Goal: Complete application form

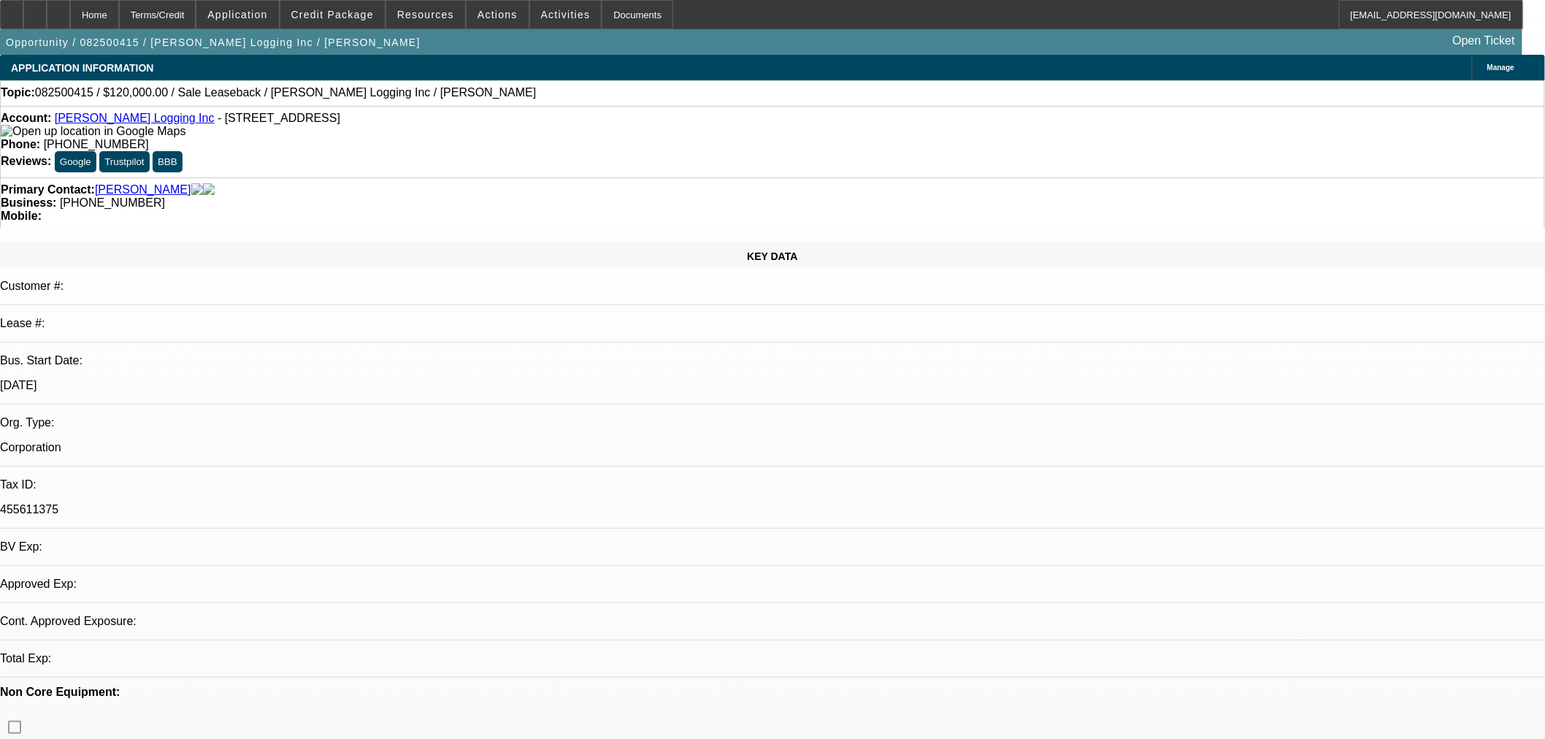
select select "0"
select select "2"
select select "0.1"
select select "4"
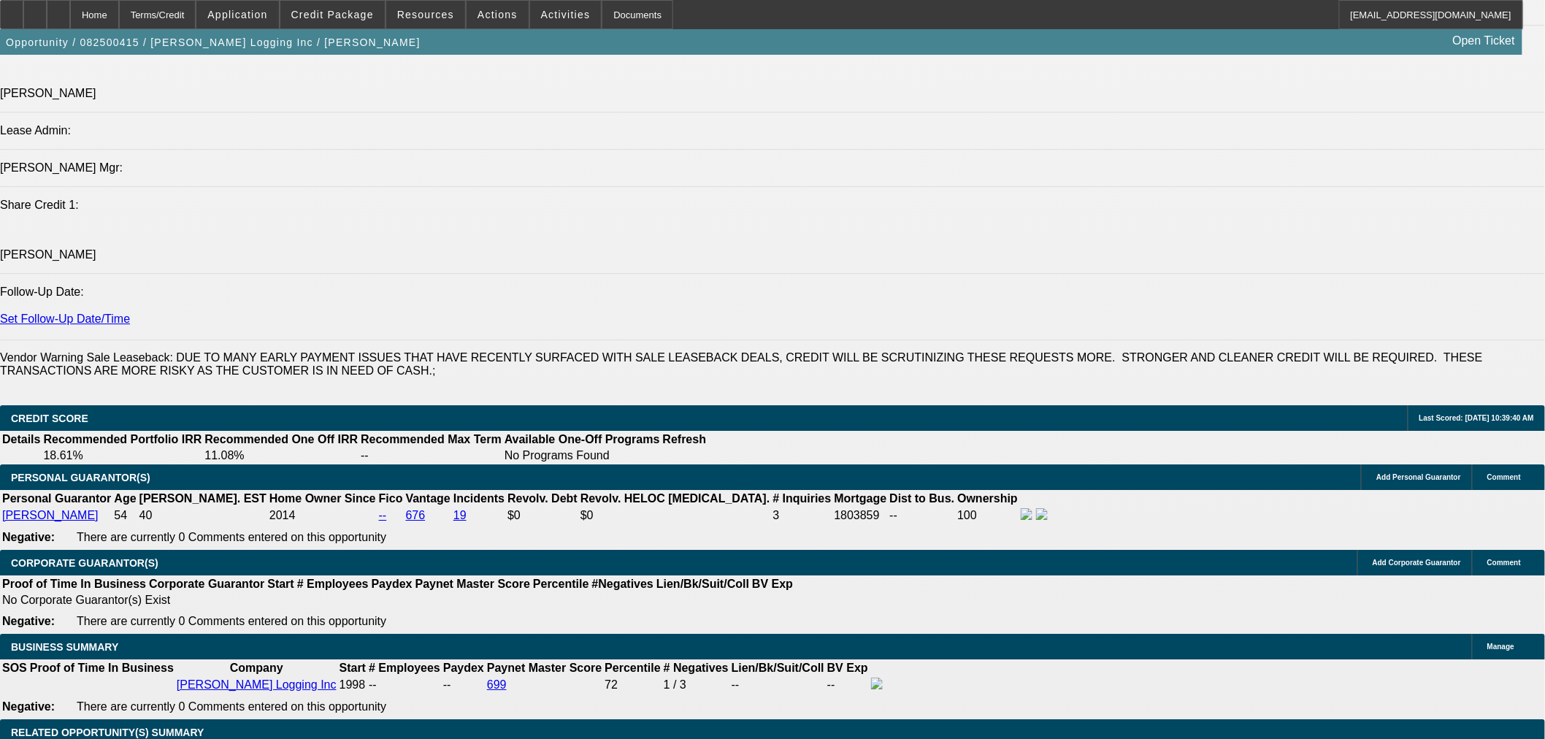
scroll to position [1352, 0]
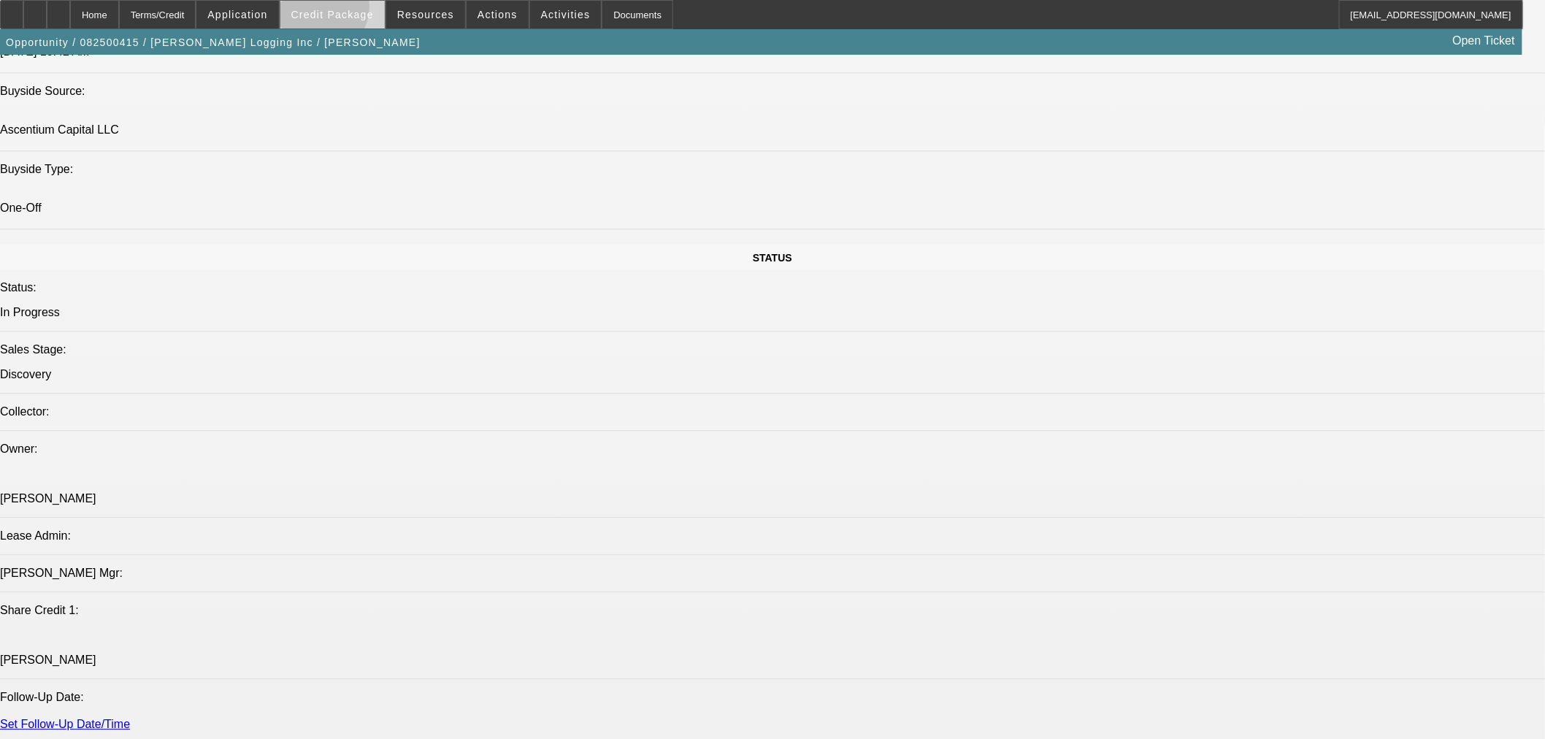
click at [339, 9] on span "Credit Package" at bounding box center [332, 15] width 82 height 12
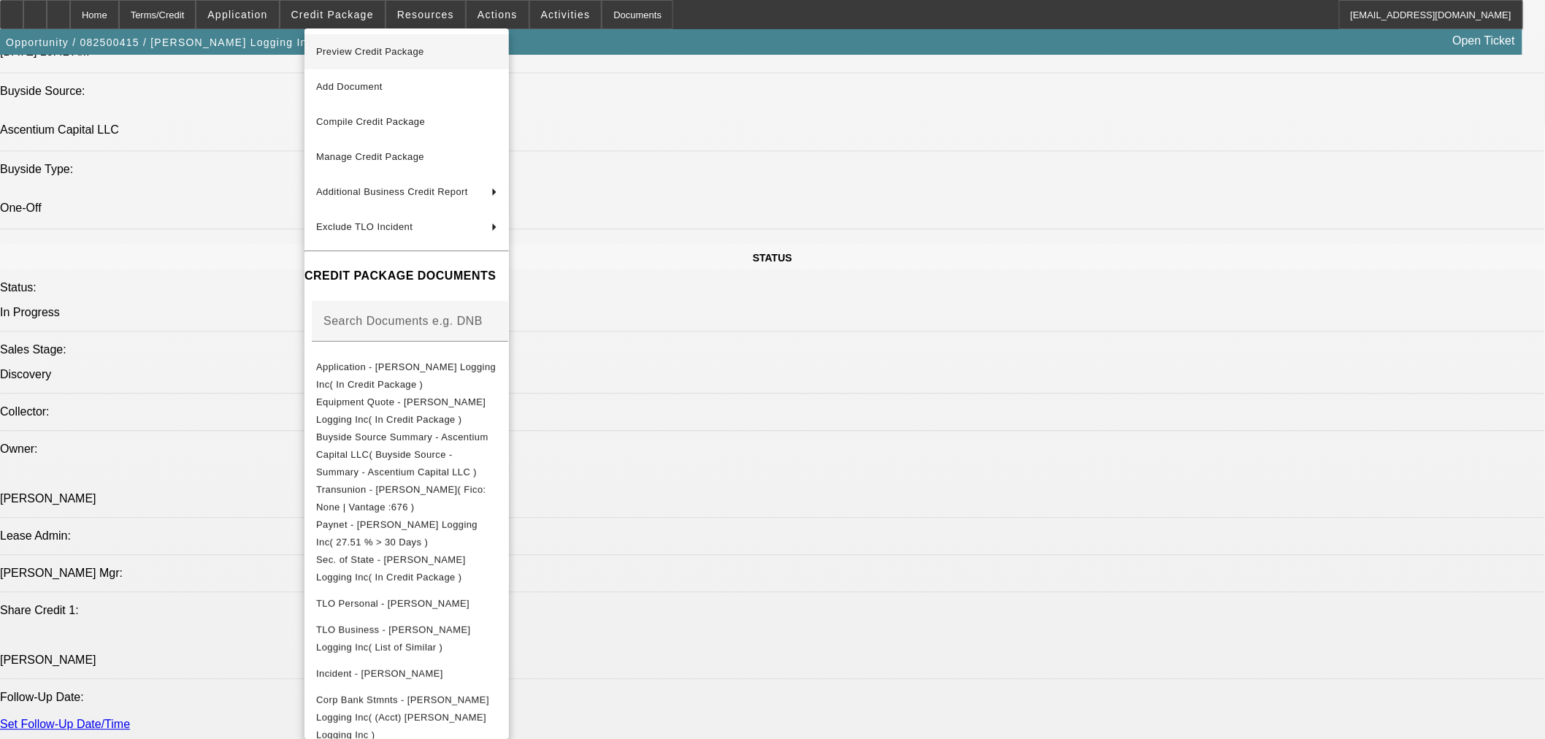
click at [369, 57] on span "Preview Credit Package" at bounding box center [406, 52] width 181 height 18
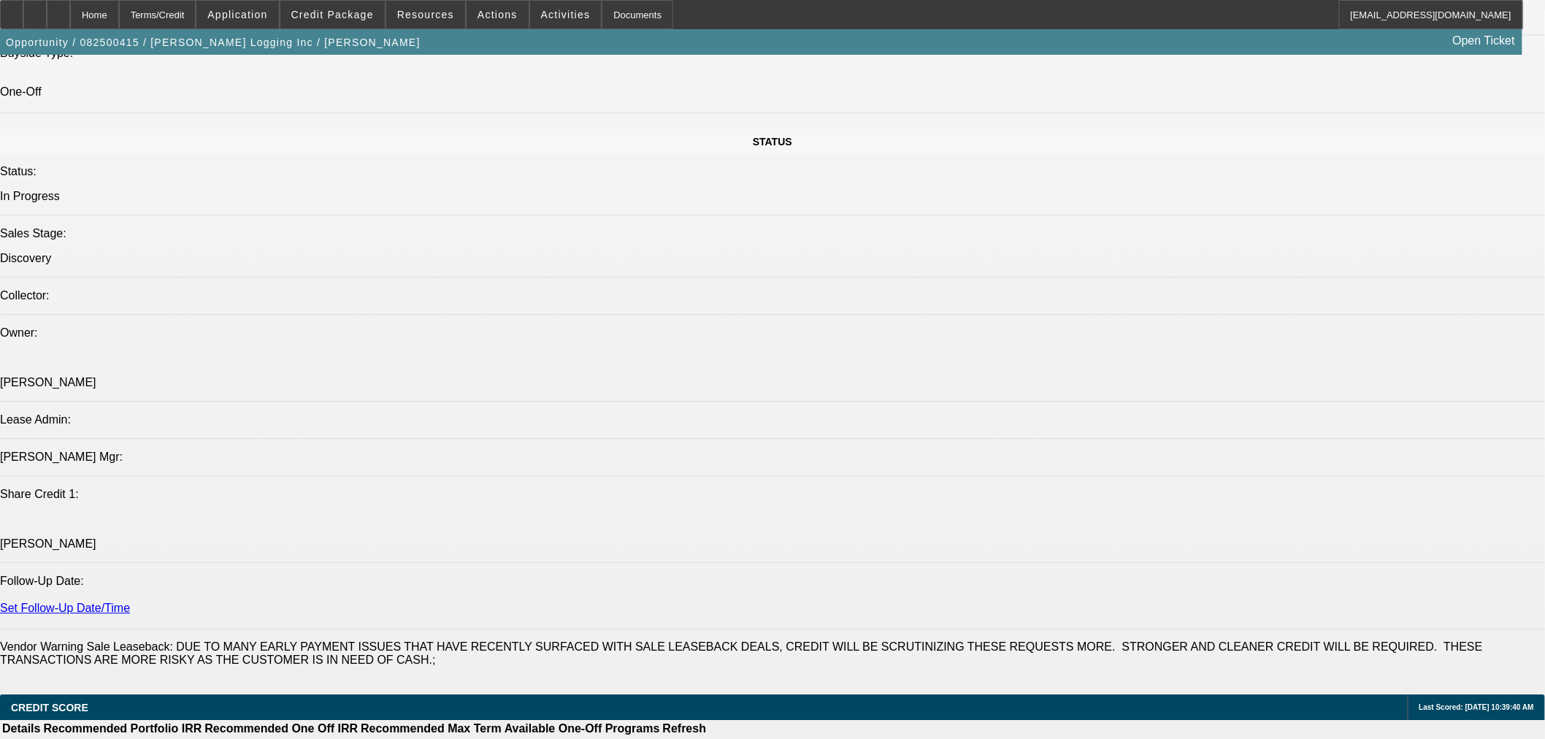
scroll to position [1622, 0]
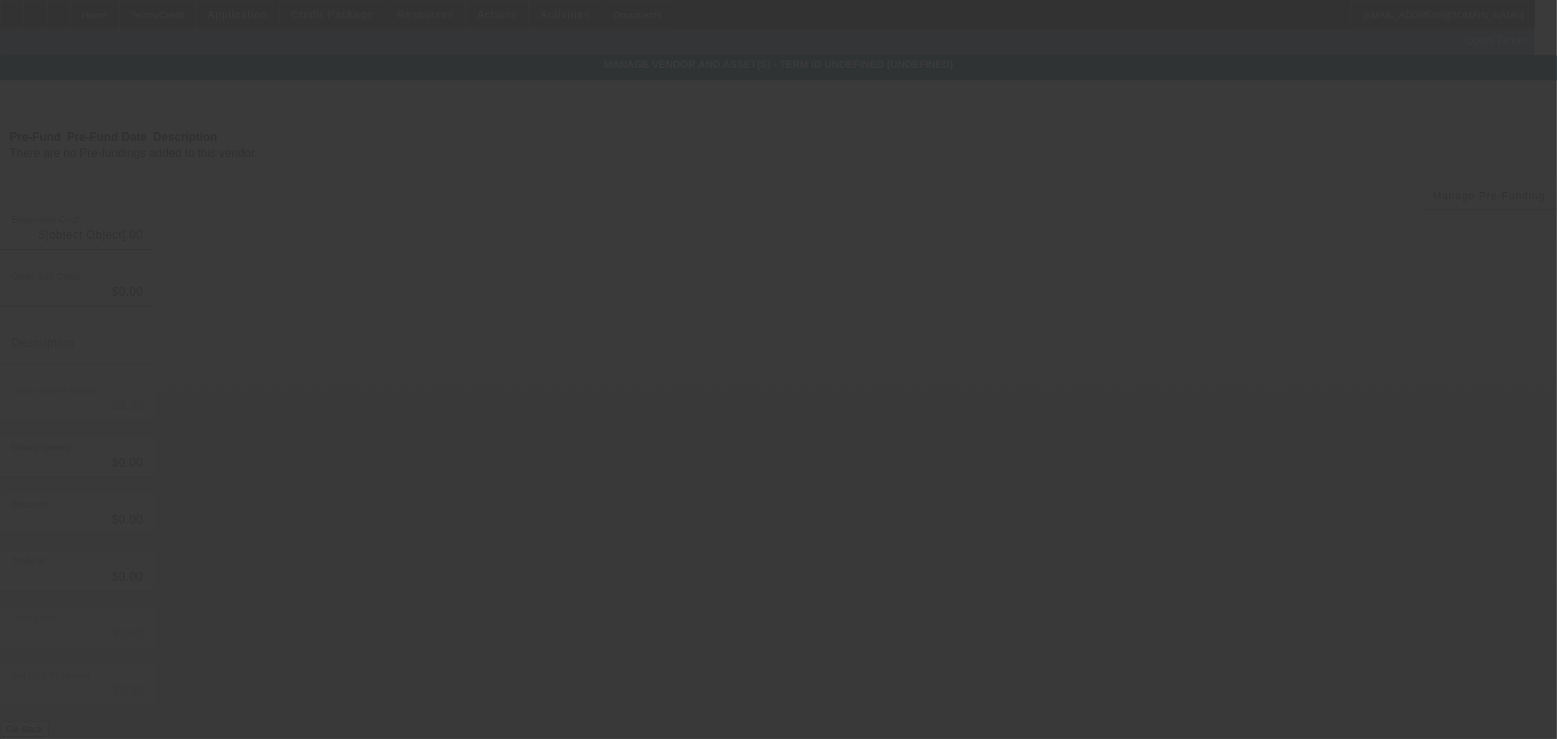
type input "$120,000.00"
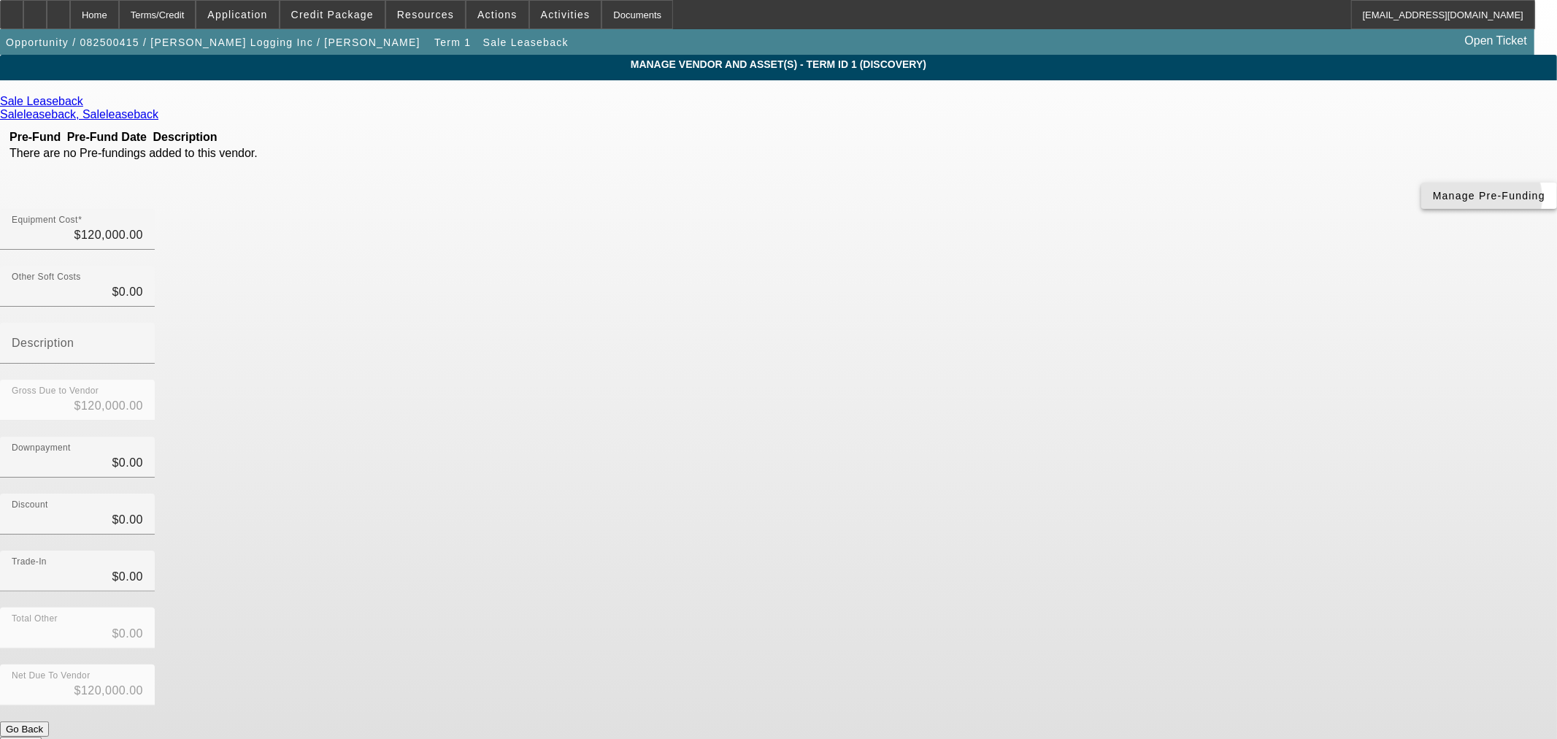
click at [1421, 213] on span "button" at bounding box center [1489, 195] width 136 height 35
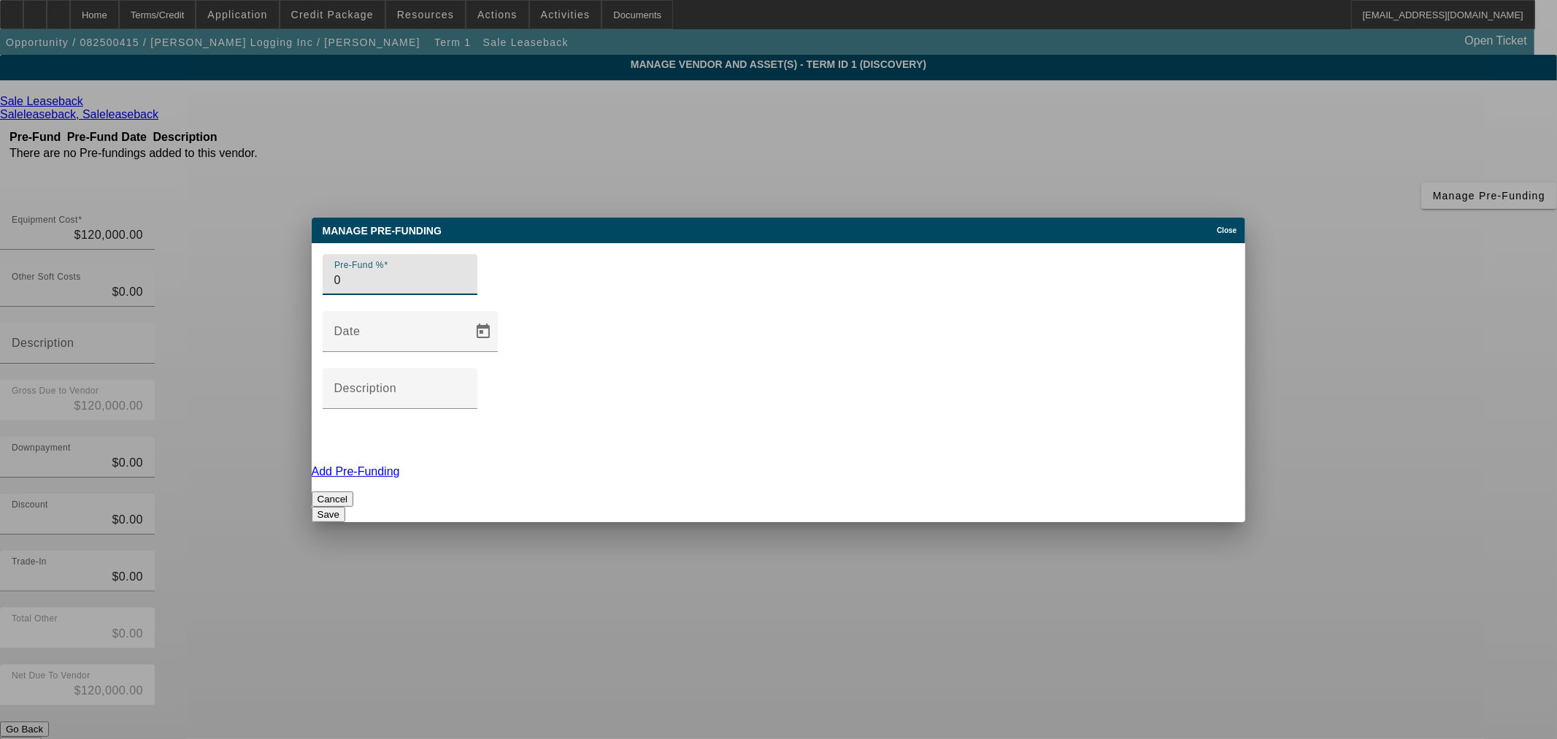
type input "0"
drag, startPoint x: 858, startPoint y: 423, endPoint x: 873, endPoint y: 426, distance: 15.5
click at [345, 507] on button "Save" at bounding box center [329, 514] width 34 height 15
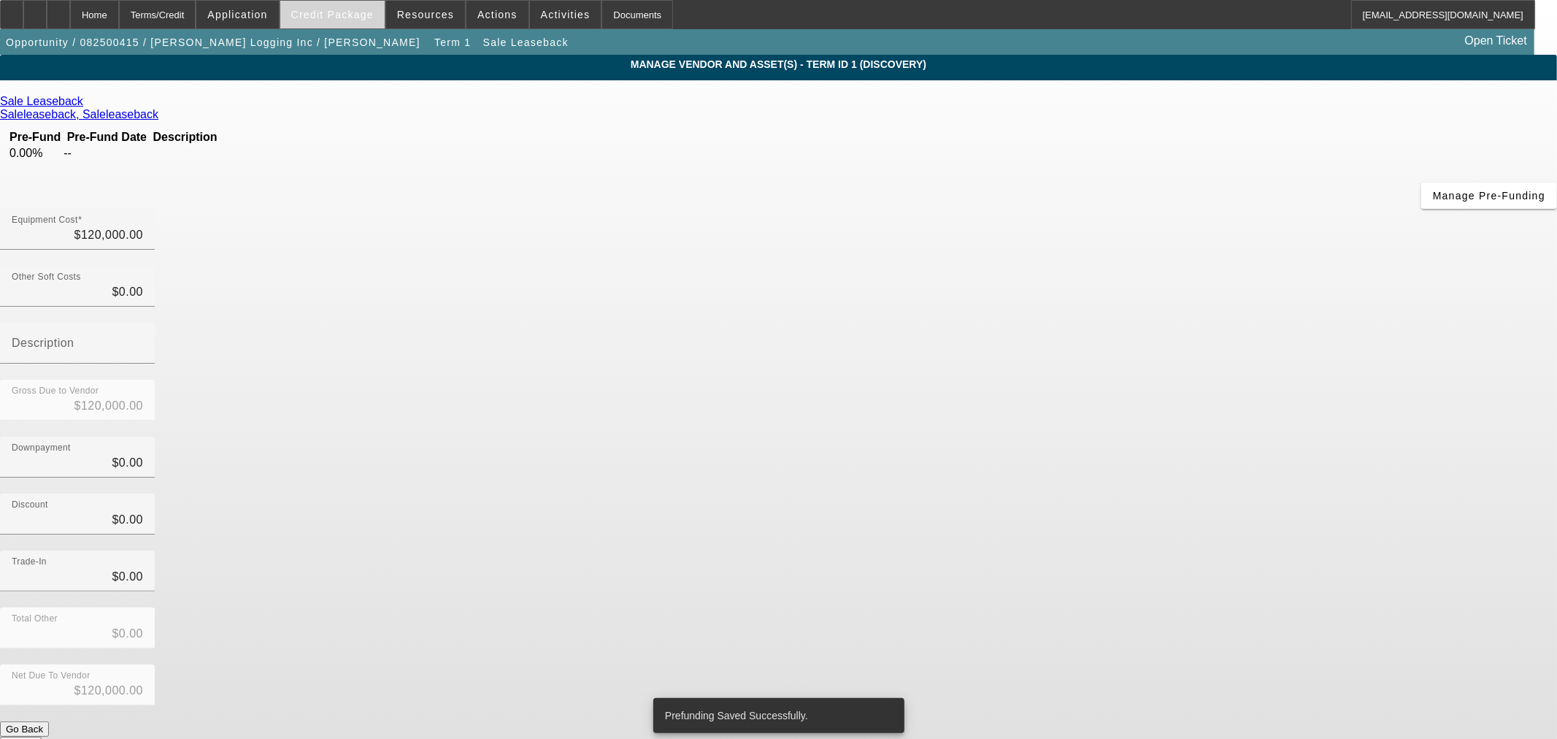
click at [331, 16] on span "Credit Package" at bounding box center [332, 15] width 82 height 12
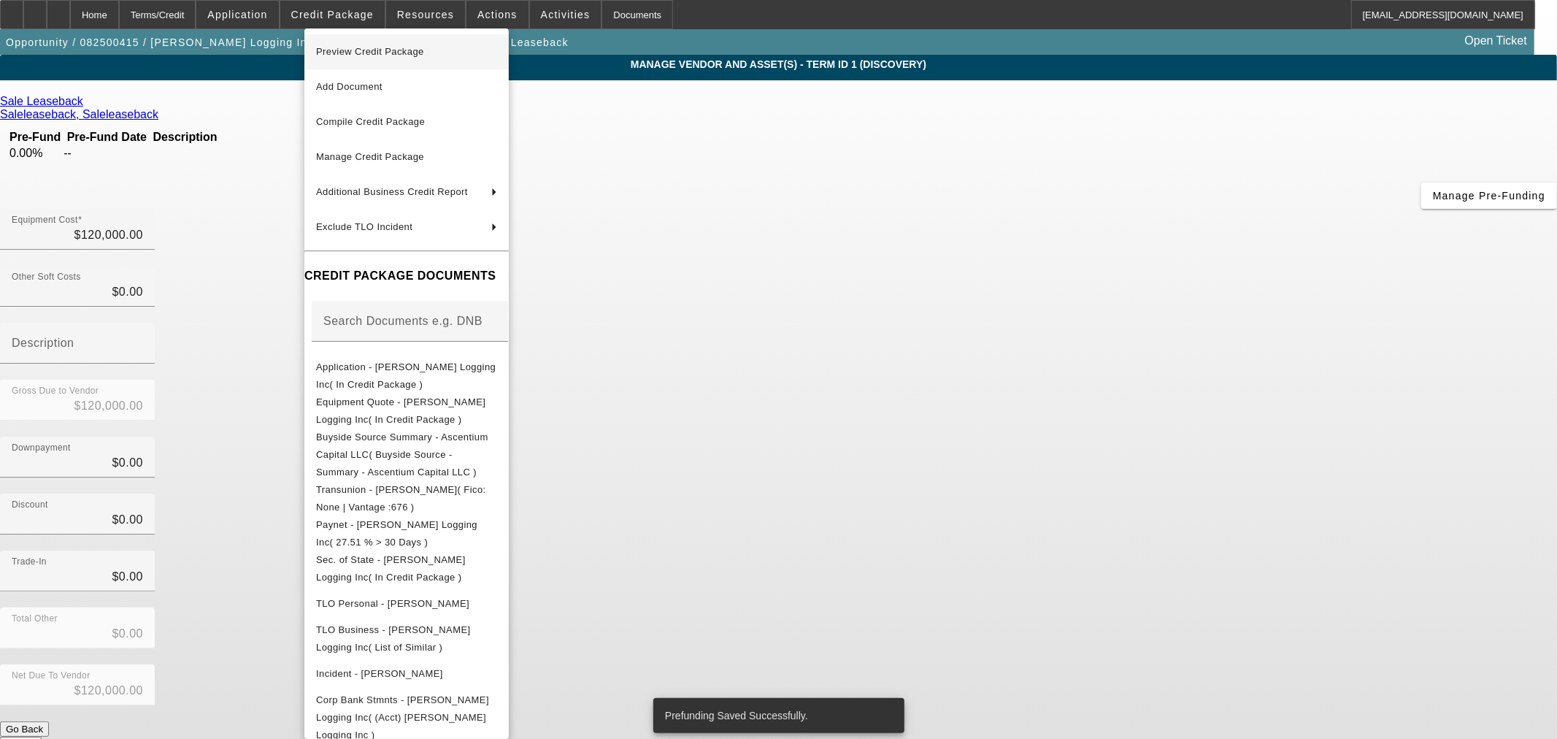
click at [366, 55] on span "Preview Credit Package" at bounding box center [370, 51] width 108 height 11
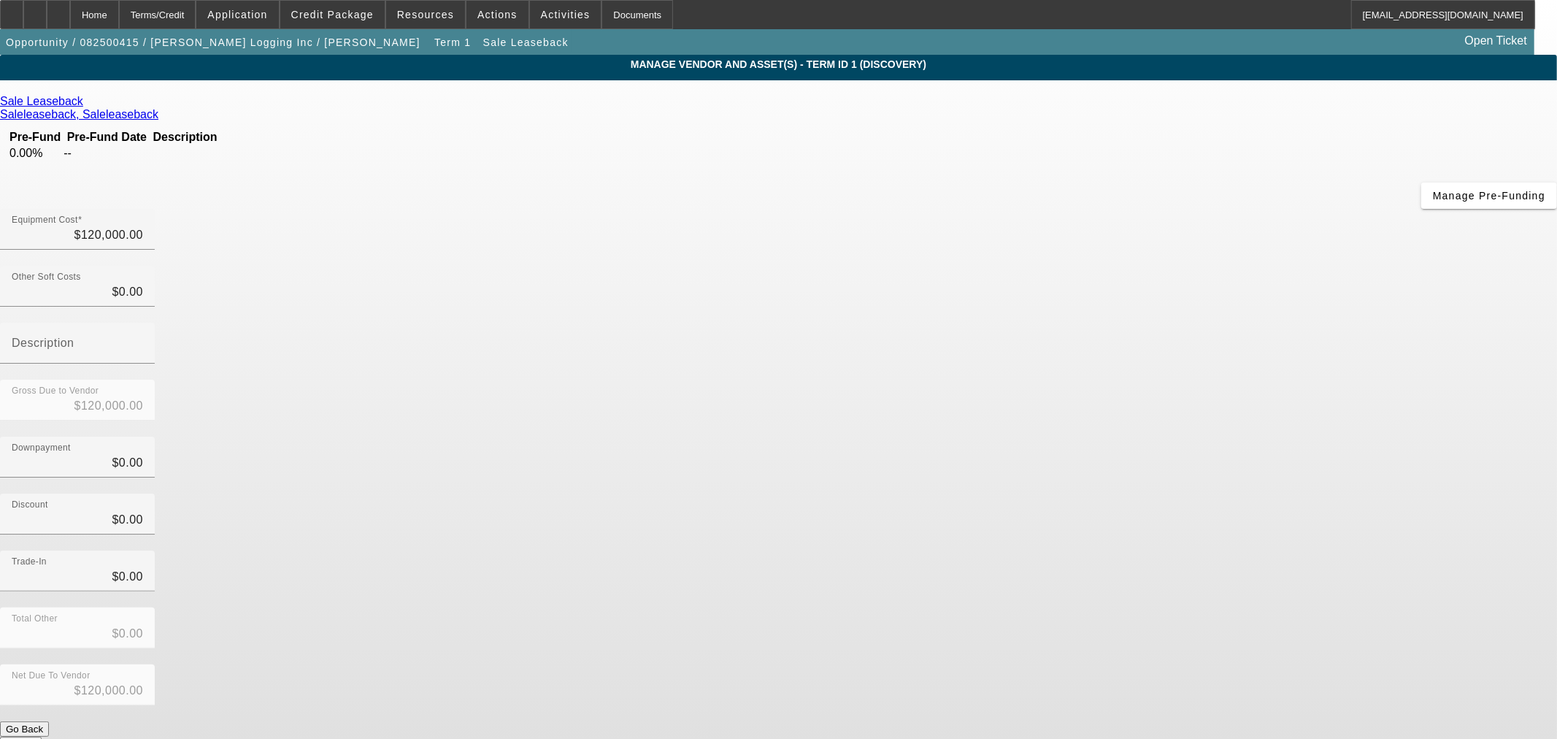
drag, startPoint x: 1421, startPoint y: 166, endPoint x: 1398, endPoint y: 170, distance: 22.9
click at [1420, 166] on app-vendor-asset-manage "MANAGE VENDOR AND ASSET(S) - Term ID 1 (Discovery) Remove Vendor Sale Leaseback…" at bounding box center [778, 447] width 1557 height 784
click at [119, 12] on div "Home" at bounding box center [94, 14] width 49 height 29
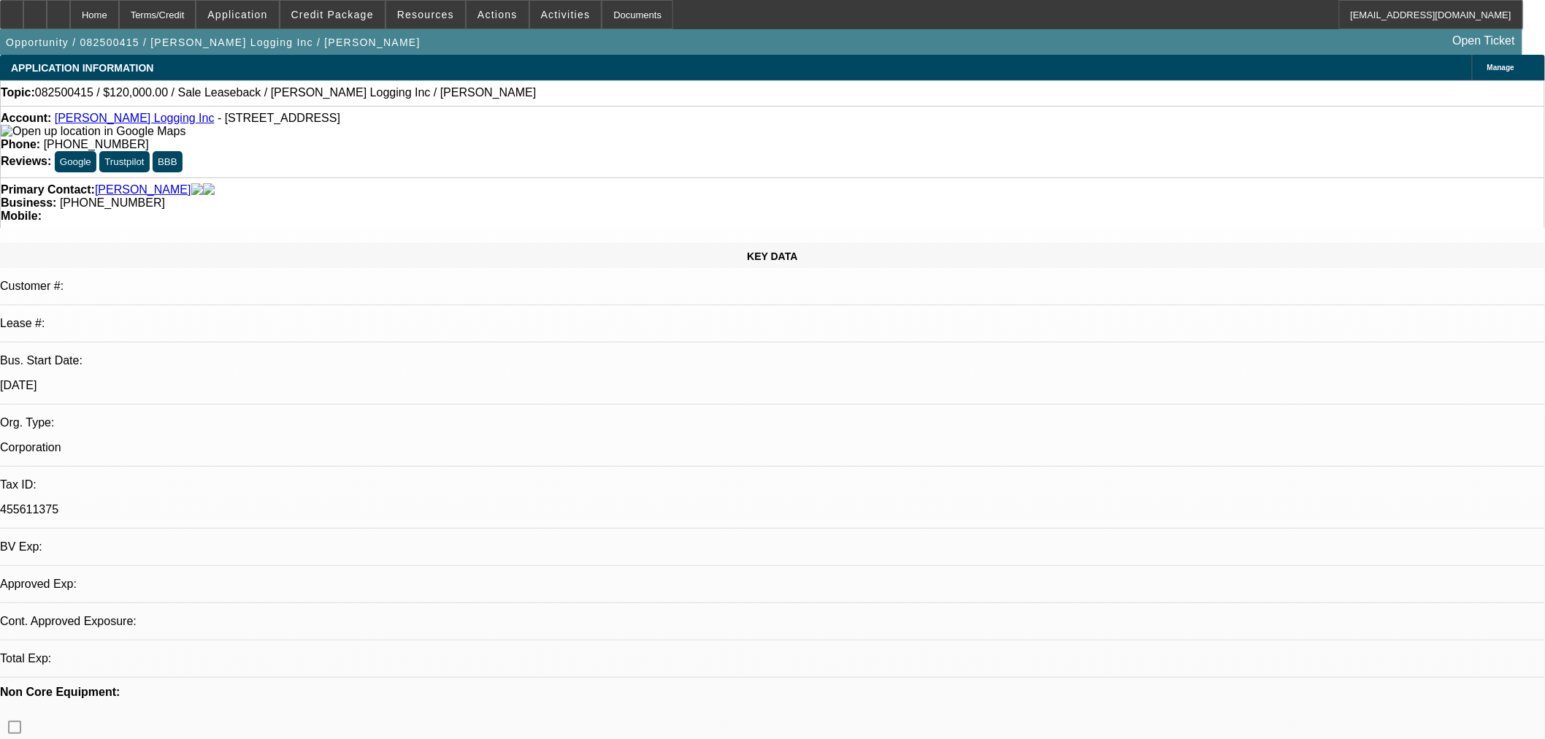
select select "0"
select select "2"
select select "0.1"
select select "4"
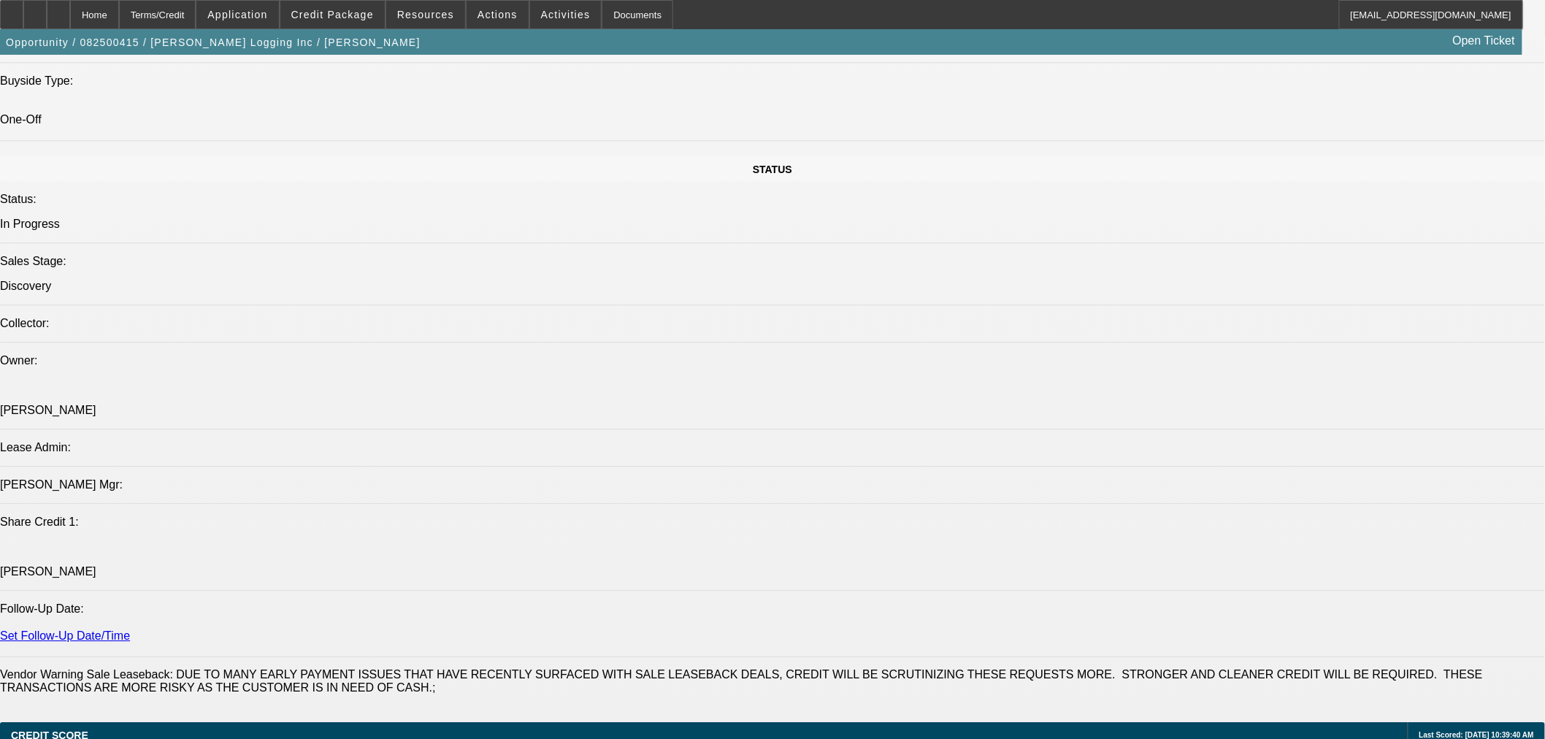
scroll to position [1479, 0]
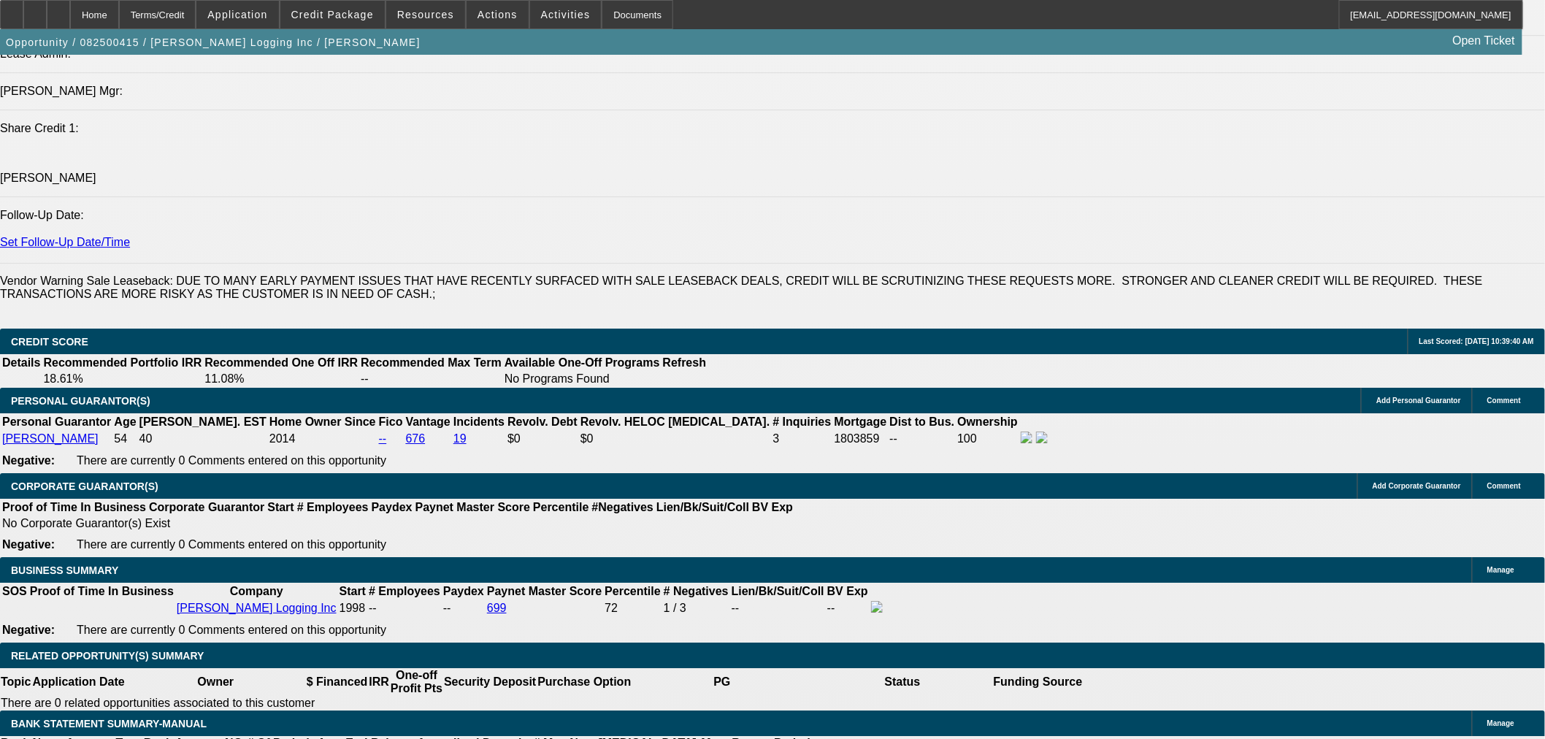
scroll to position [1750, 0]
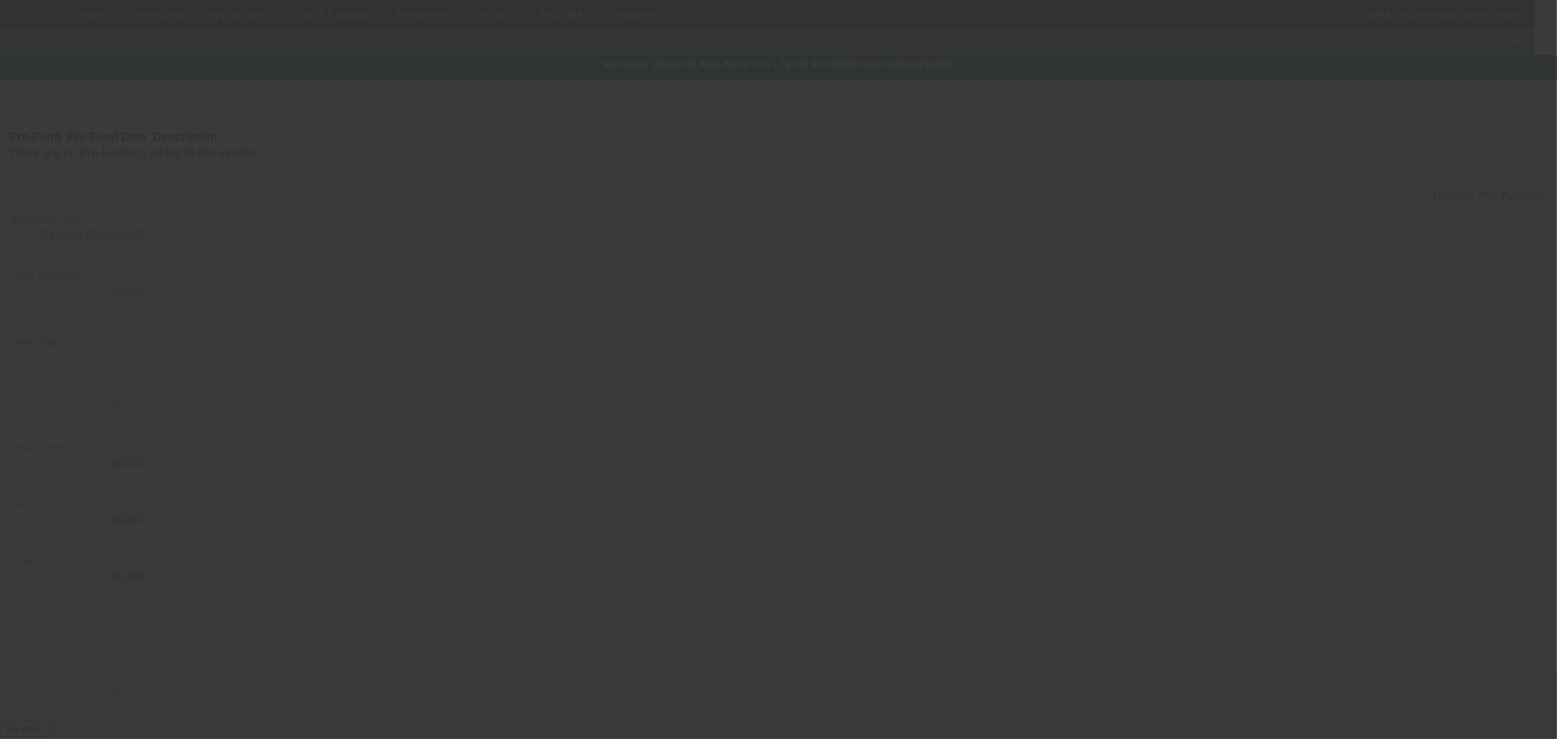
type input "$120,000.00"
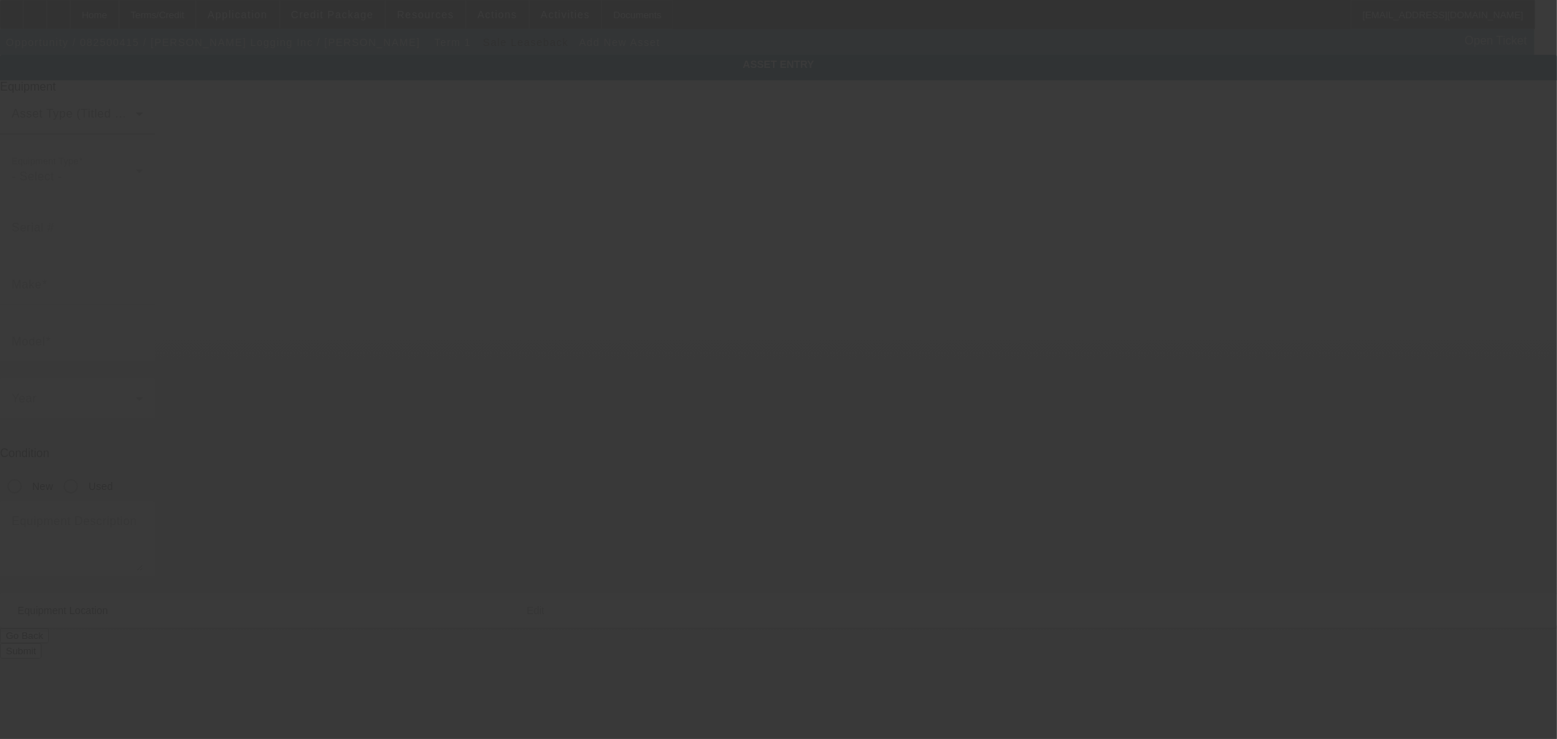
type input "2363 Raney Camp Hollow Rd"
type input "Cumberland Furnace"
type input "37051"
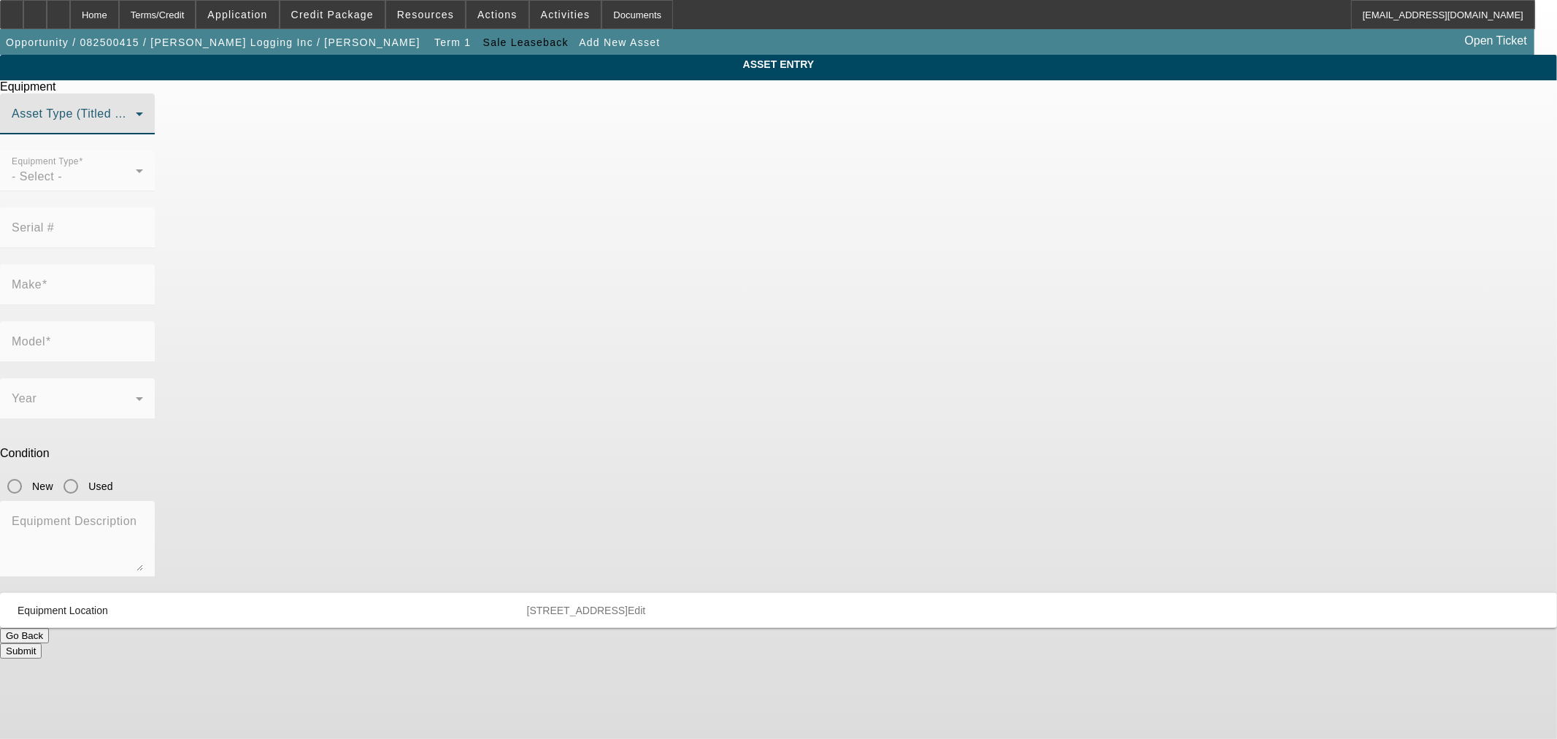
click at [136, 128] on span at bounding box center [74, 120] width 124 height 18
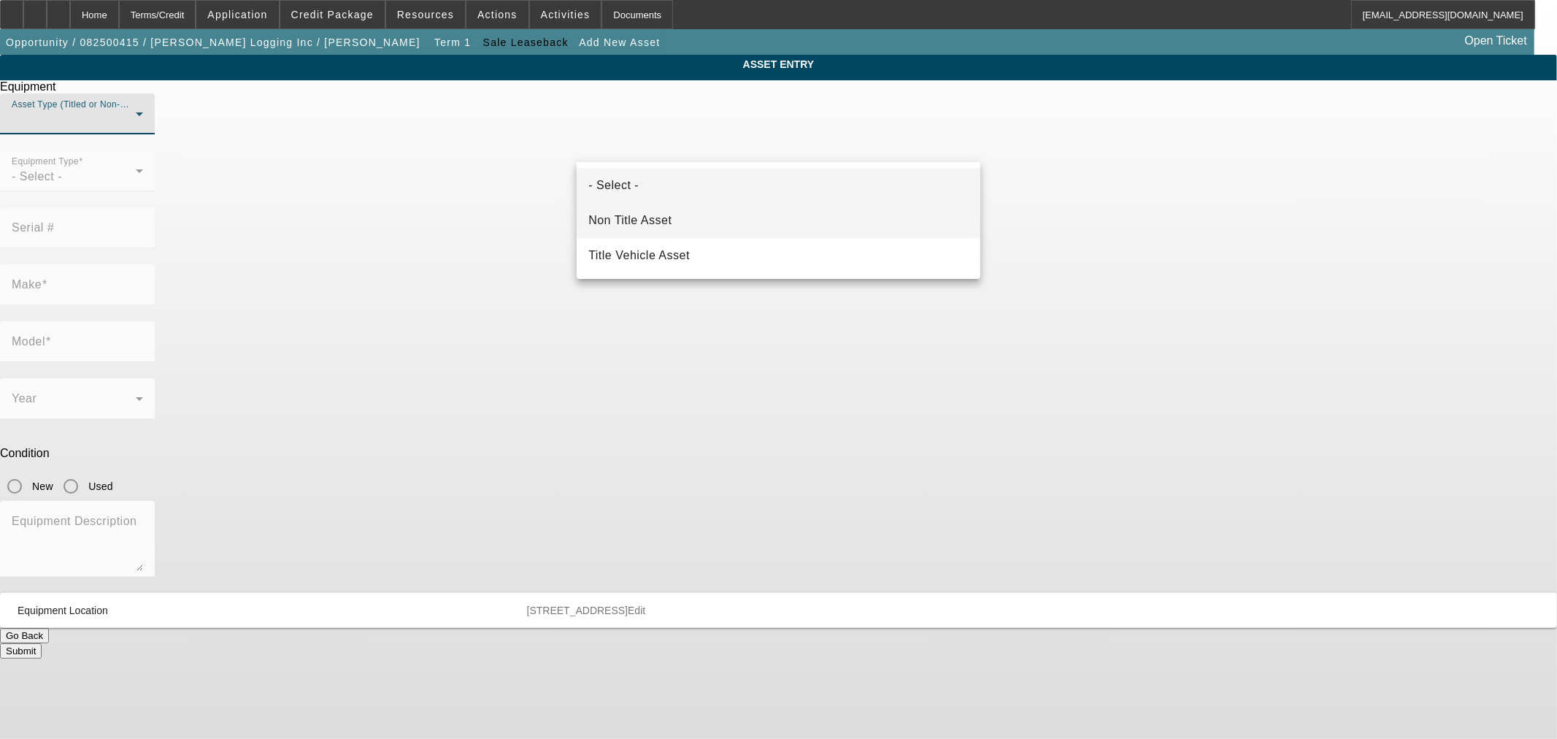
click at [730, 220] on mat-option "Non Title Asset" at bounding box center [779, 220] width 404 height 35
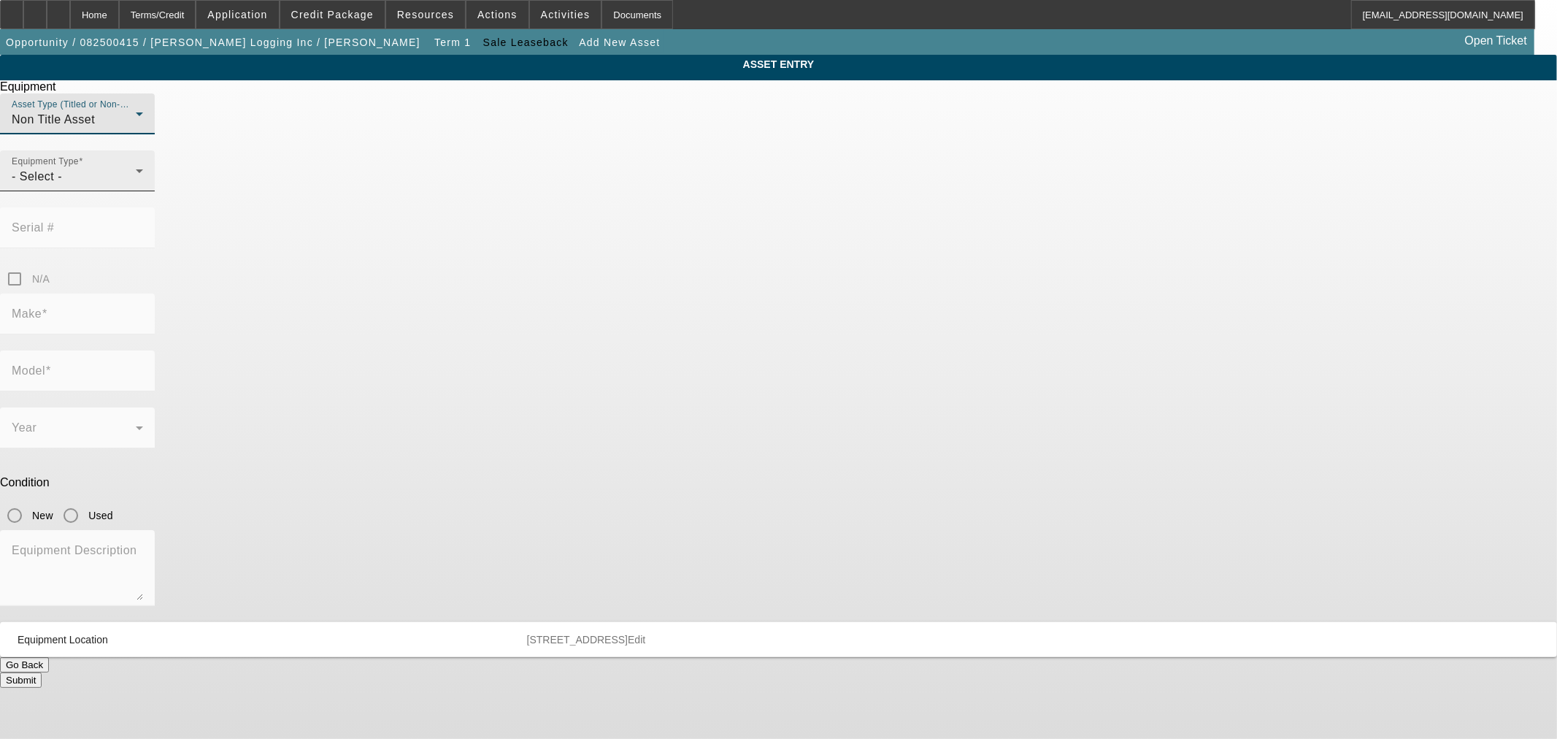
click at [136, 185] on div "- Select -" at bounding box center [74, 177] width 124 height 18
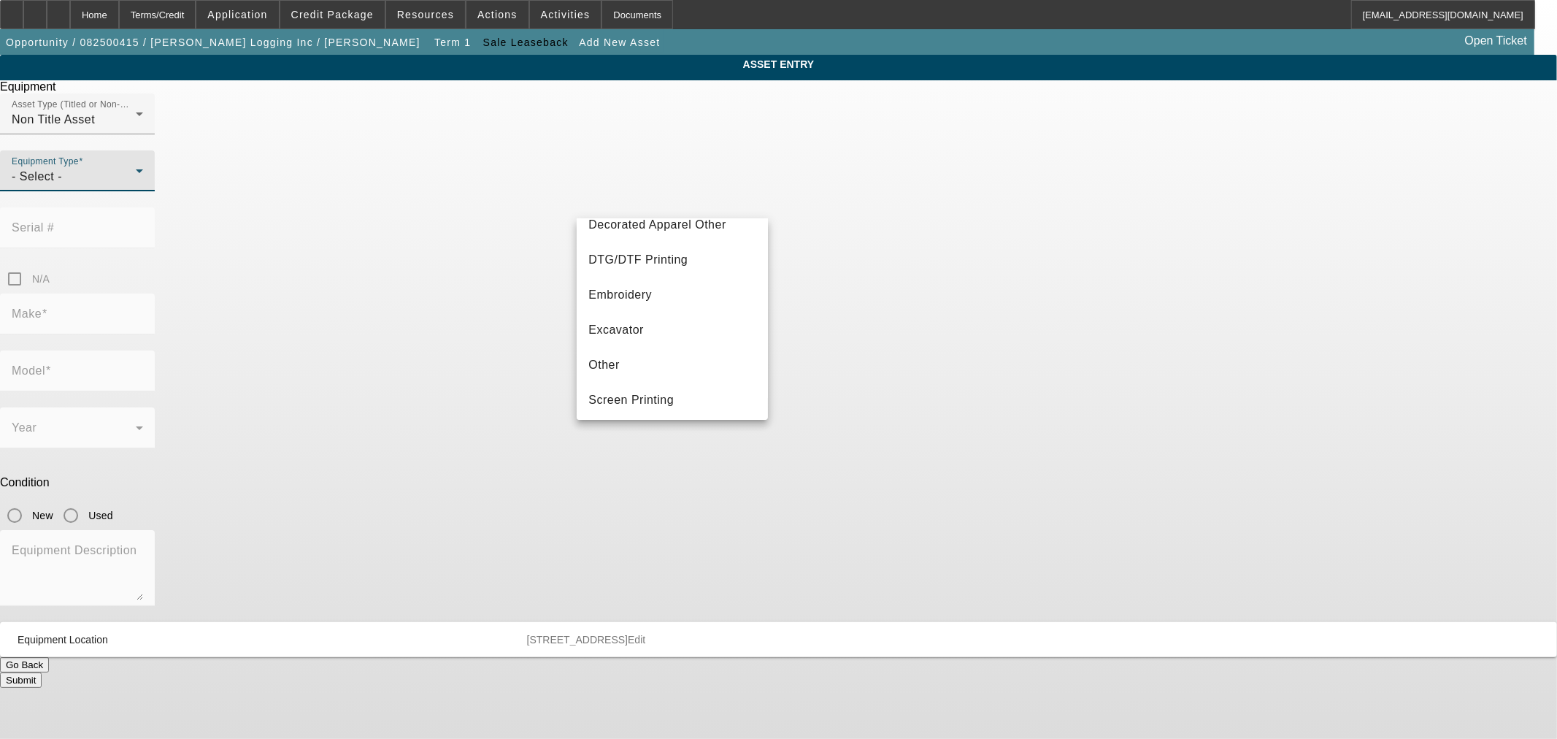
scroll to position [170, 0]
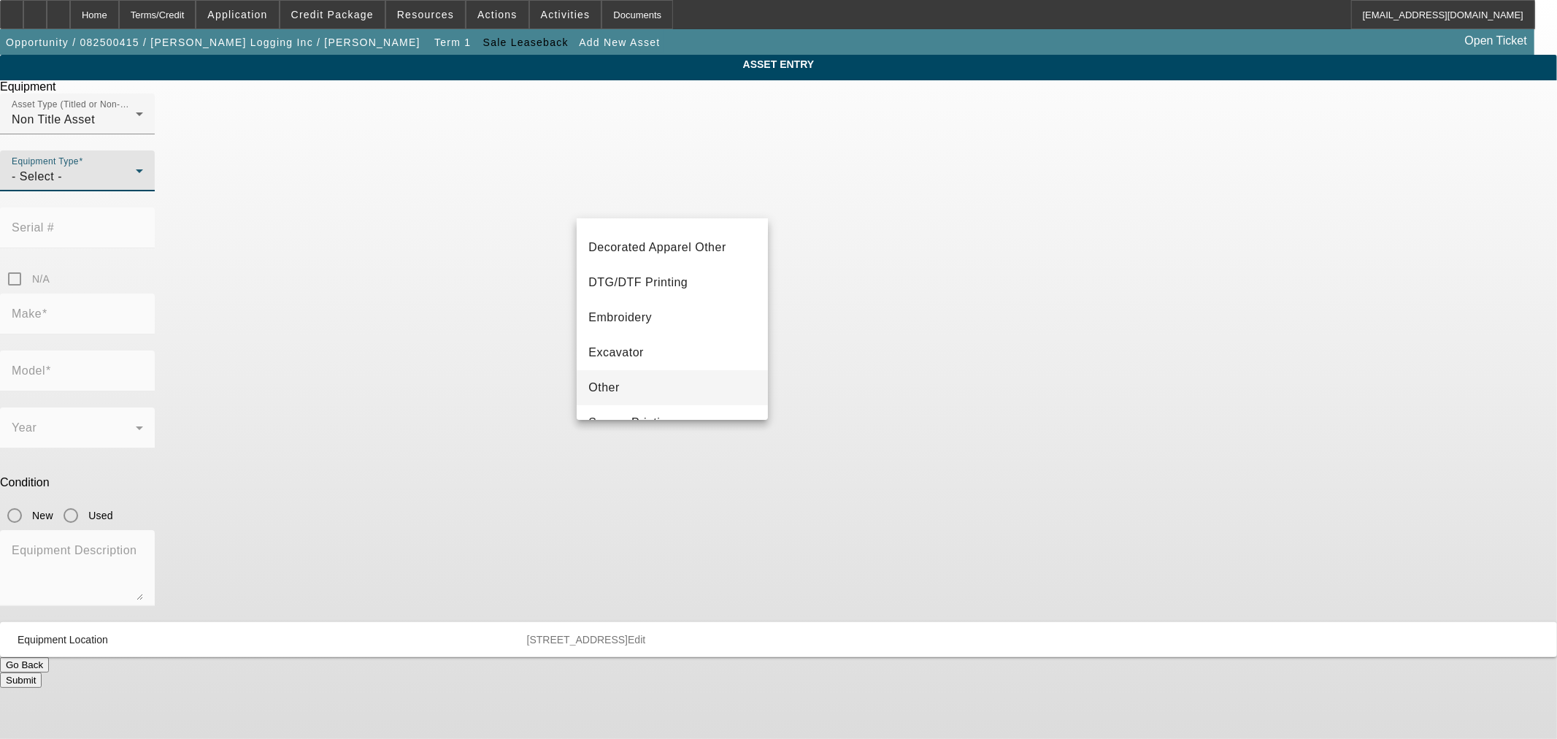
click at [701, 384] on mat-option "Other" at bounding box center [672, 387] width 191 height 35
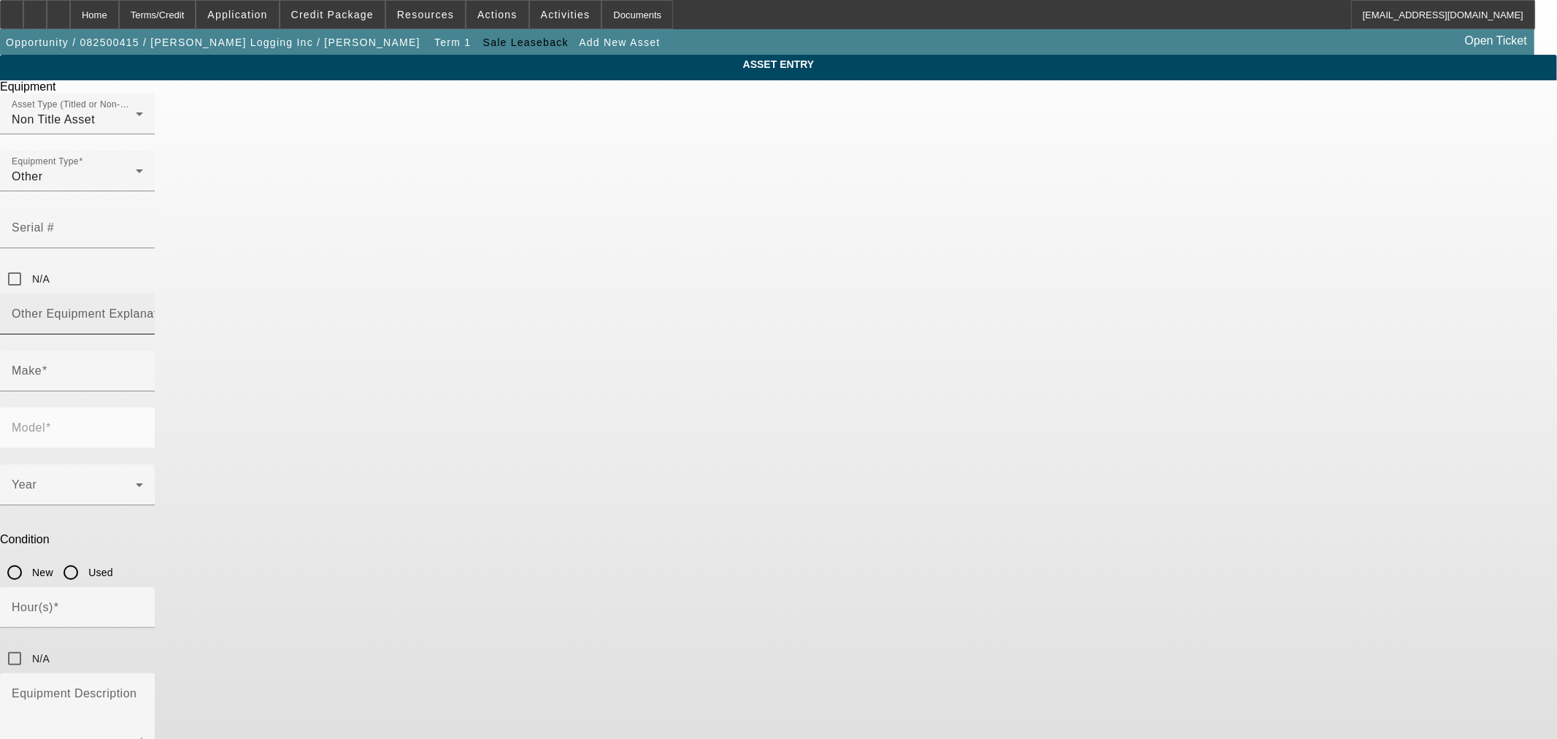
click at [174, 307] on mat-label "Other Equipment Explanation" at bounding box center [93, 313] width 163 height 12
click at [143, 311] on input "Other Equipment Explanation" at bounding box center [77, 320] width 131 height 18
type input "Dozzer crawler"
click at [143, 368] on input "Make" at bounding box center [77, 377] width 131 height 18
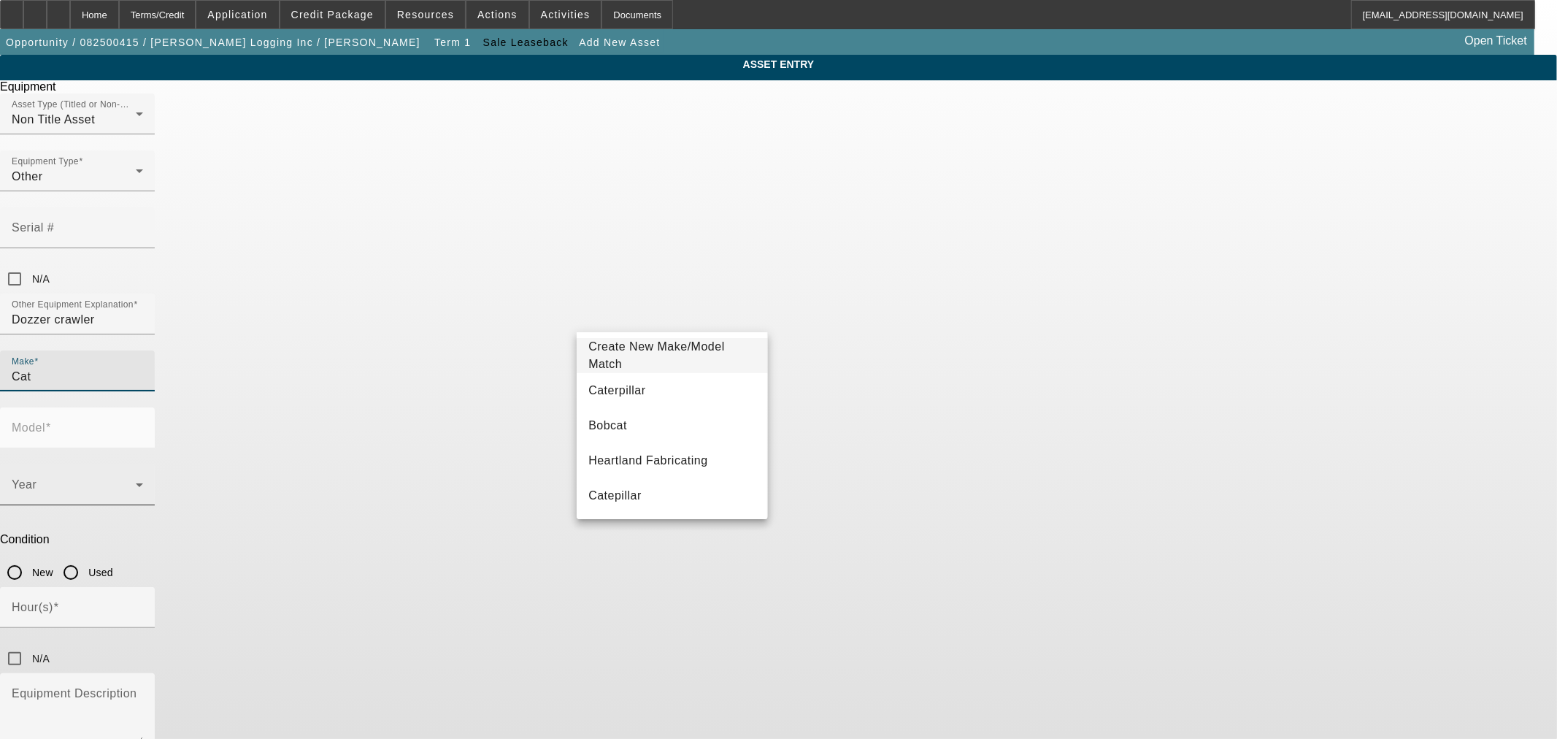
click at [672, 377] on mat-option "Caterpillar" at bounding box center [672, 390] width 191 height 35
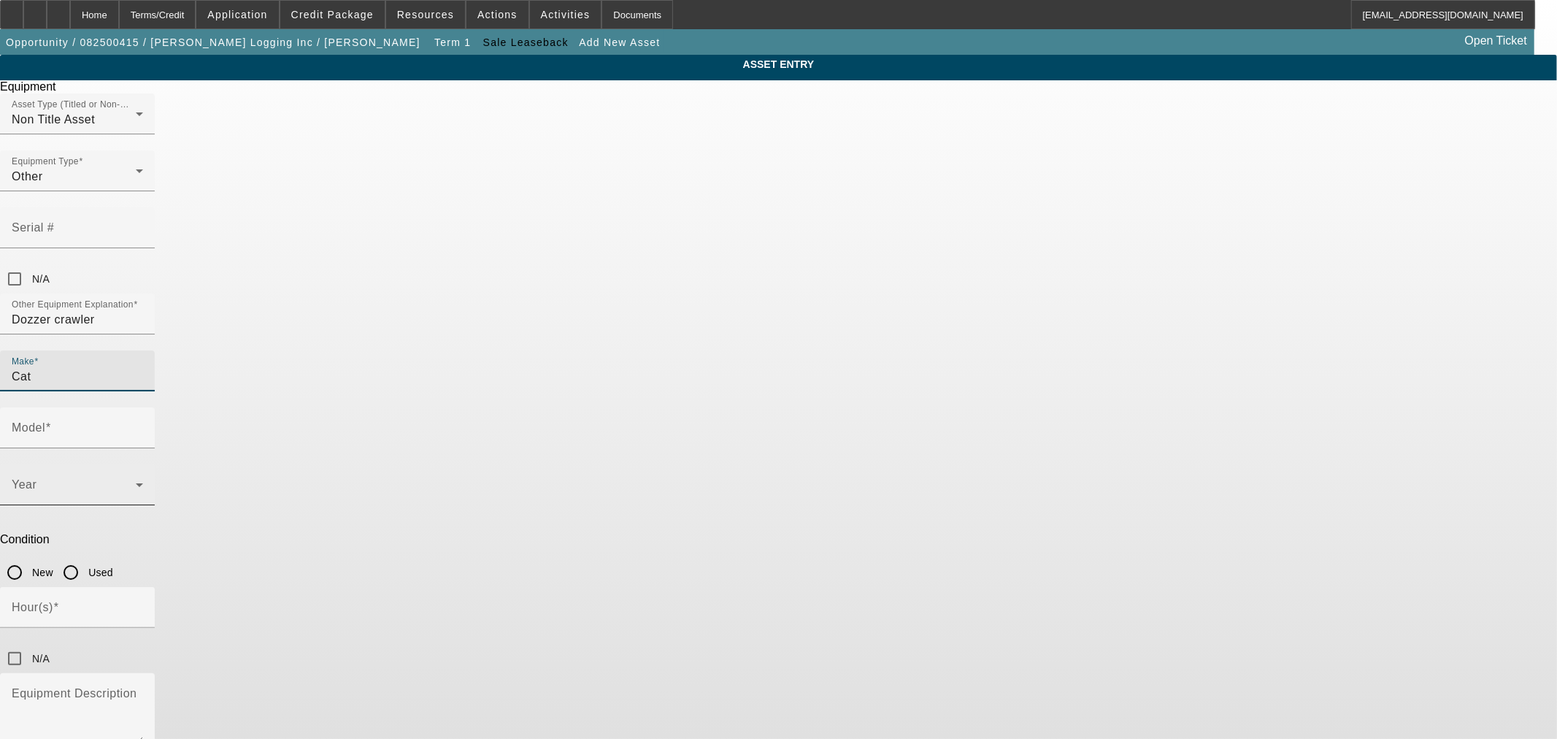
type input "Caterpillar"
click at [143, 407] on div "Model" at bounding box center [77, 427] width 131 height 41
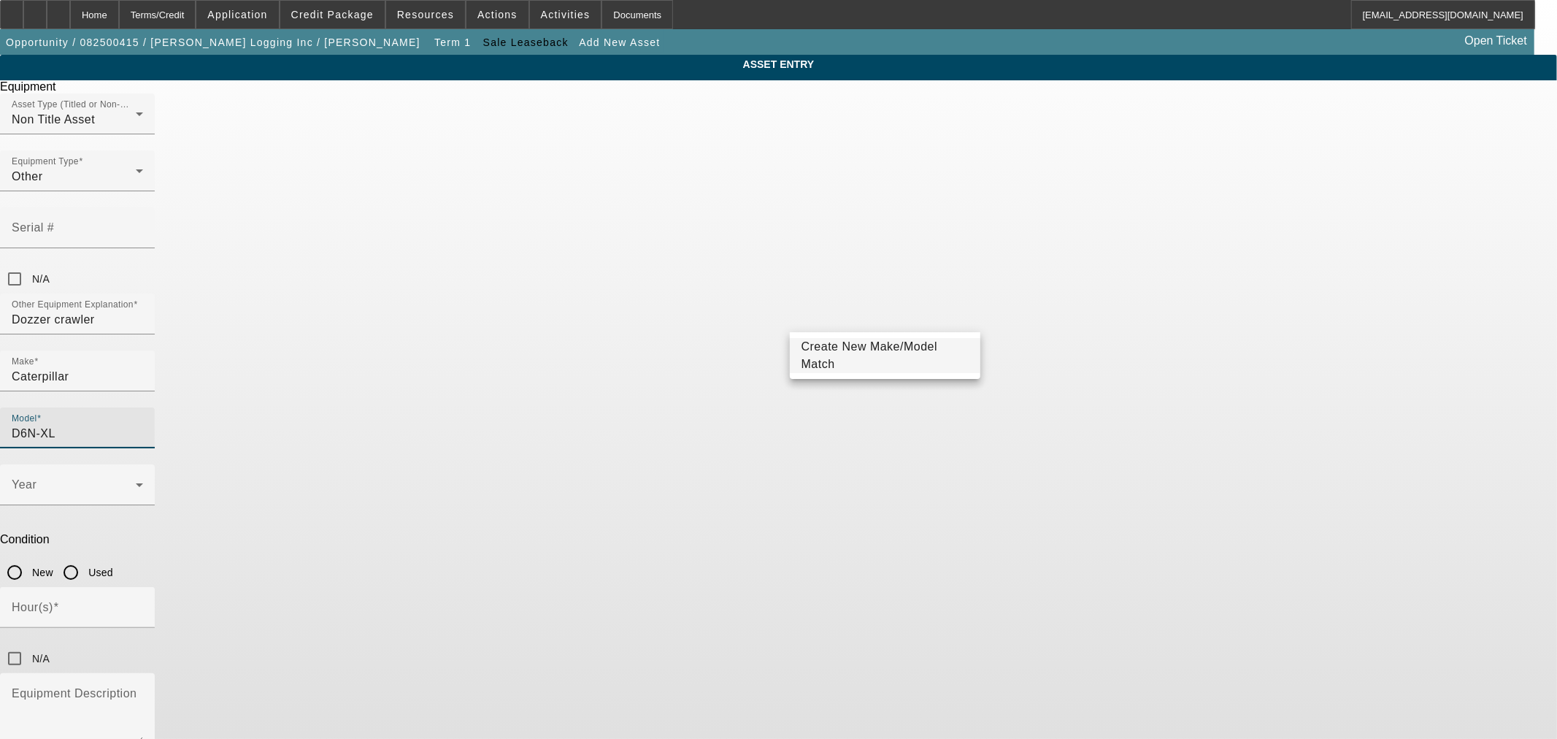
type input "D6N-XL"
click at [842, 348] on span "Create New Make/Model Match" at bounding box center [885, 355] width 167 height 35
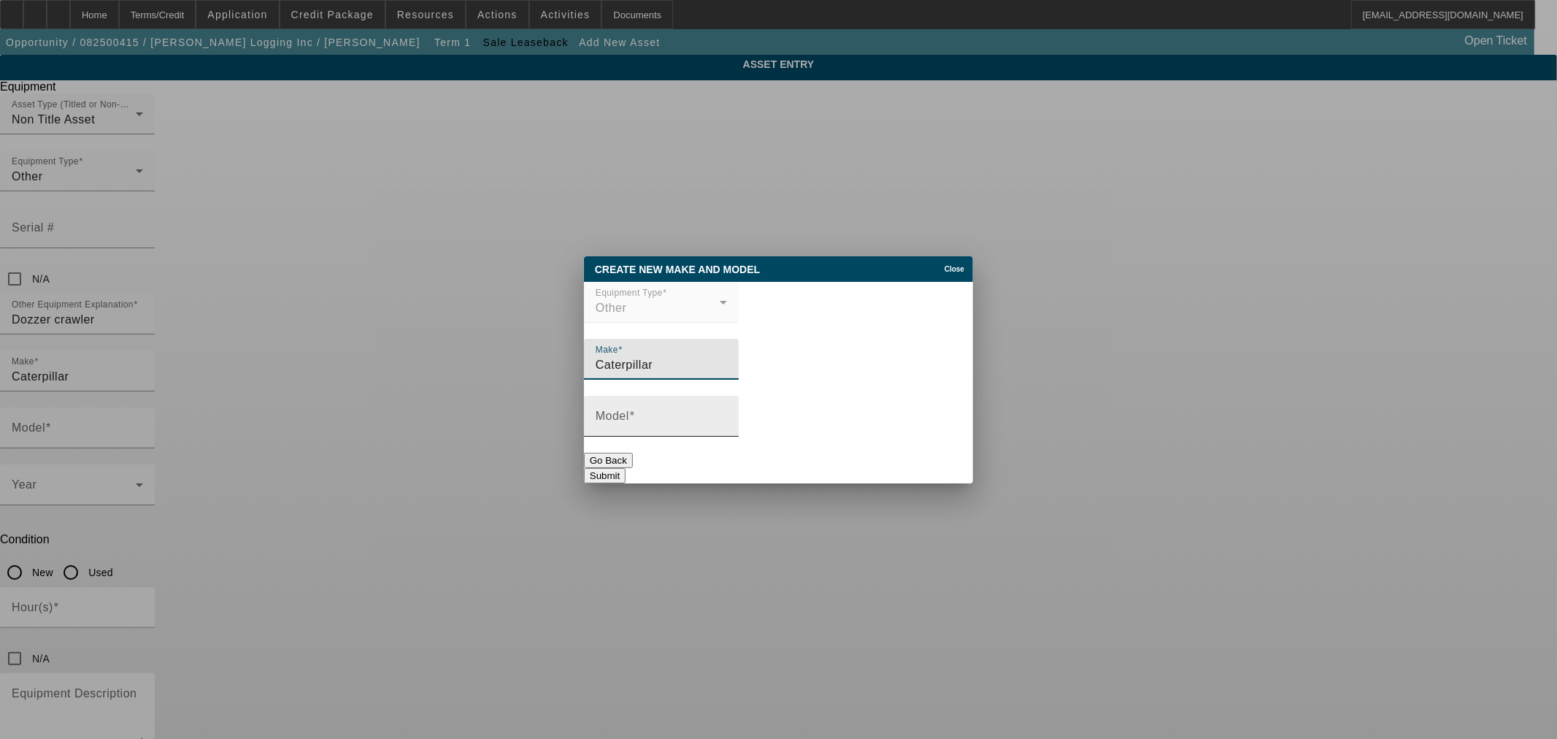
click at [727, 411] on div "Model" at bounding box center [661, 416] width 131 height 41
paste input "D6N-XL"
type input "D6N-XL"
click at [626, 468] on button "Submit" at bounding box center [605, 475] width 42 height 15
type input "D6N-XL"
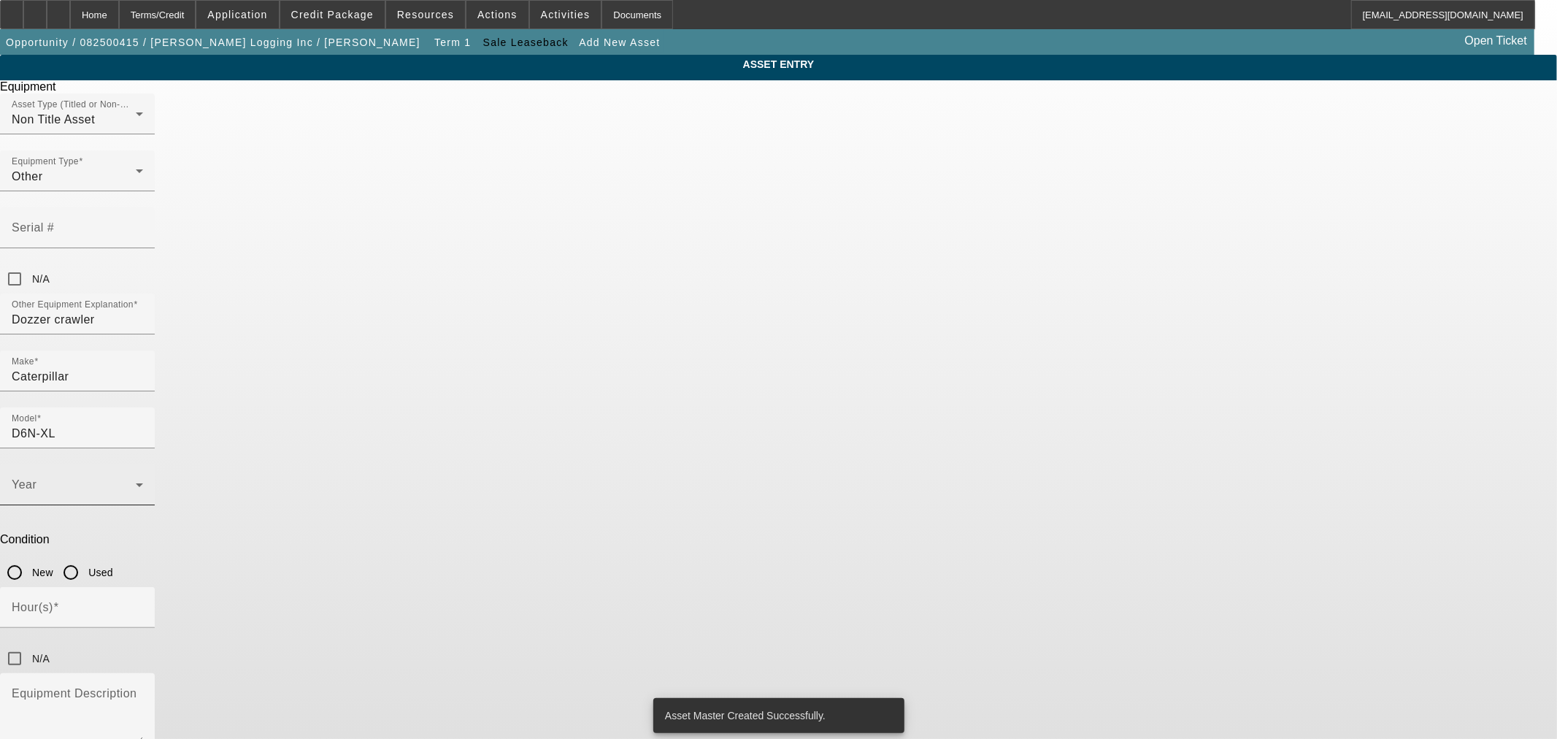
click at [155, 464] on div "Year" at bounding box center [77, 484] width 155 height 41
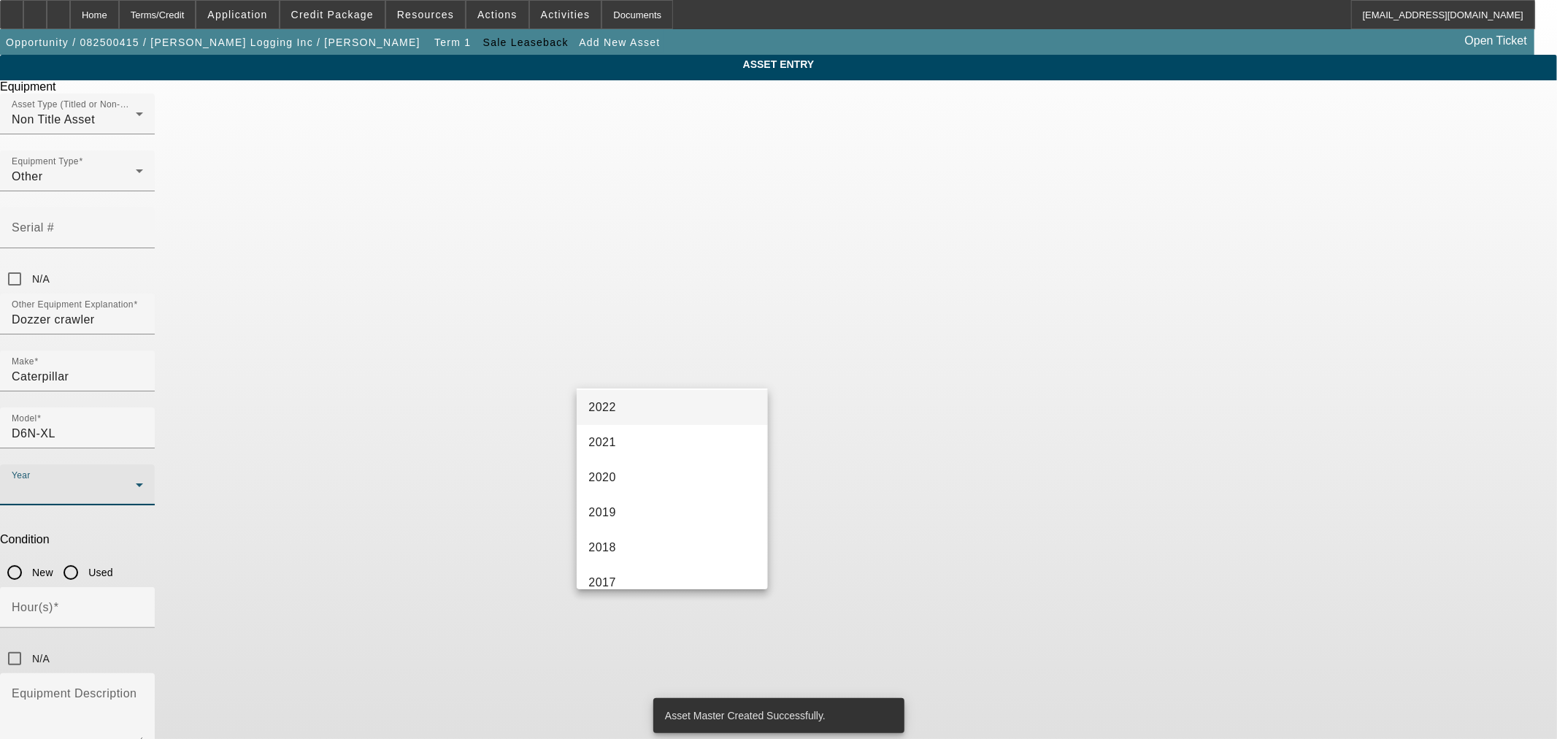
scroll to position [270, 0]
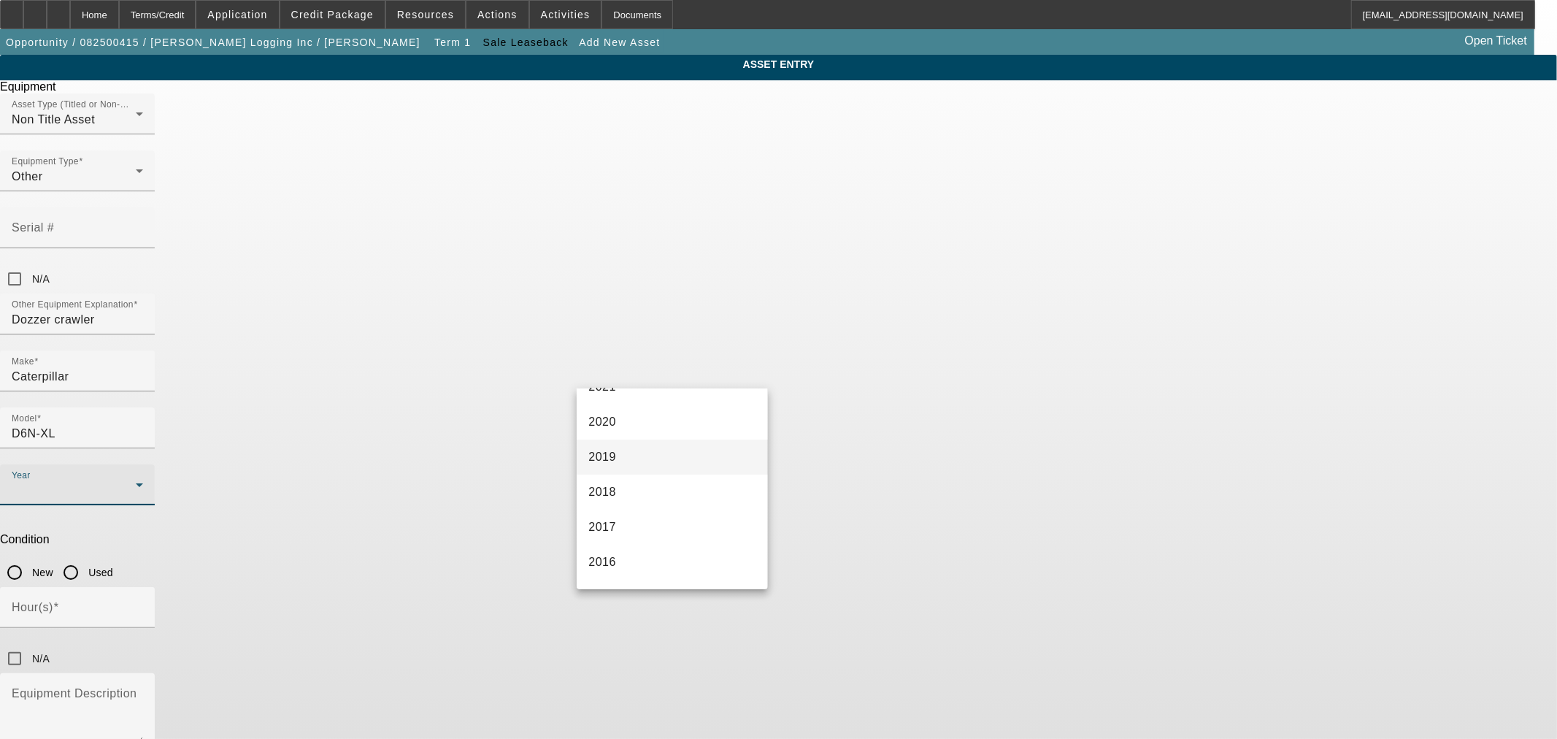
click at [680, 448] on mat-option "2019" at bounding box center [672, 457] width 191 height 35
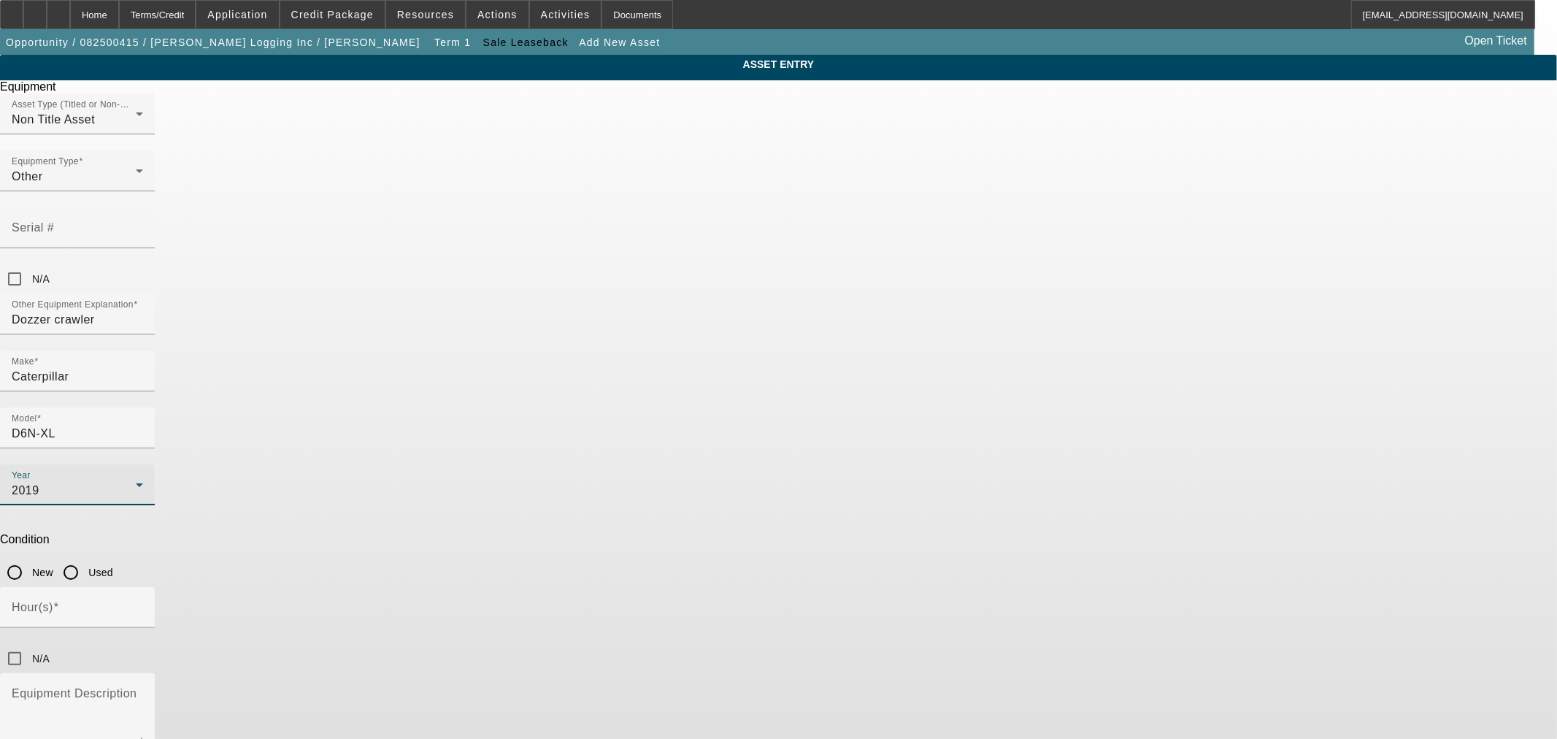
click at [85, 558] on input "Used" at bounding box center [70, 572] width 29 height 29
radio input "true"
click at [143, 587] on div "Hour(s)" at bounding box center [77, 607] width 131 height 41
type input "1656.6"
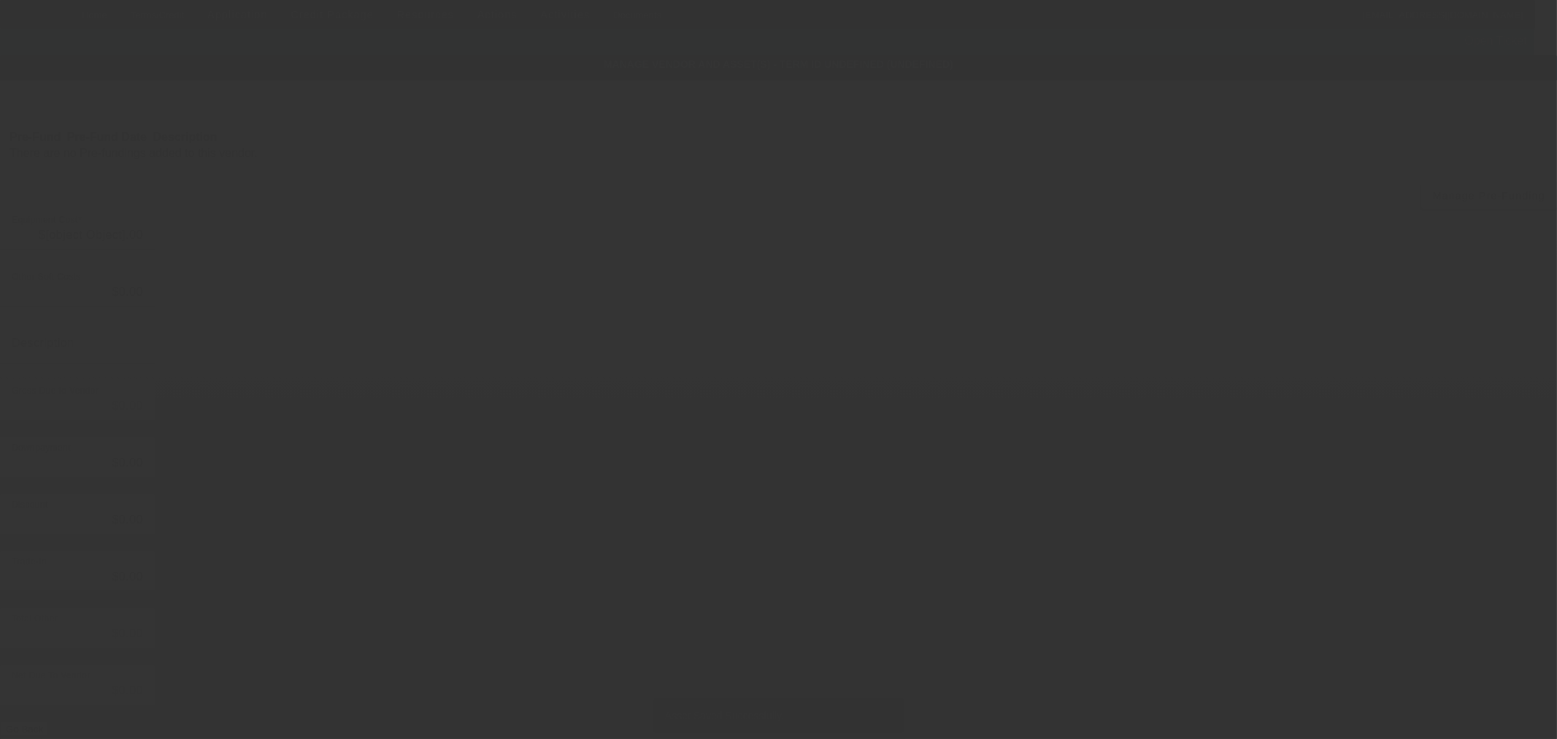
type input "$120,000.00"
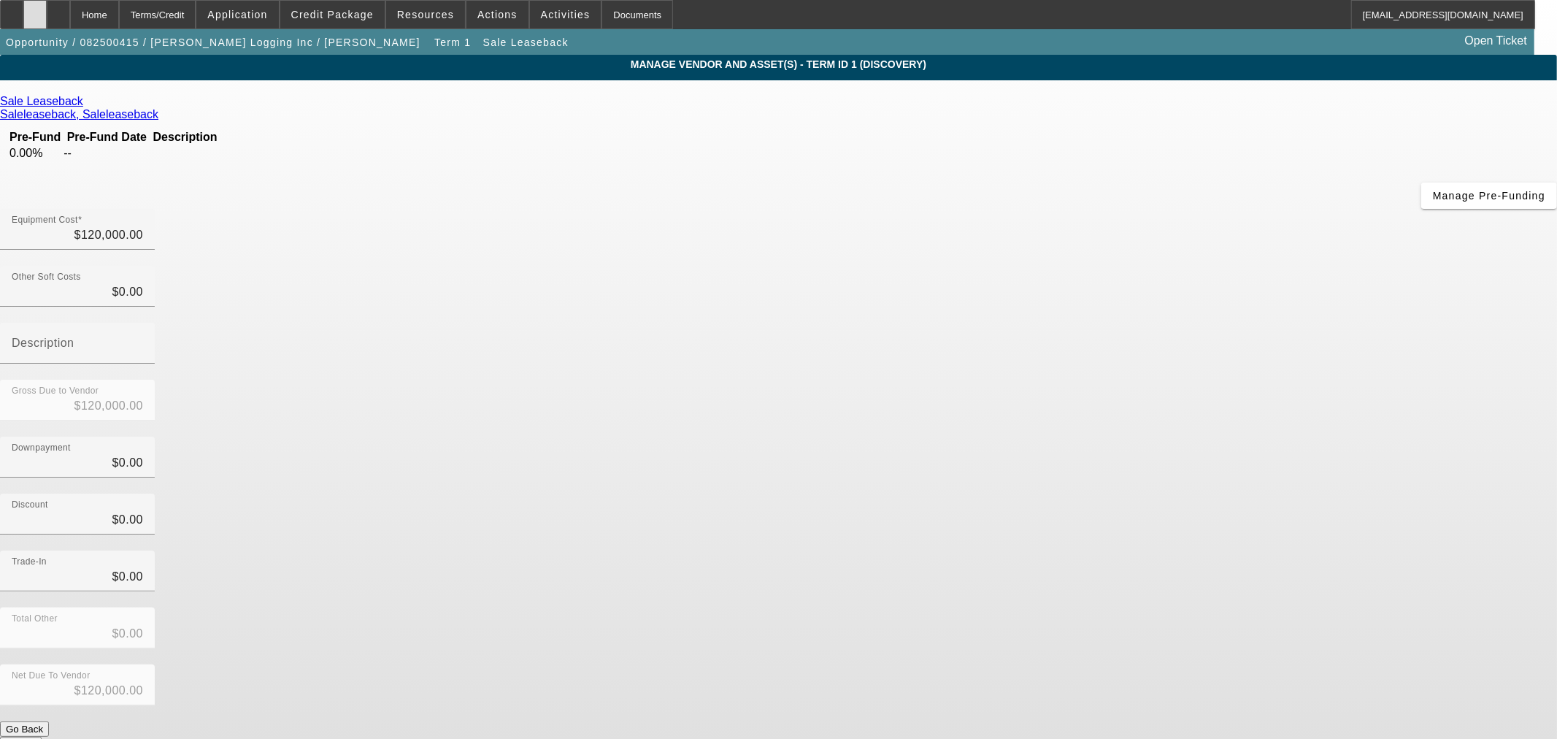
click at [35, 9] on icon at bounding box center [35, 9] width 0 height 0
drag, startPoint x: 1151, startPoint y: 644, endPoint x: 1185, endPoint y: 652, distance: 35.2
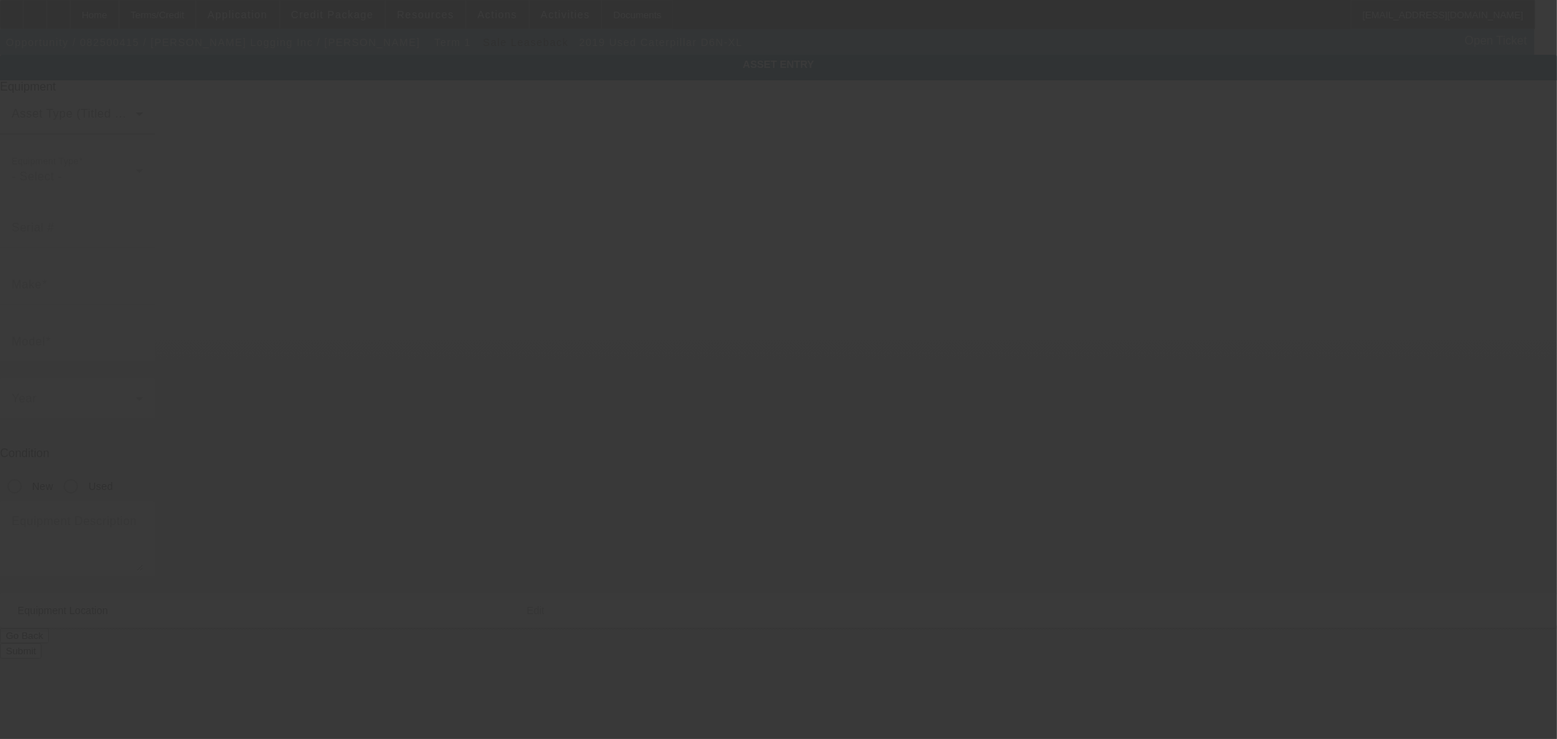
type input "Caterpillar"
type input "D6N-XL"
radio input "true"
type input "2363 Raney Camp Hollow Rd"
type input "Cumberland Furnace"
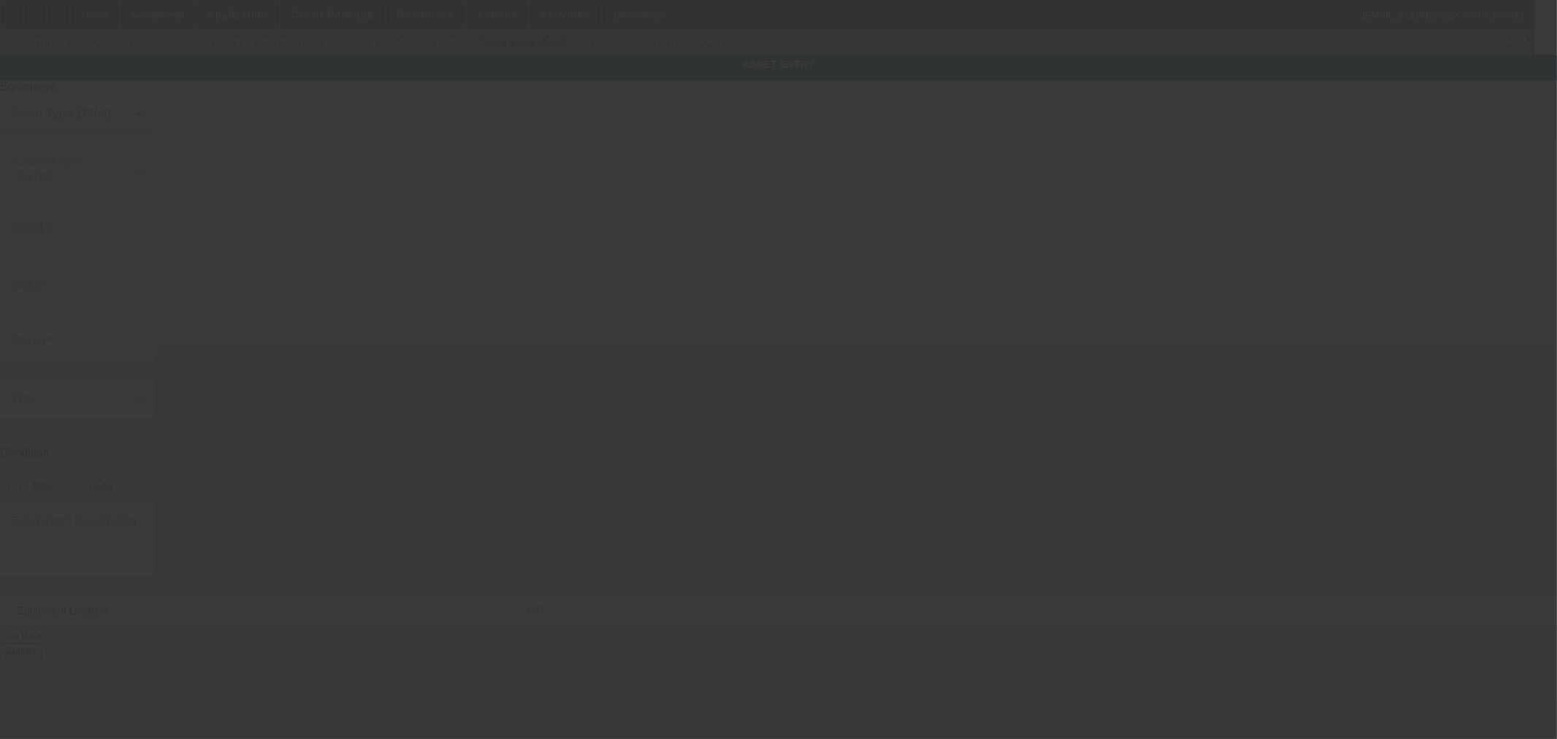
type input "37051"
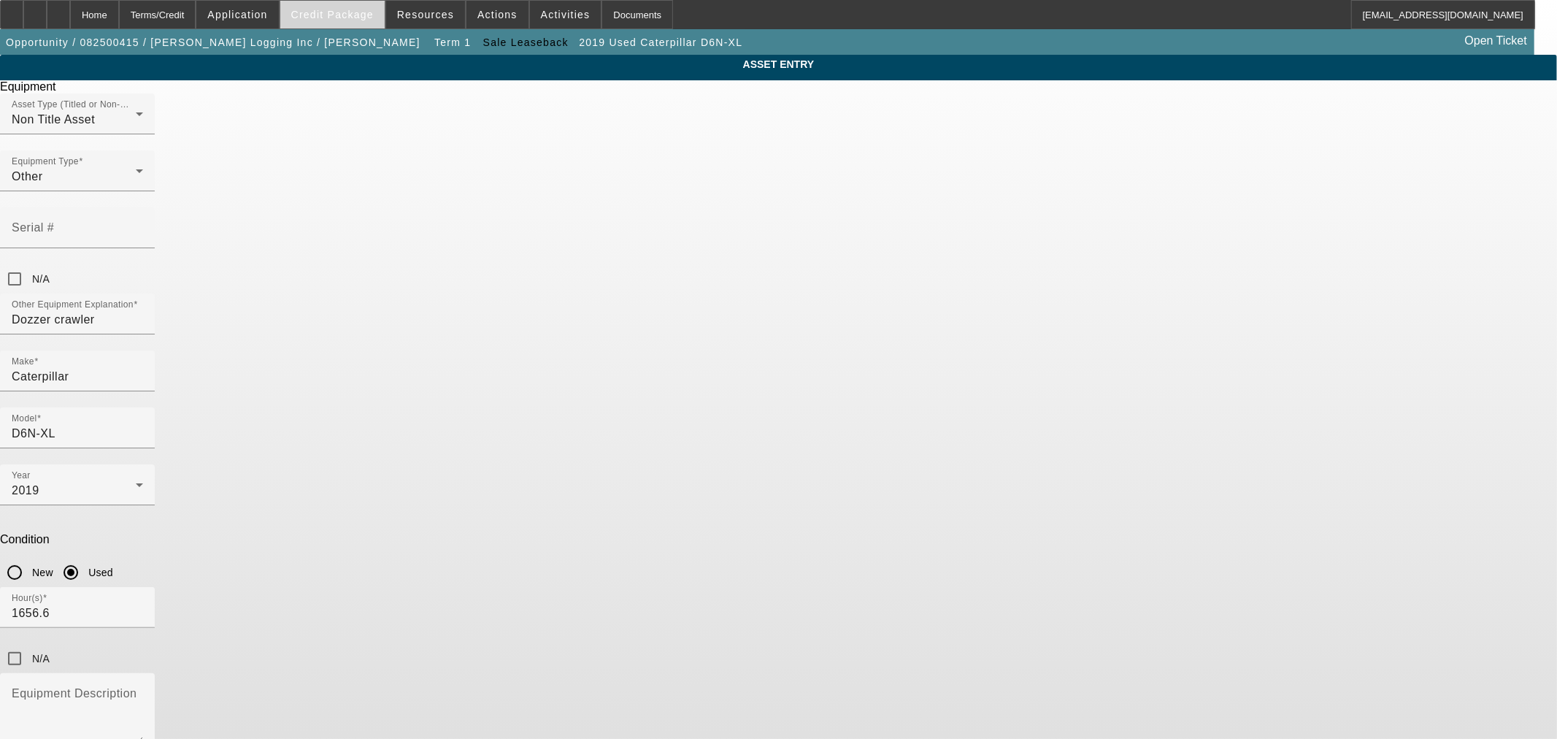
click at [322, 18] on span "Credit Package" at bounding box center [332, 15] width 82 height 12
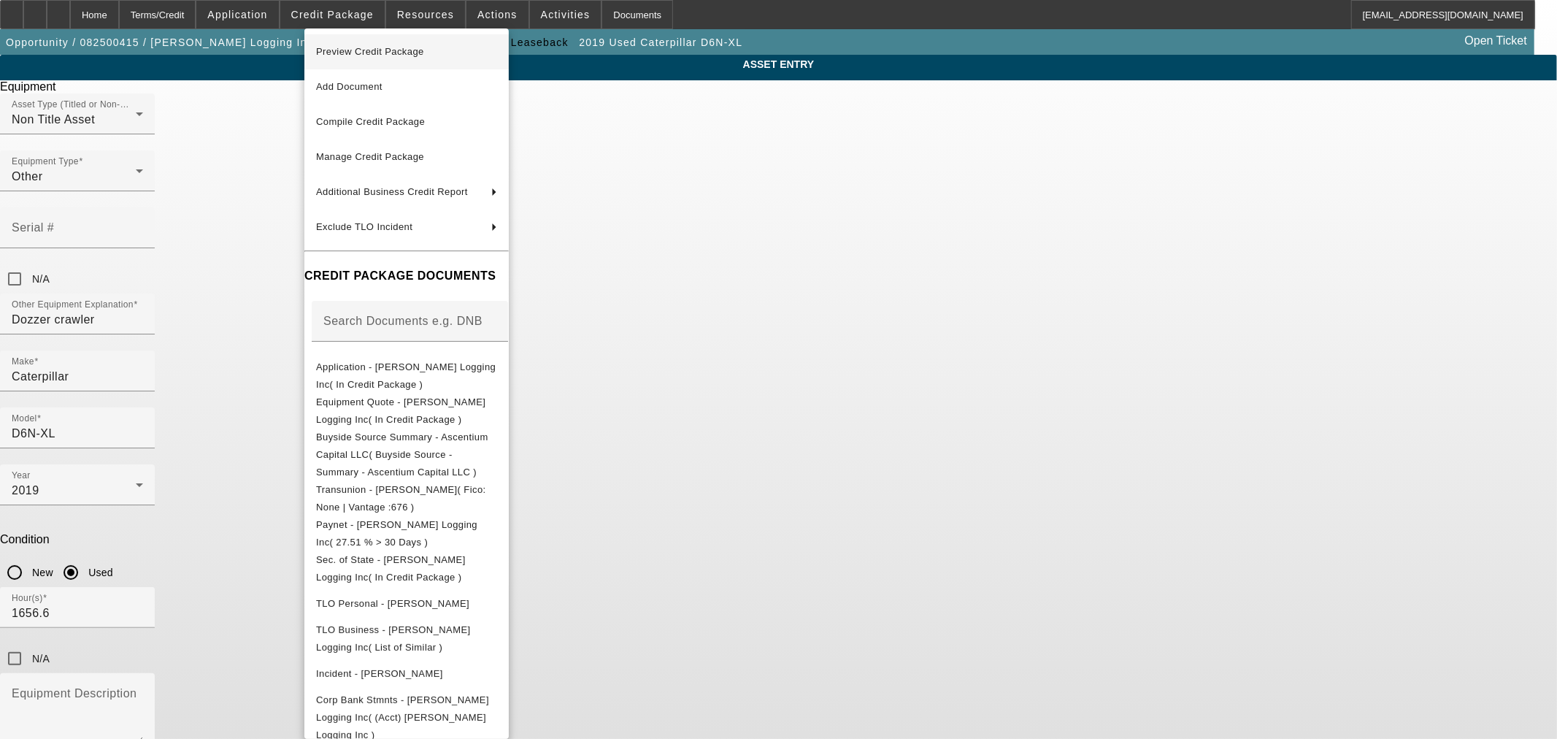
click at [339, 54] on span "Preview Credit Package" at bounding box center [370, 51] width 108 height 11
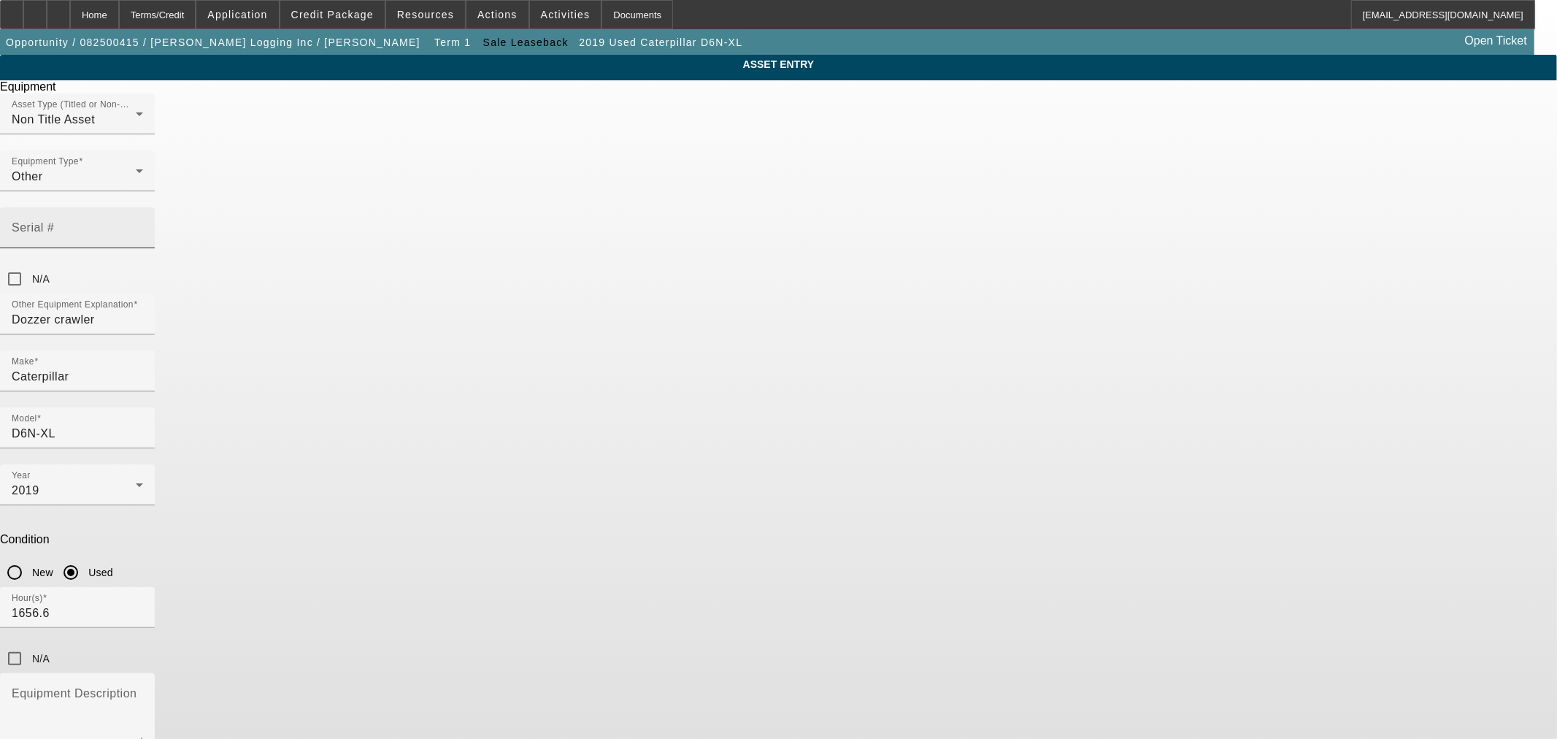
click at [143, 225] on input "Serial #" at bounding box center [77, 234] width 131 height 18
type input "D8T60270"
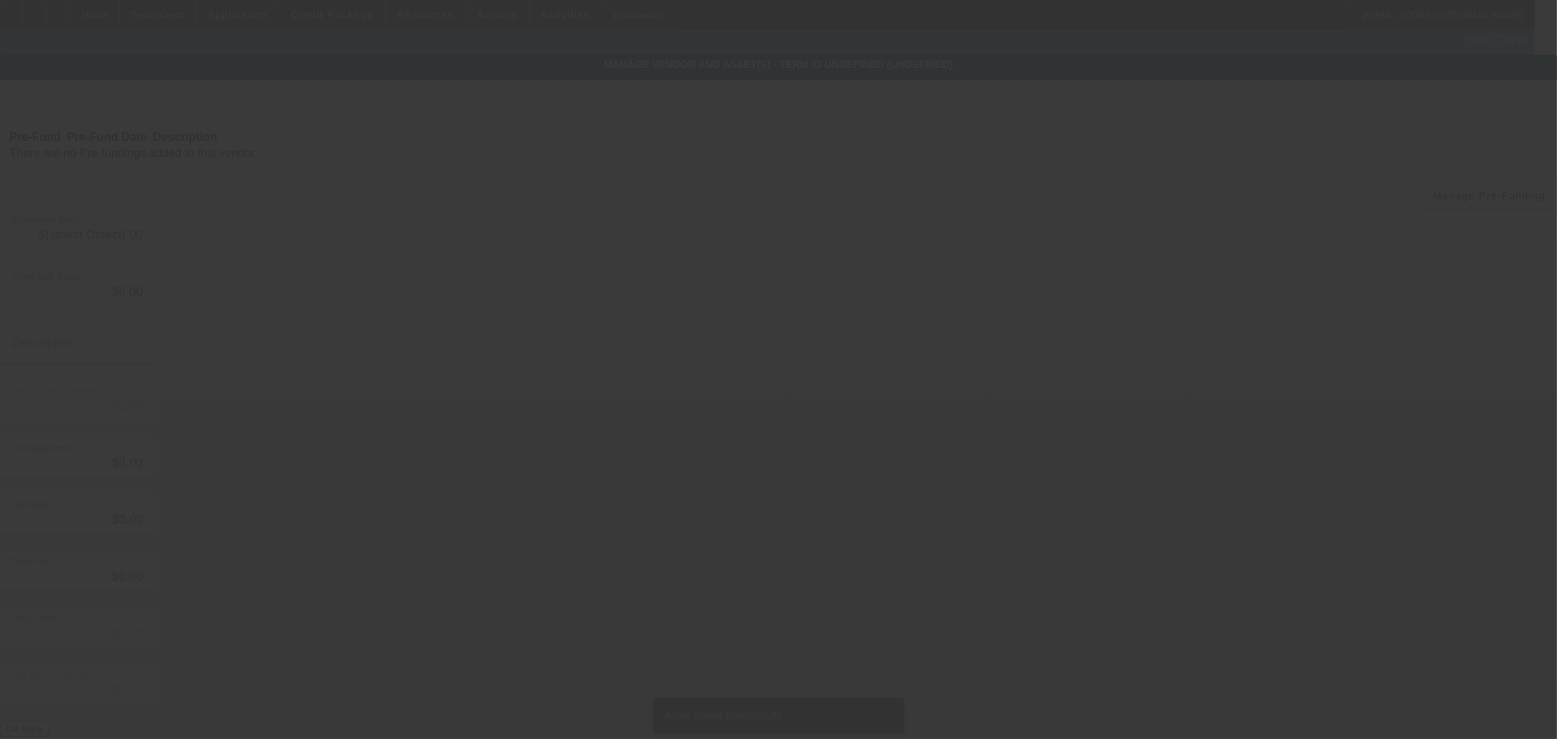
type input "$120,000.00"
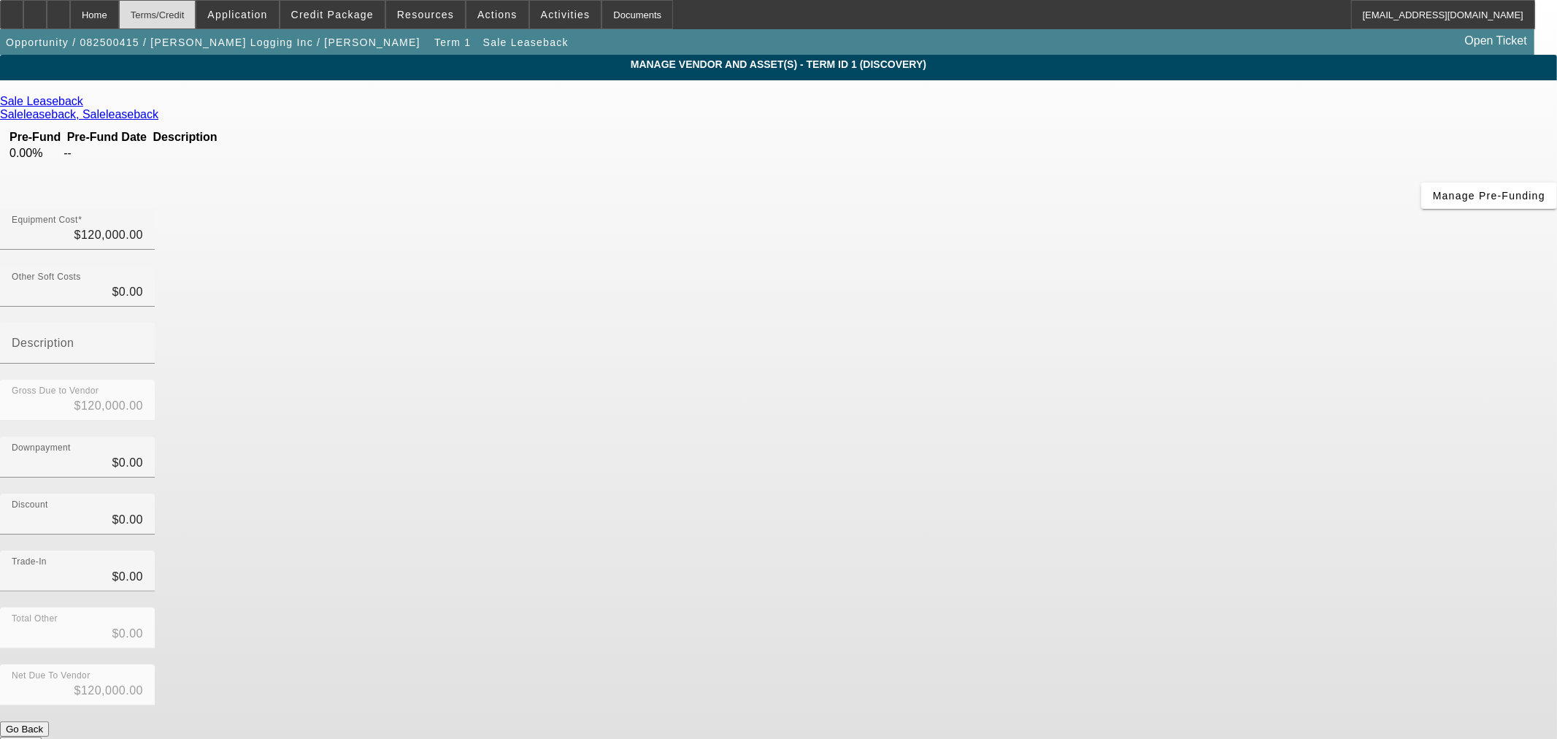
click at [193, 9] on div "Terms/Credit" at bounding box center [157, 14] width 77 height 29
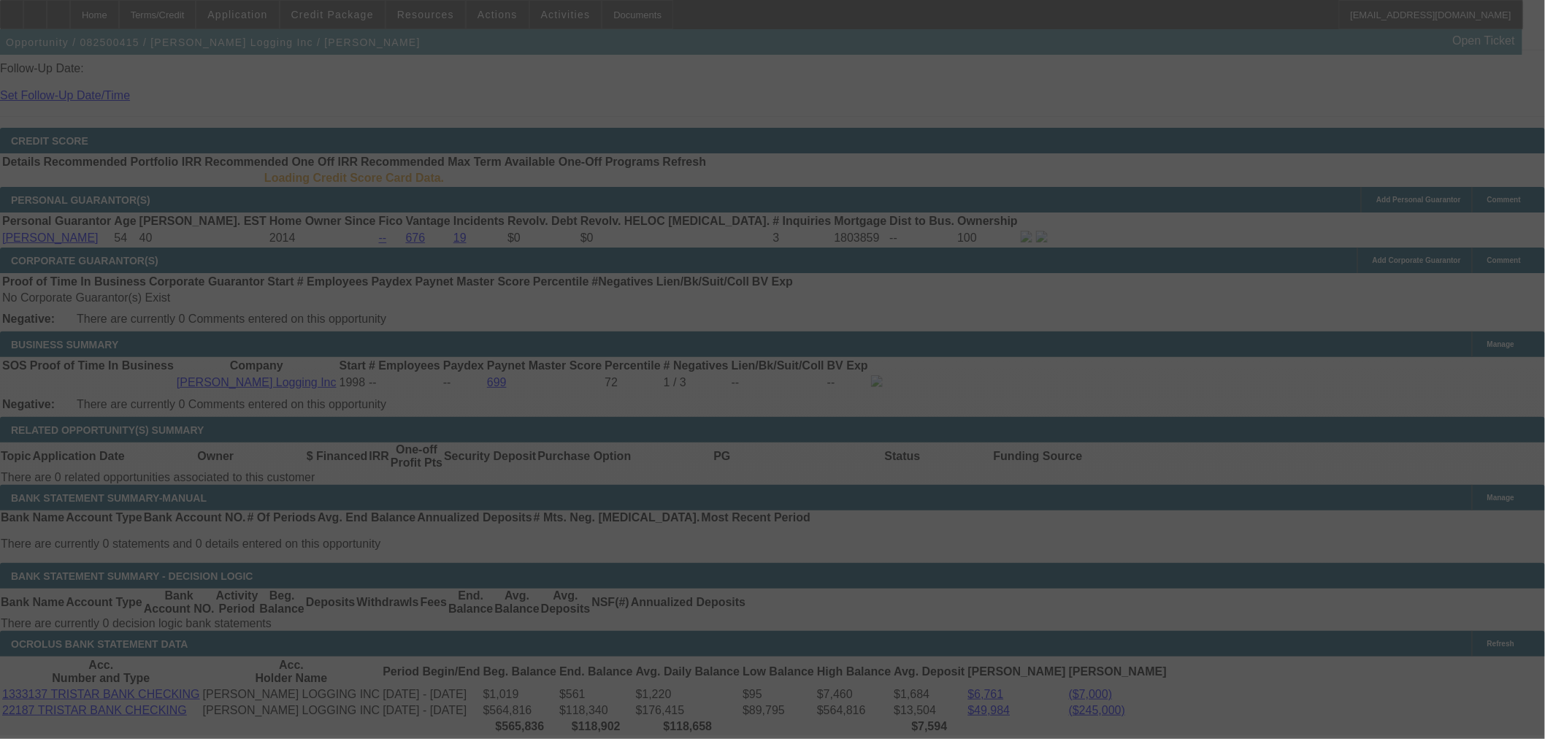
select select "0"
select select "2"
select select "0.1"
select select "4"
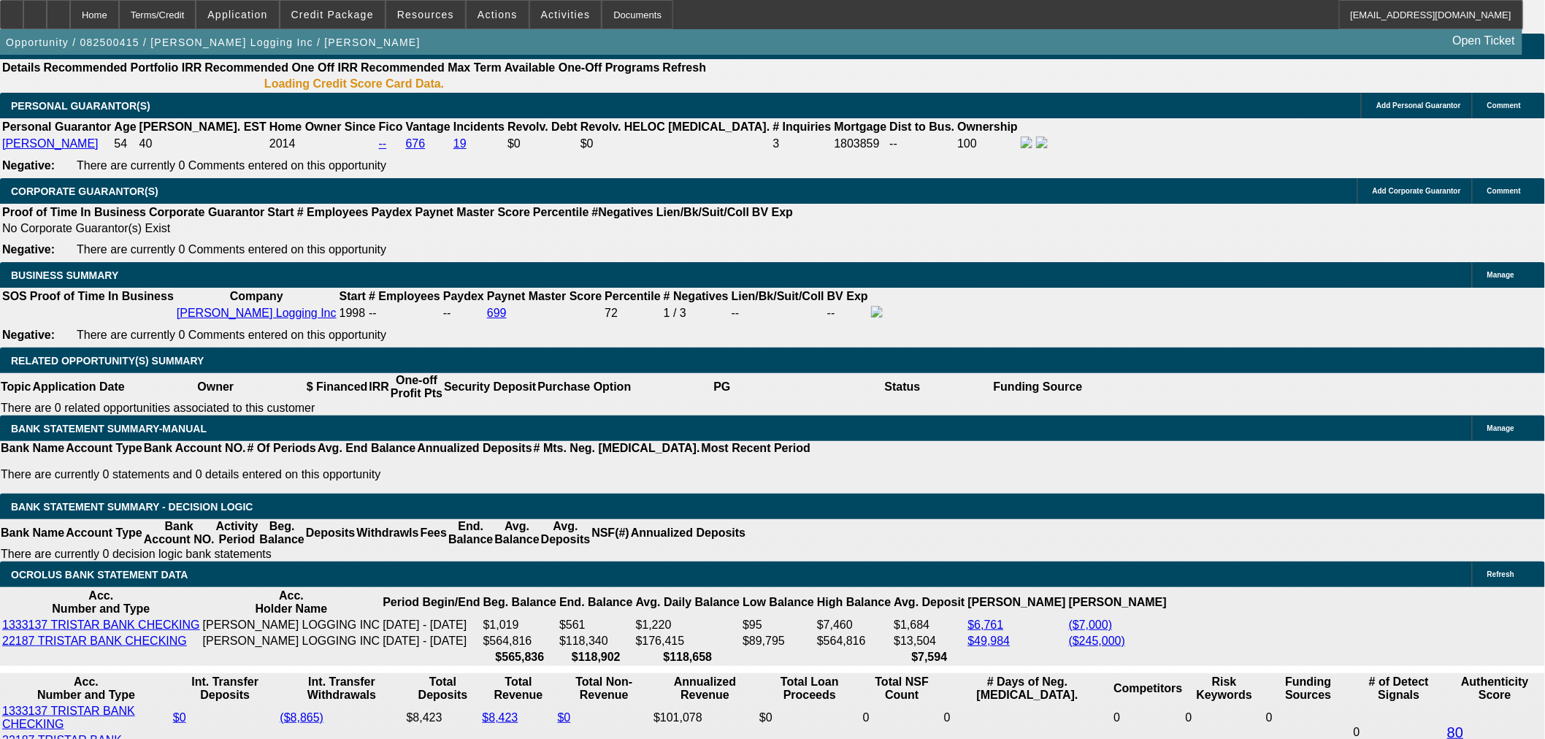
scroll to position [2122, 0]
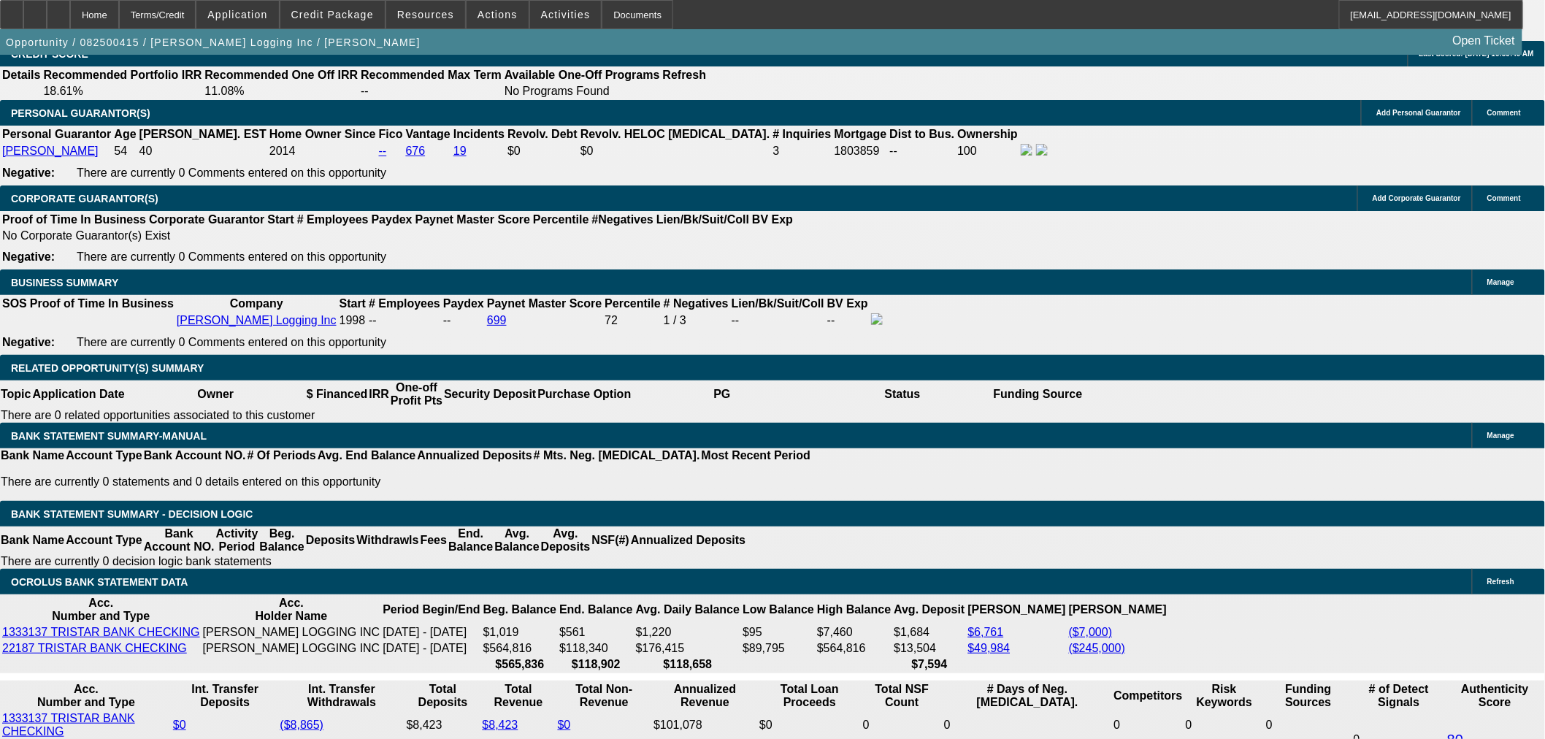
type input "$0.00"
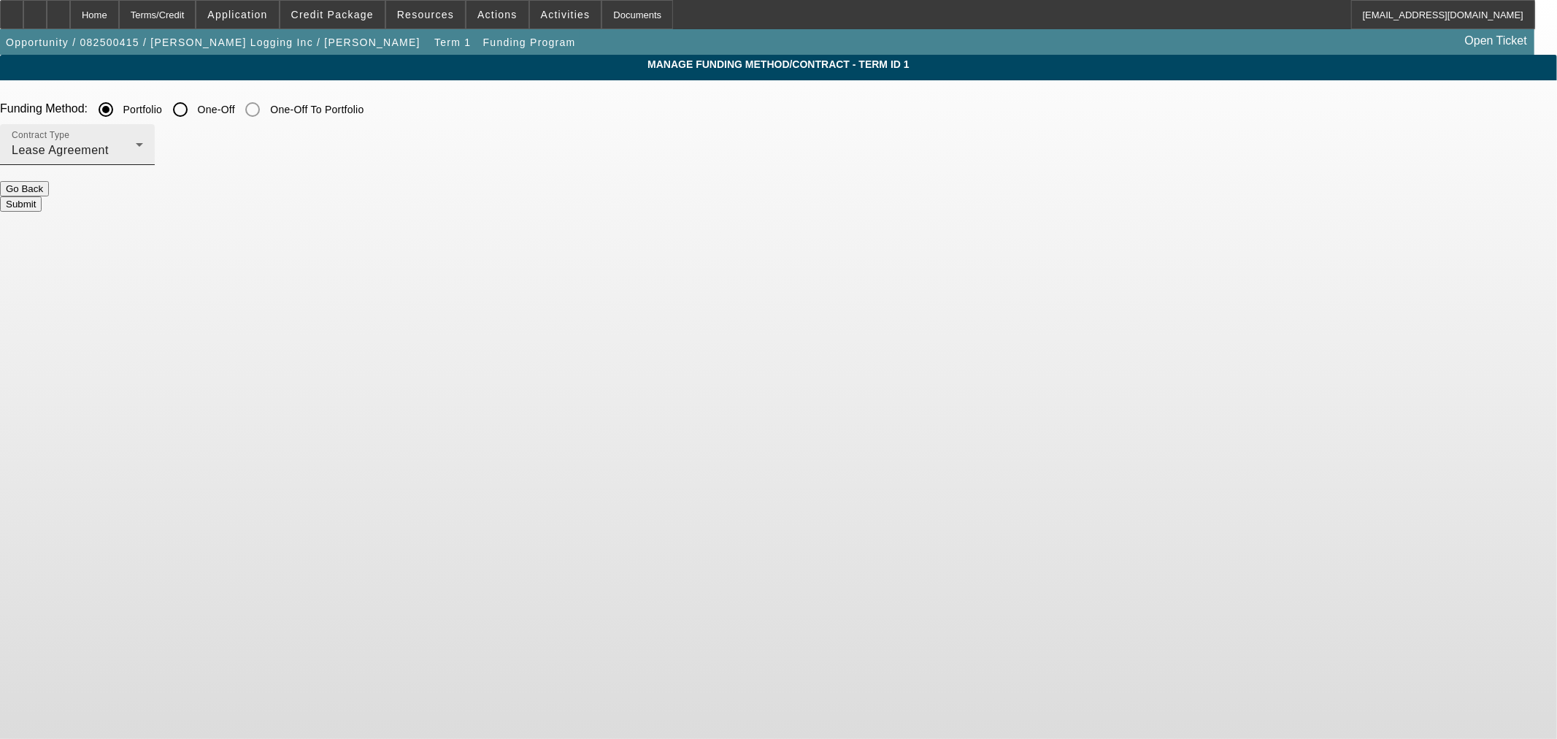
click at [136, 150] on div "Lease Agreement" at bounding box center [74, 151] width 124 height 18
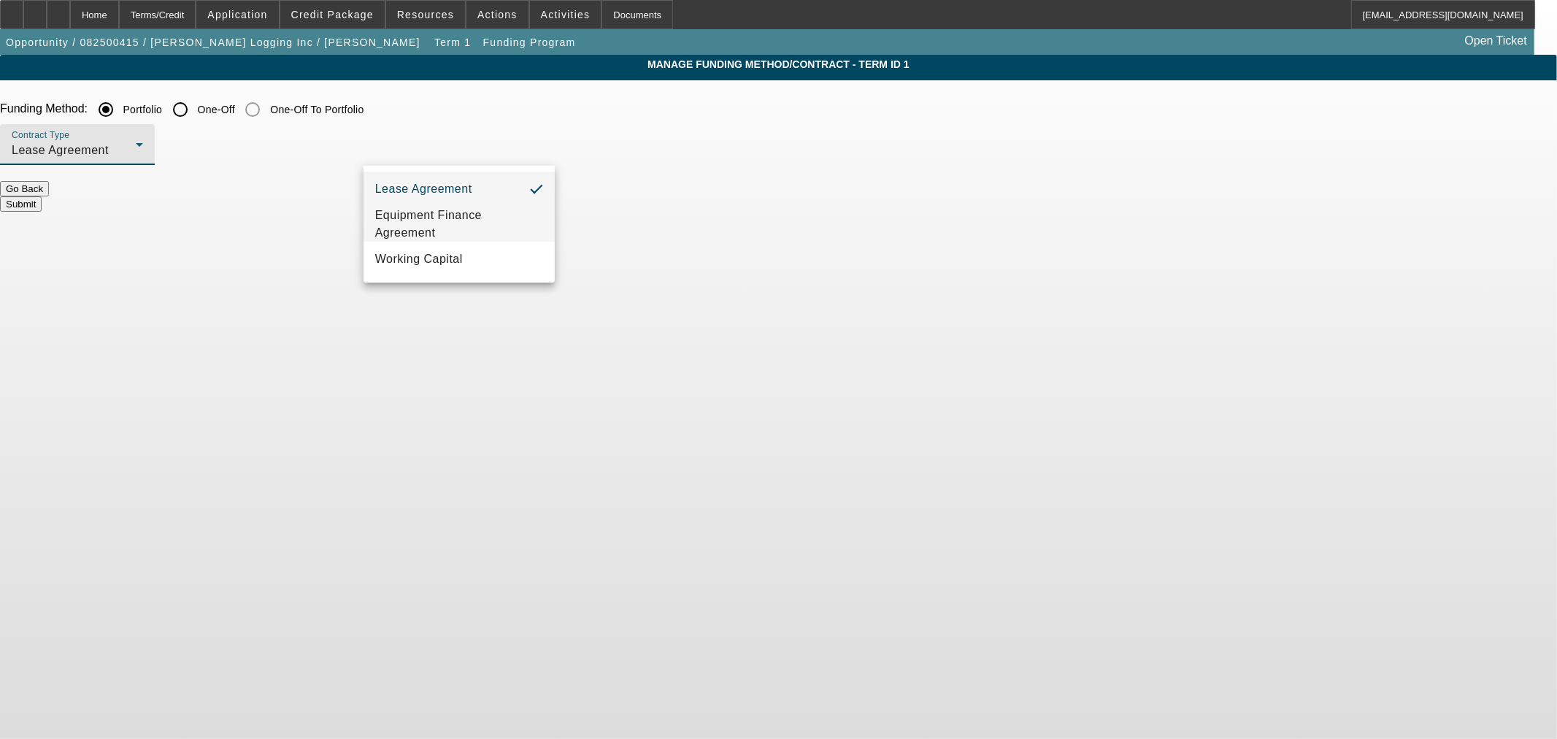
click at [456, 220] on span "Equipment Finance Agreement" at bounding box center [459, 224] width 168 height 35
click at [42, 196] on button "Submit" at bounding box center [21, 203] width 42 height 15
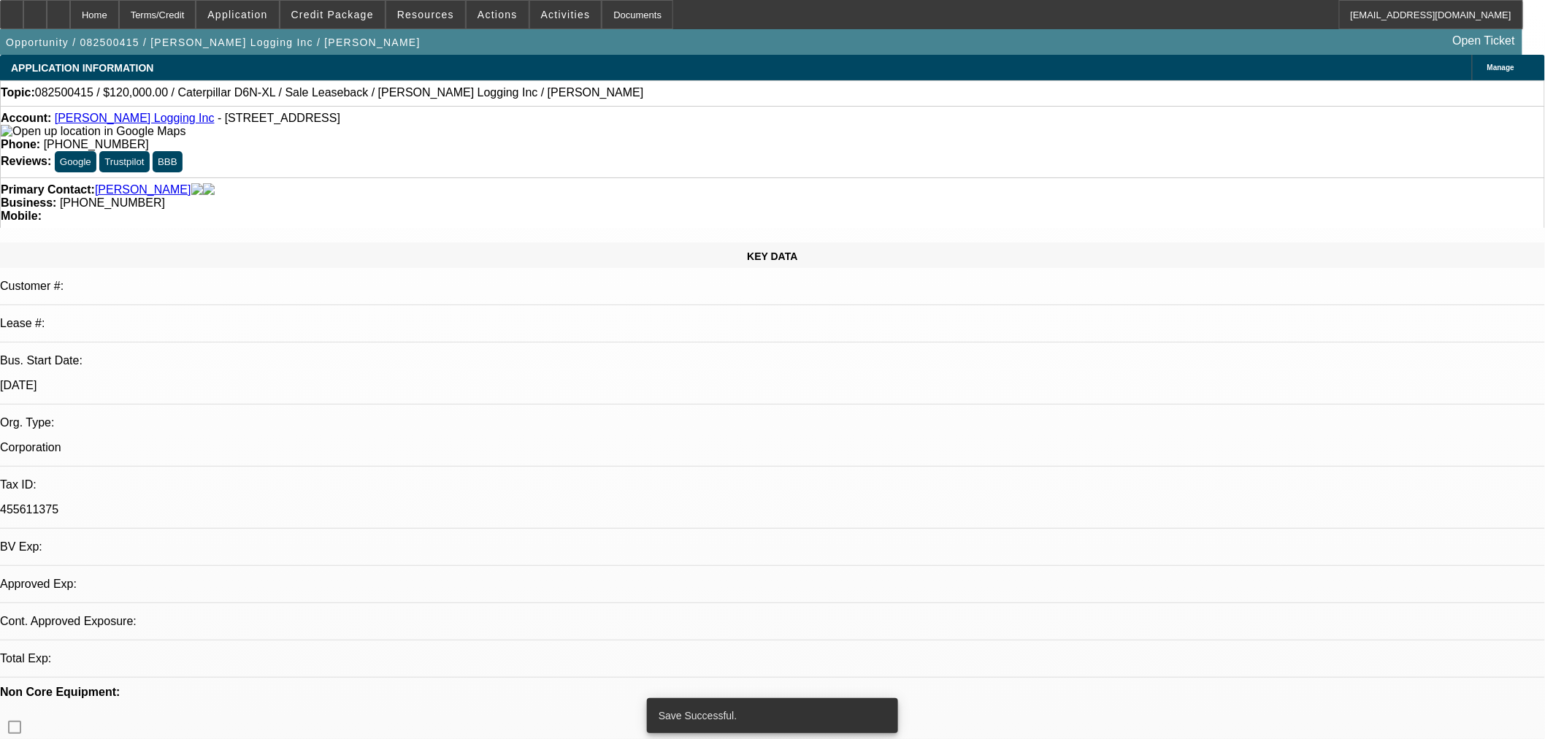
select select "0"
select select "2"
select select "0"
select select "6"
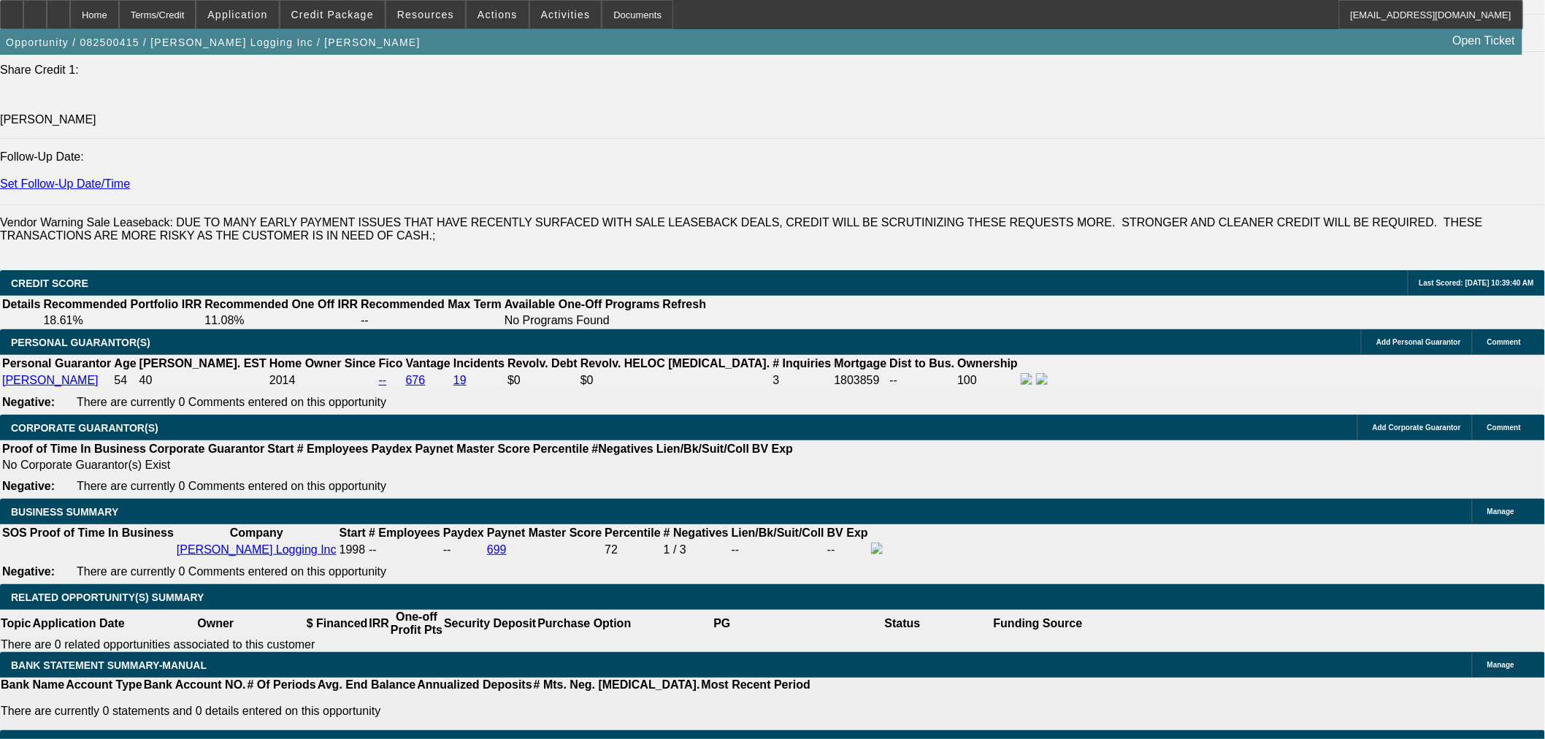
scroll to position [2027, 0]
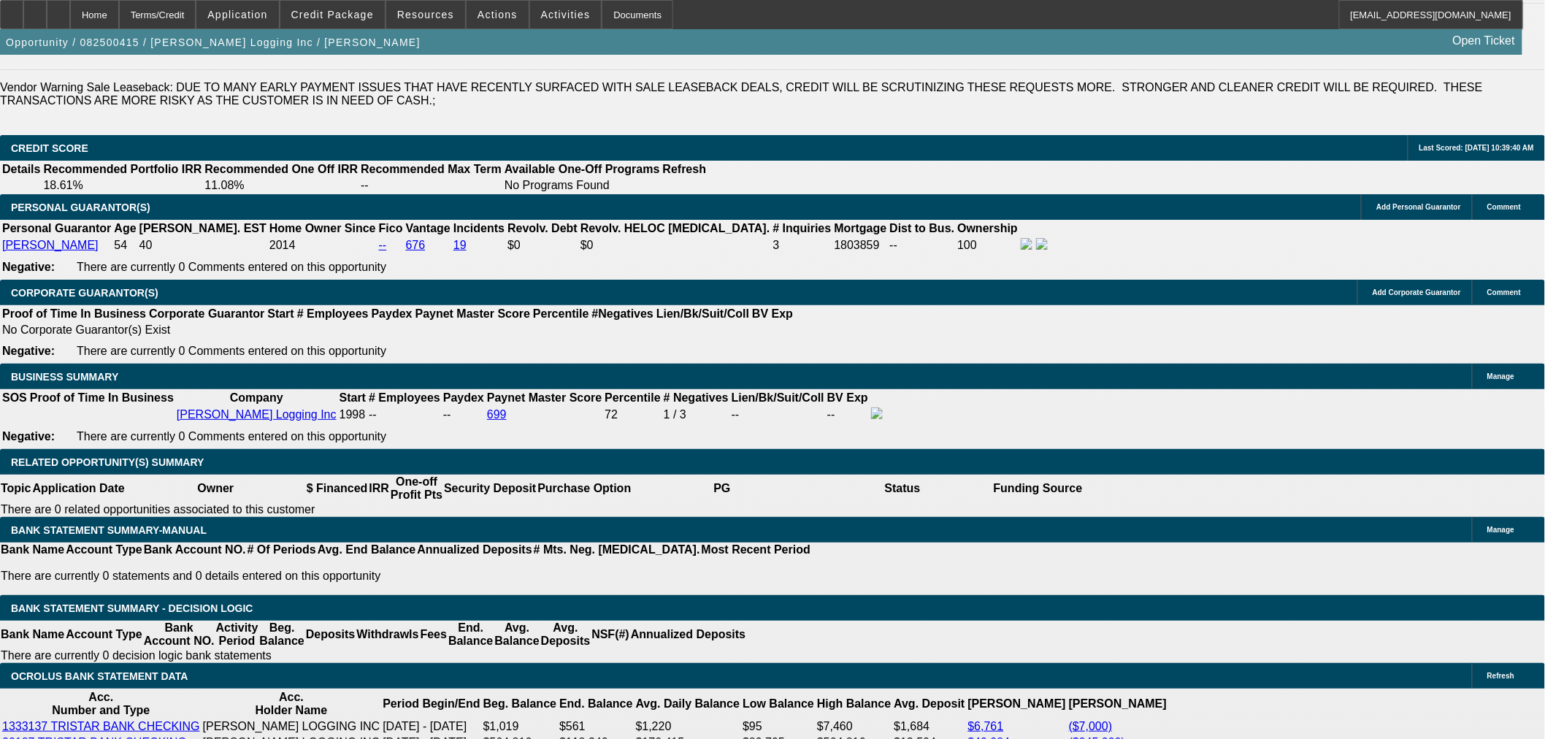
type input "48"
type input "2"
type input "$5,206.82"
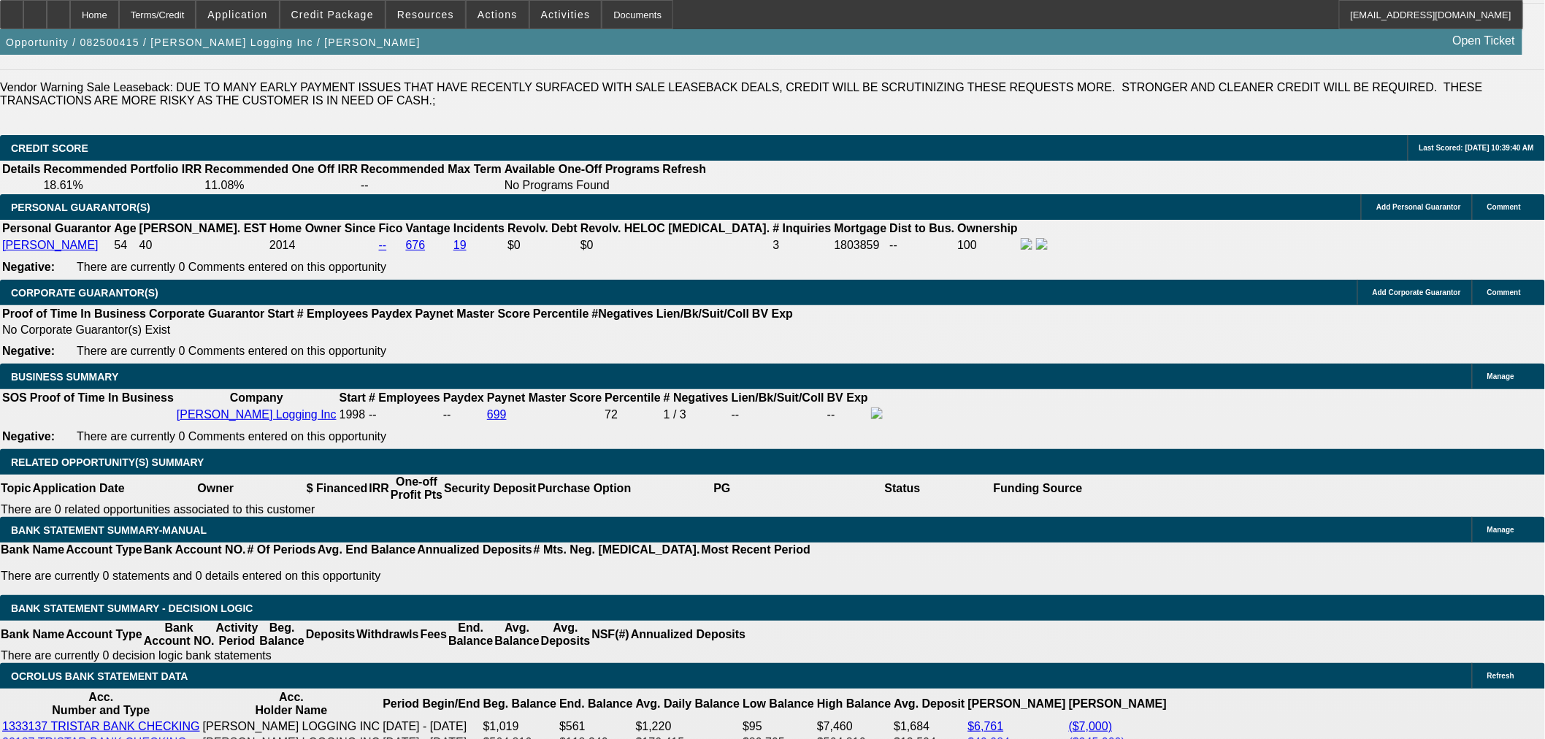
type input "$2,603.41"
type input "22"
type input "$7,561.46"
type input "$3,780.73"
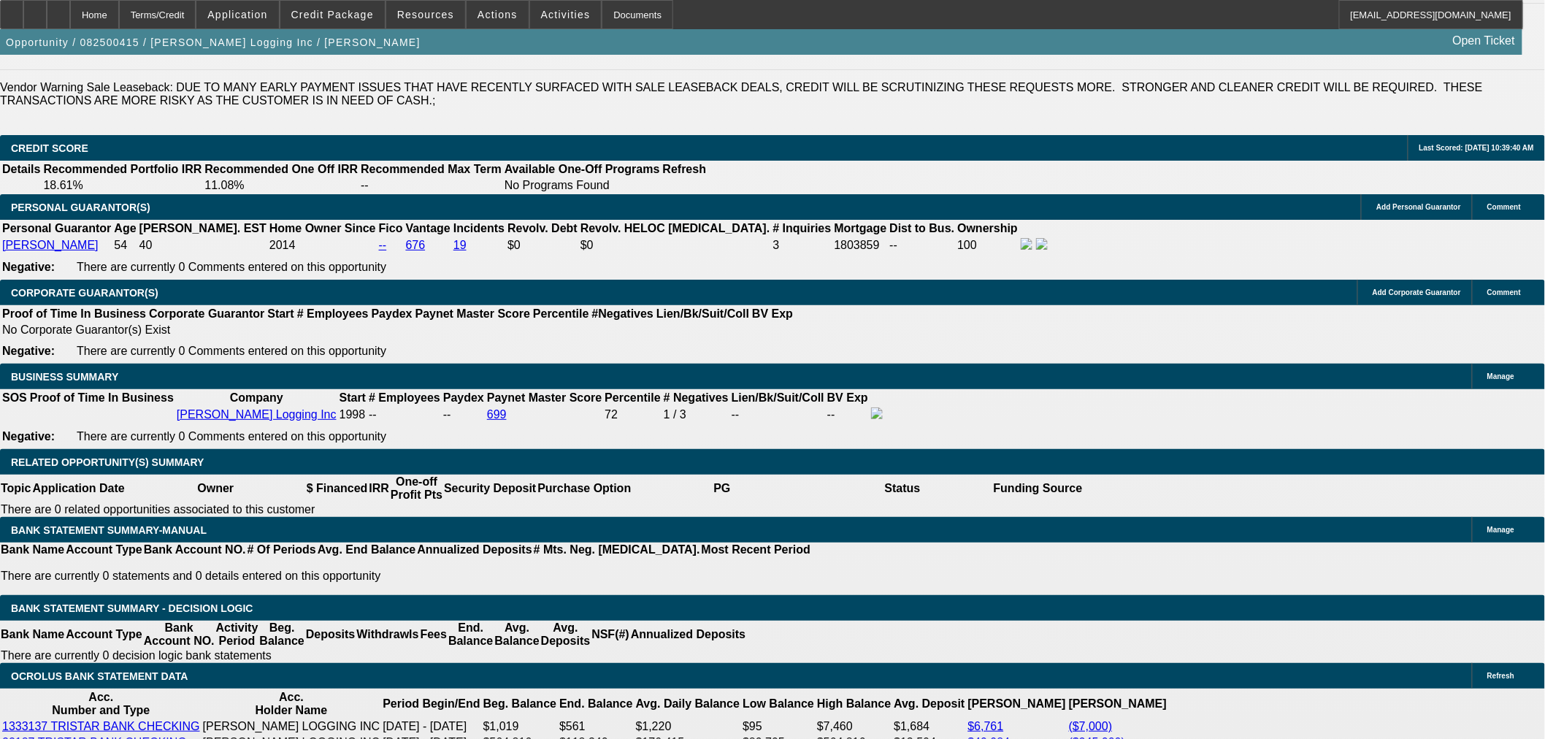
type input "1"
type input "$5,102.74"
type input "$2,551.37"
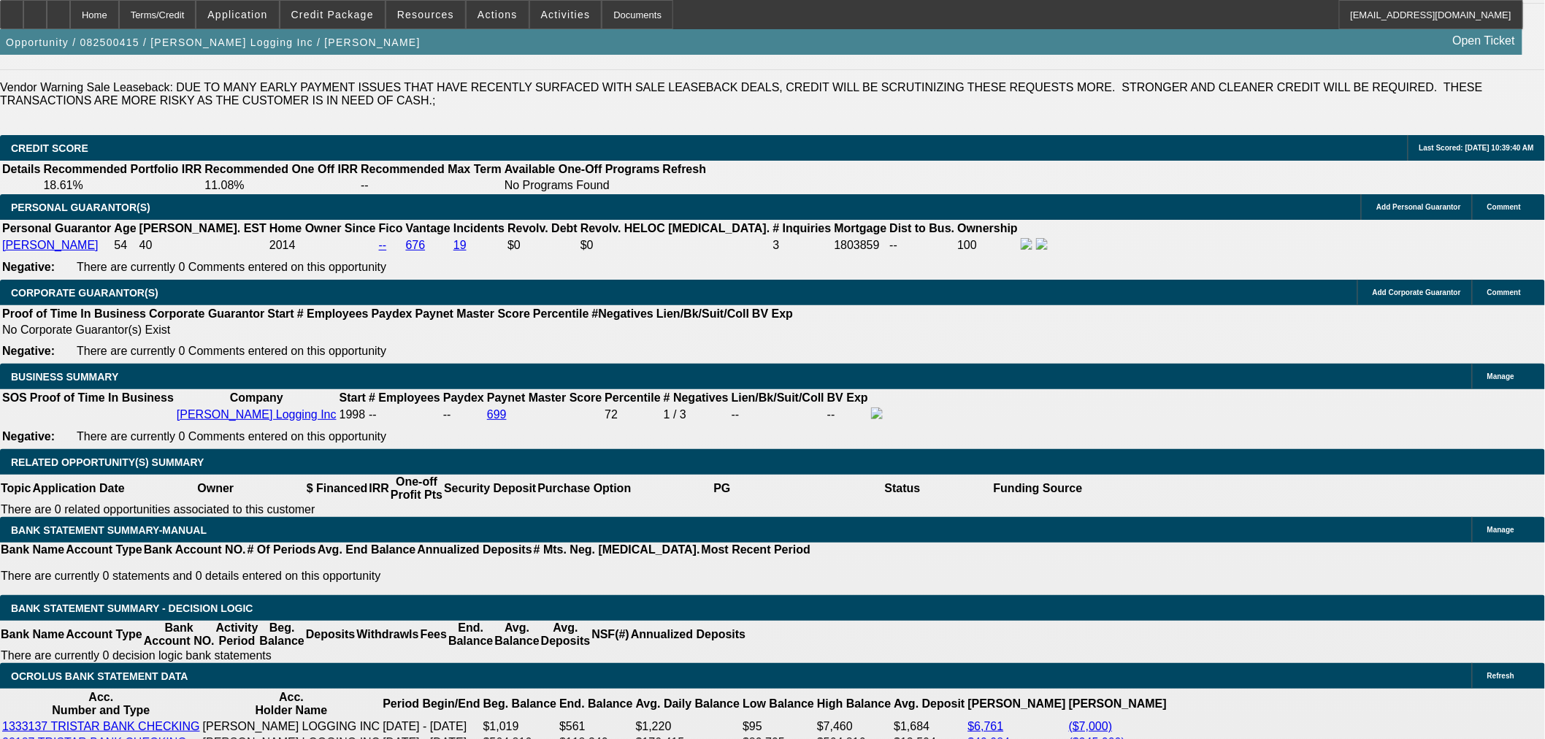
type input "18"
type input "$7,050.00"
type input "$3,525.00"
type input "18"
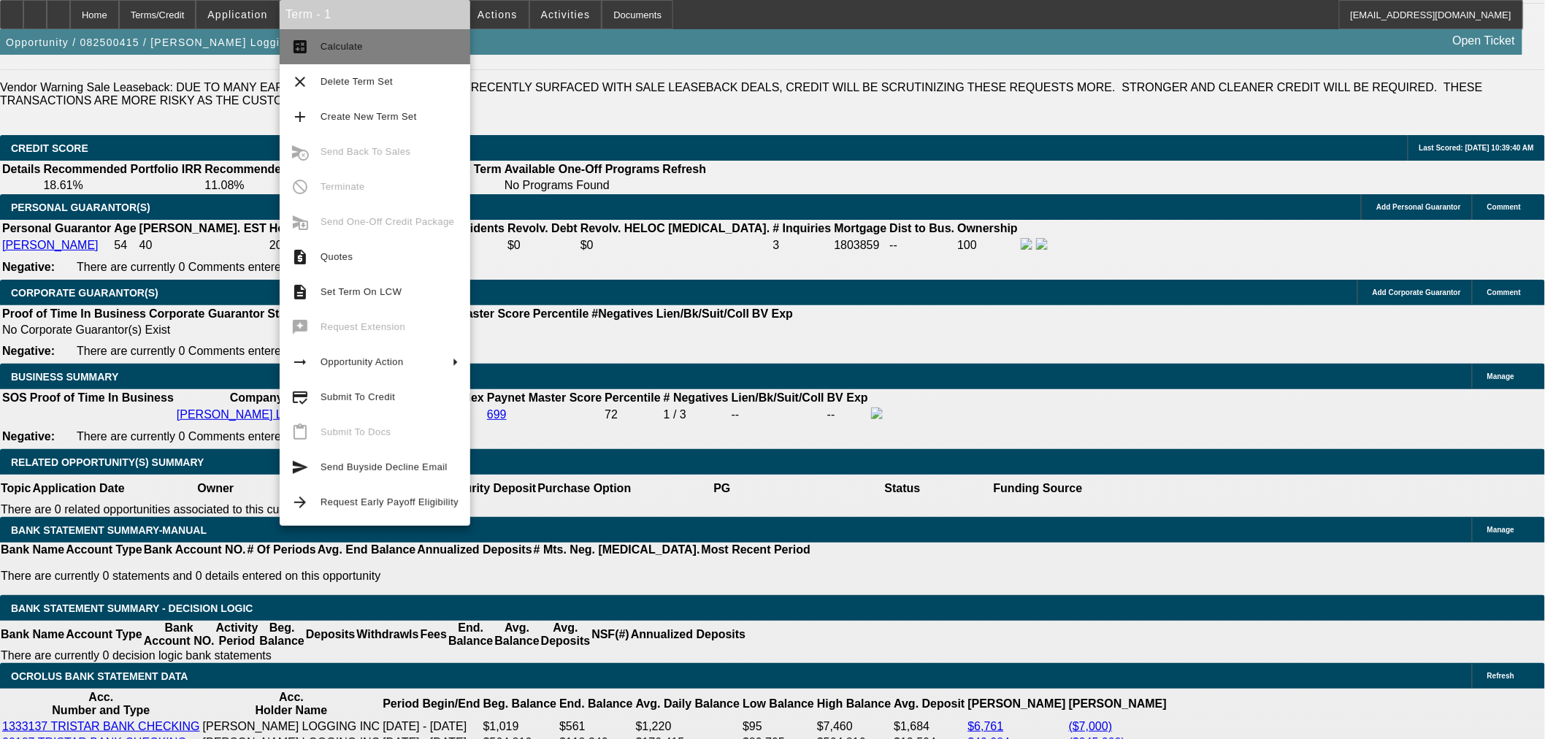
click at [352, 42] on span "Calculate" at bounding box center [341, 46] width 42 height 11
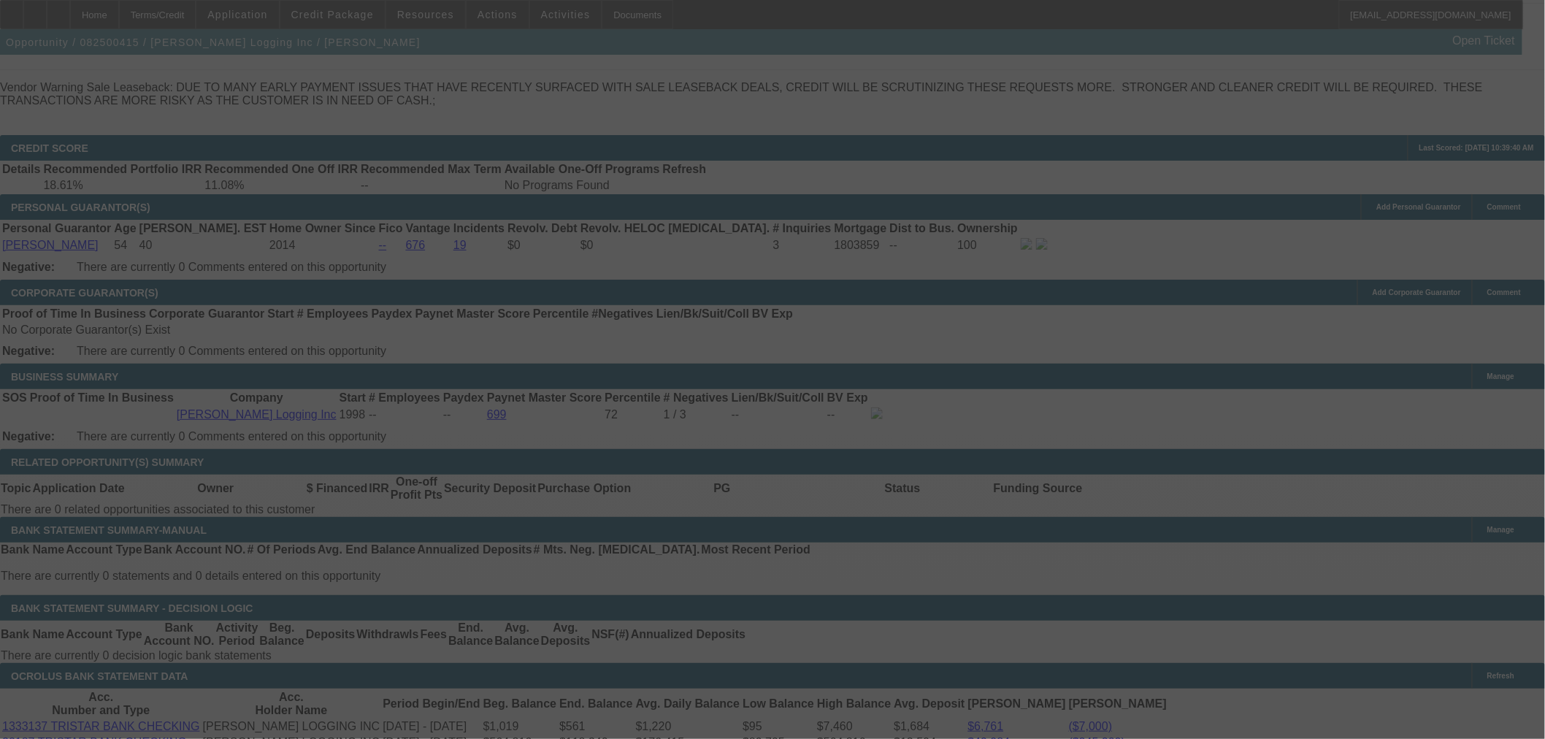
select select "0"
select select "2"
select select "0"
select select "6"
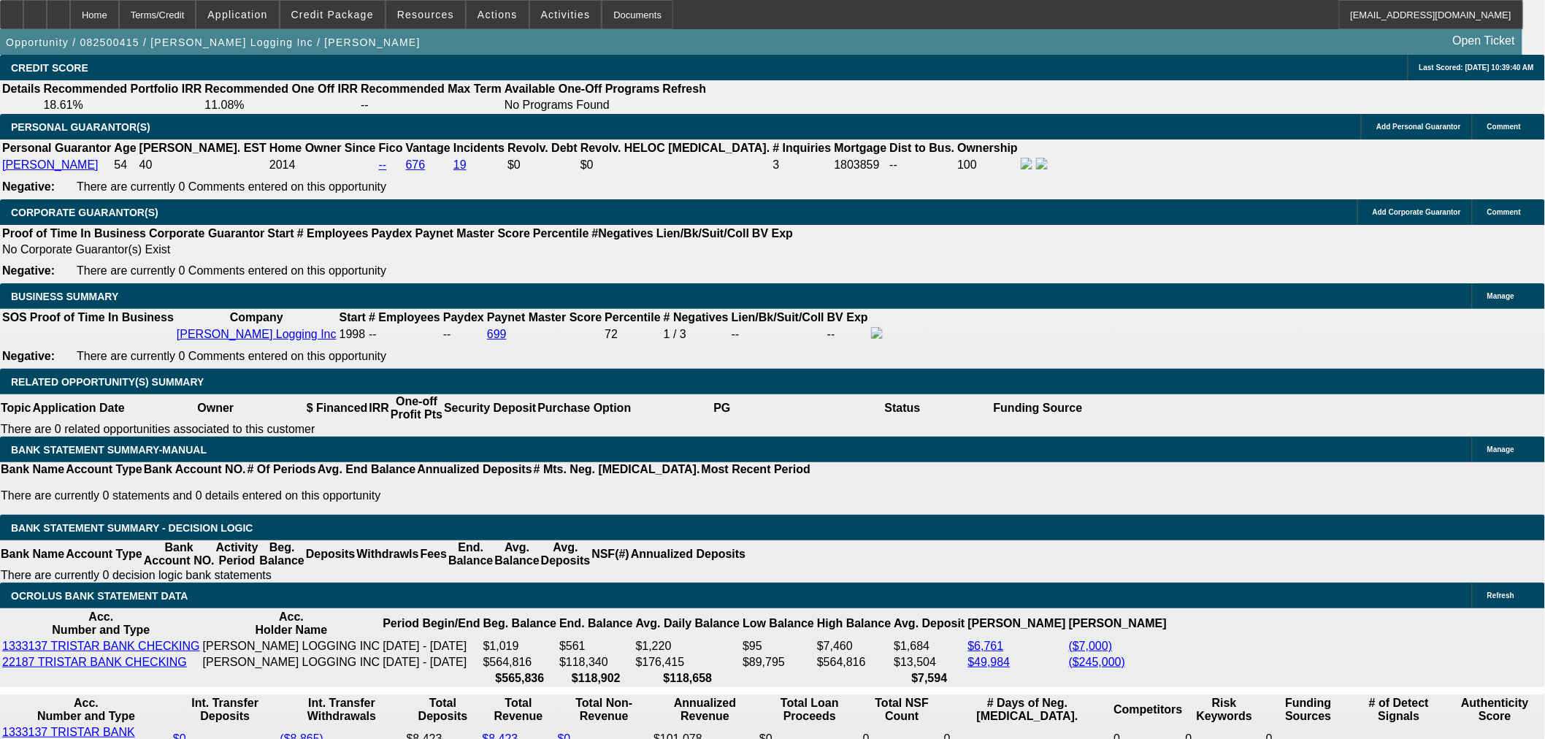
scroll to position [2163, 0]
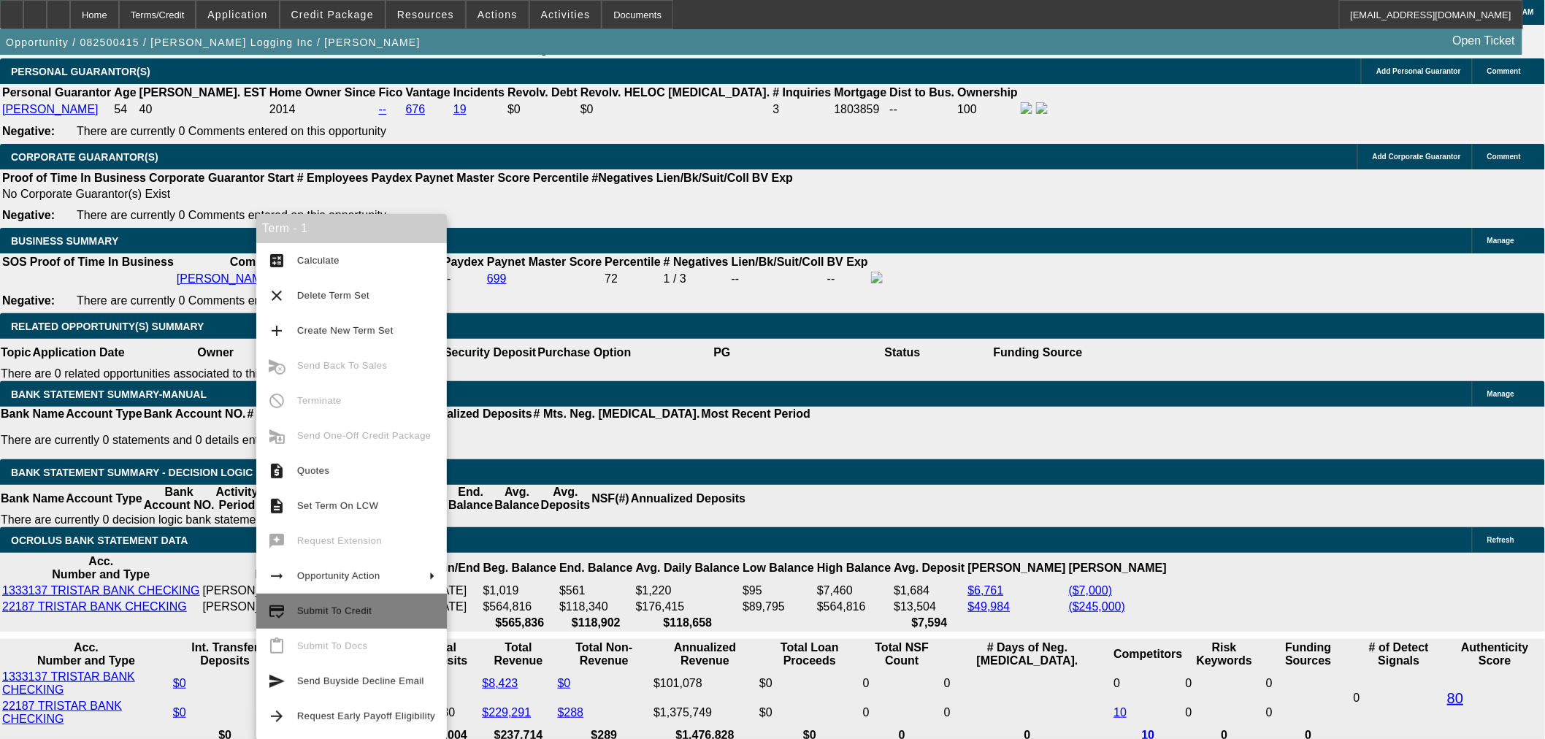
click at [384, 618] on span "Submit To Credit" at bounding box center [366, 611] width 138 height 18
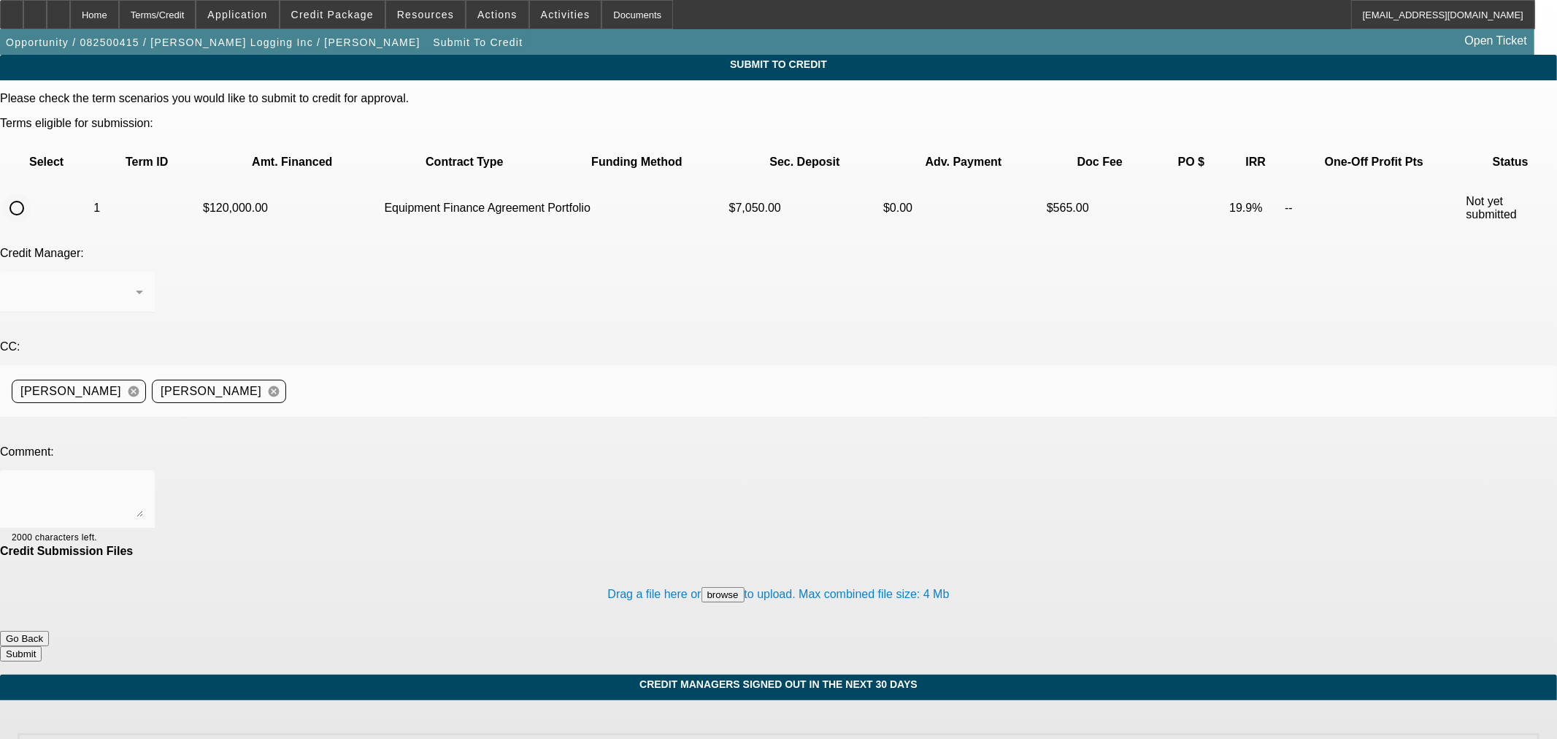
click at [31, 193] on input "radio" at bounding box center [16, 207] width 29 height 29
radio input "true"
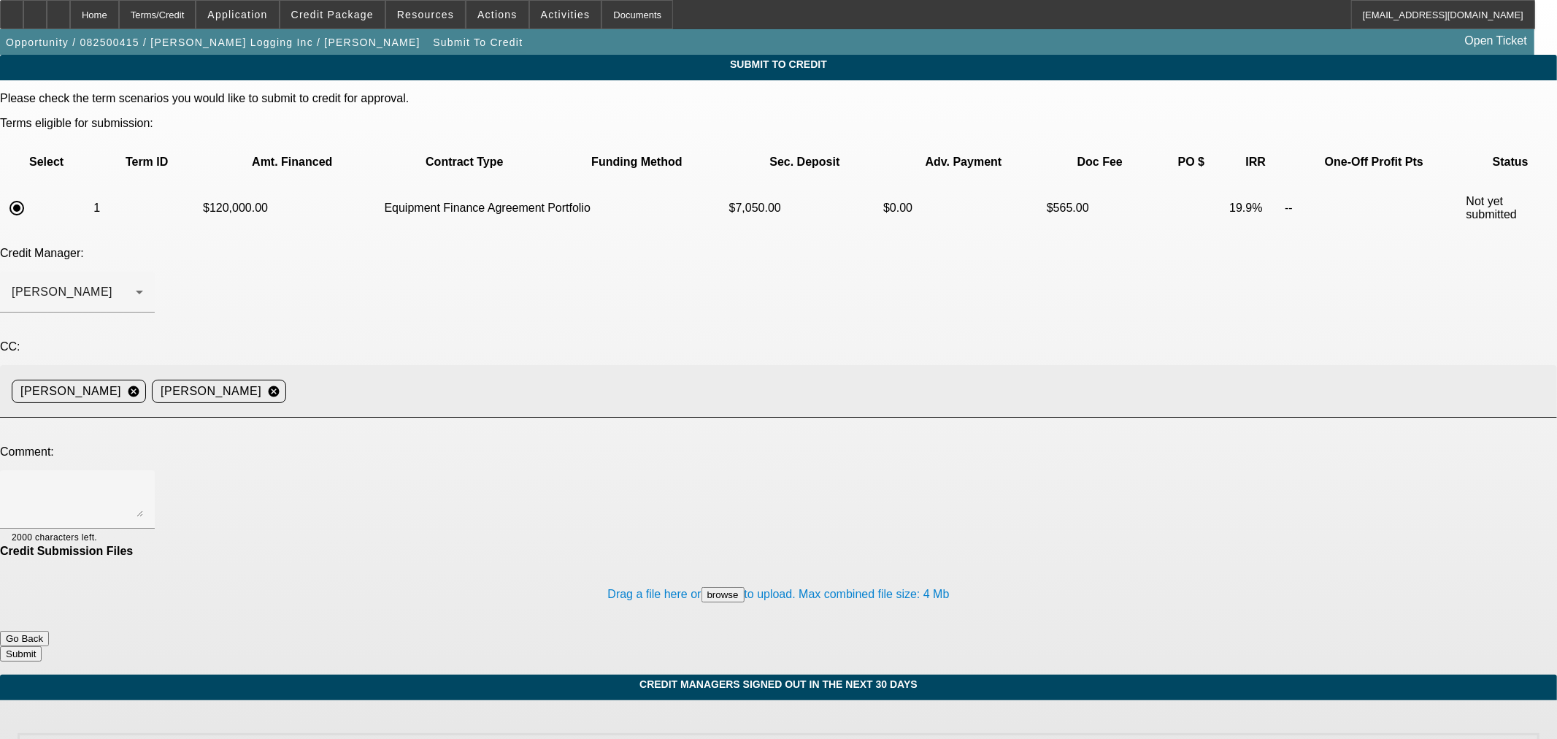
click at [612, 377] on input at bounding box center [916, 391] width 1248 height 29
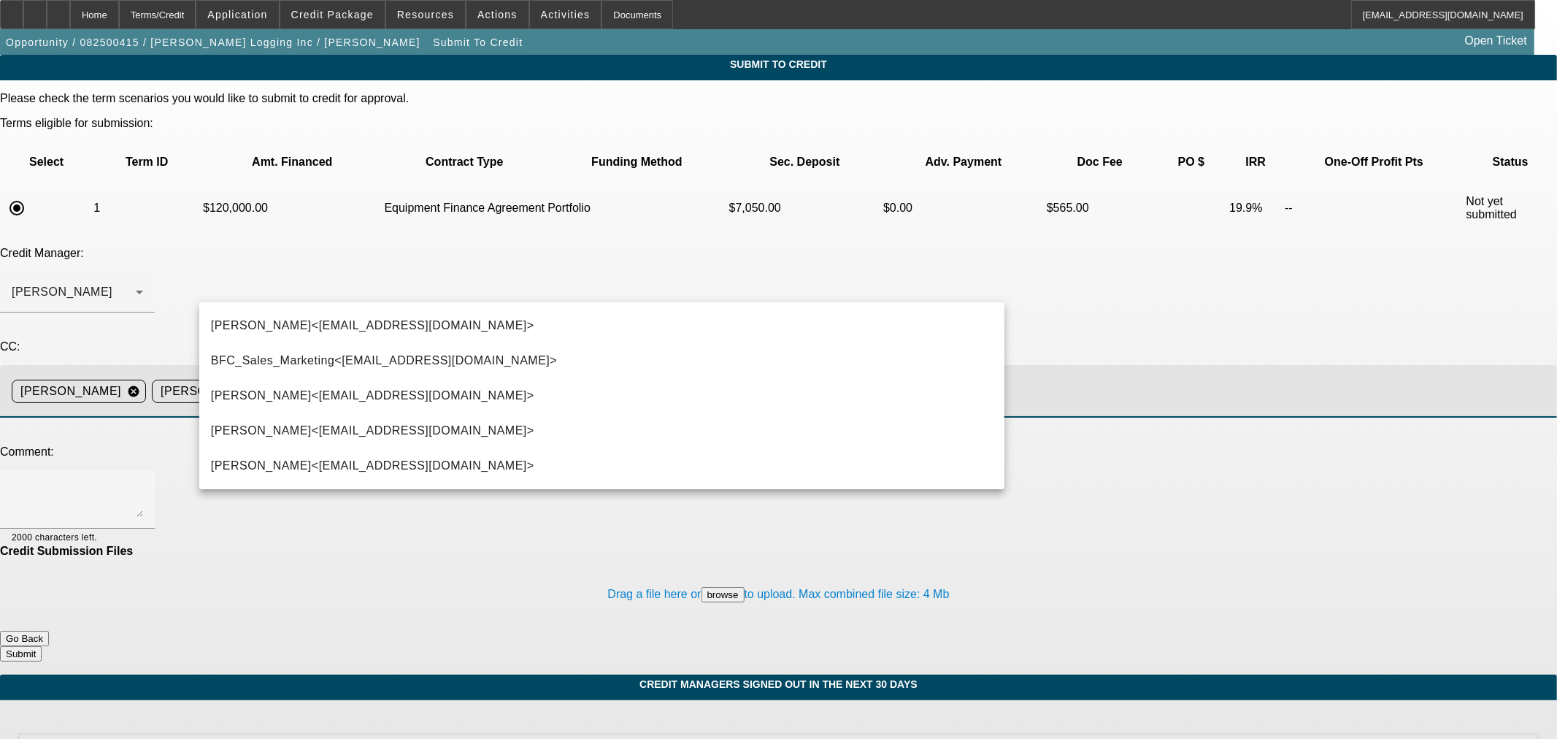
type input "kevi"
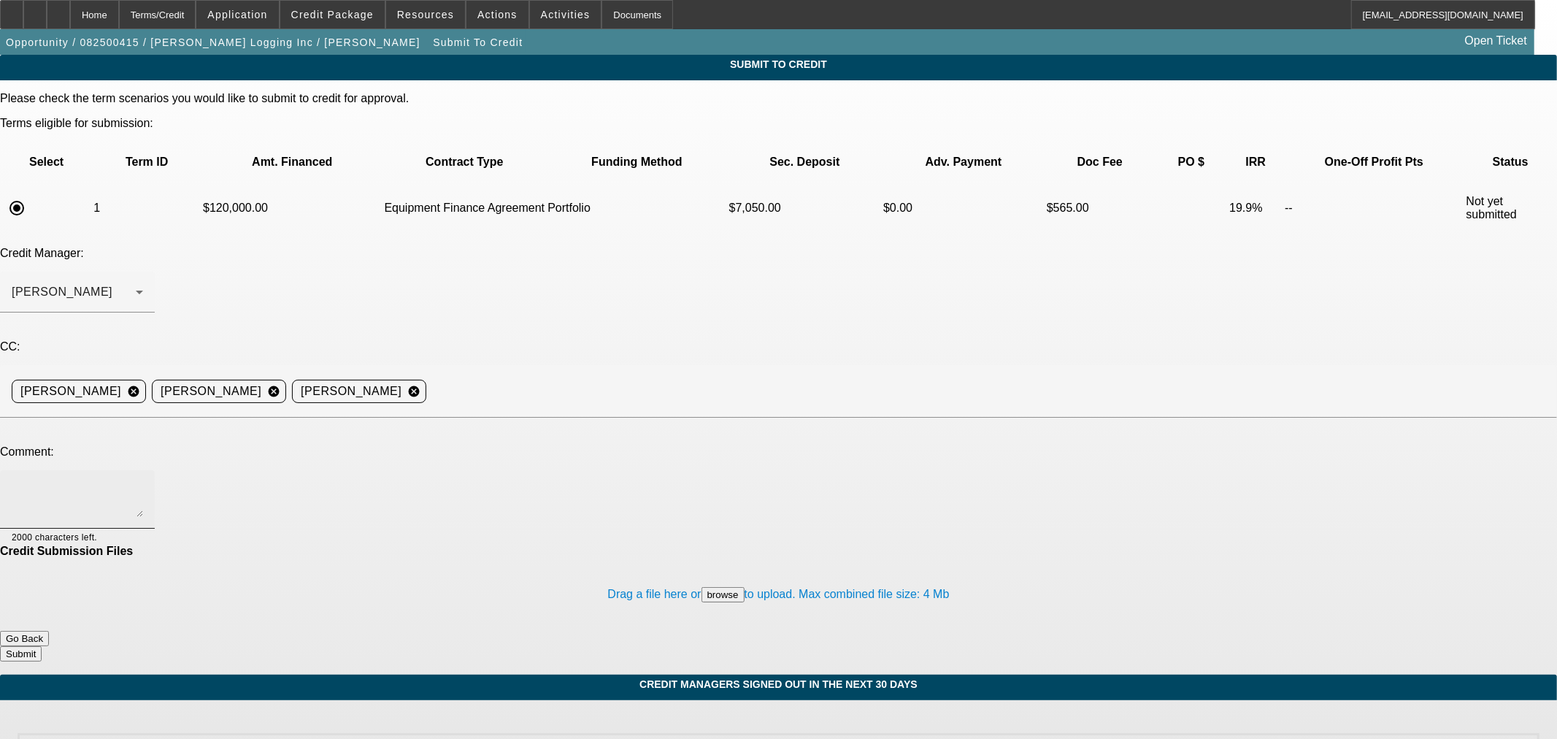
click at [143, 470] on div at bounding box center [77, 499] width 131 height 58
click at [143, 482] on textarea "BUYSIDE SUBMISSION ASCENTIUM - Sam, please consider this sale leaseback. I've a…" at bounding box center [77, 499] width 131 height 35
type textarea "BUYSIDE SUBMISSION ASCENTIUM - [PERSON_NAME], please consider this sale leaseba…"
click at [42, 646] on button "Submit" at bounding box center [21, 653] width 42 height 15
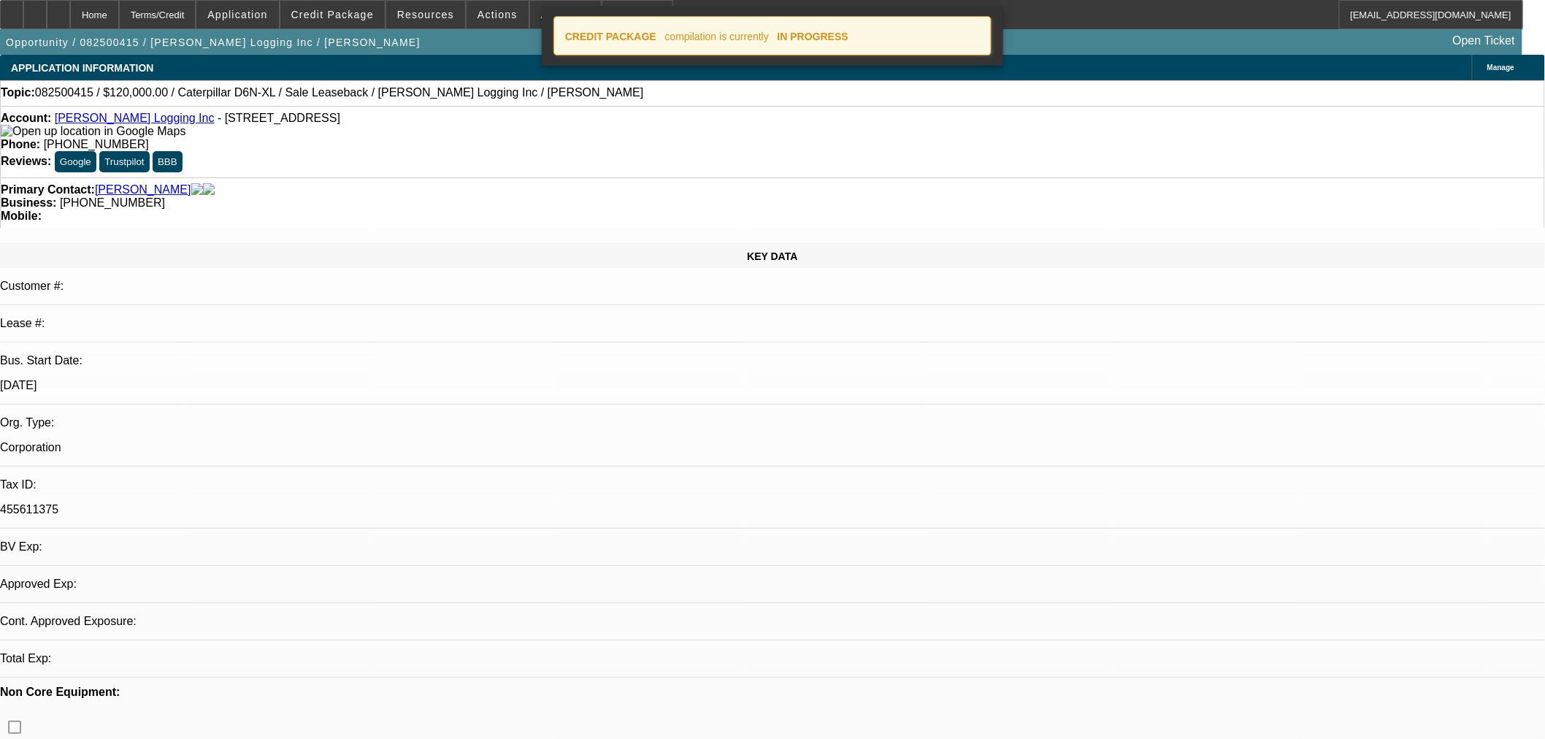
select select "0"
select select "2"
select select "0"
select select "6"
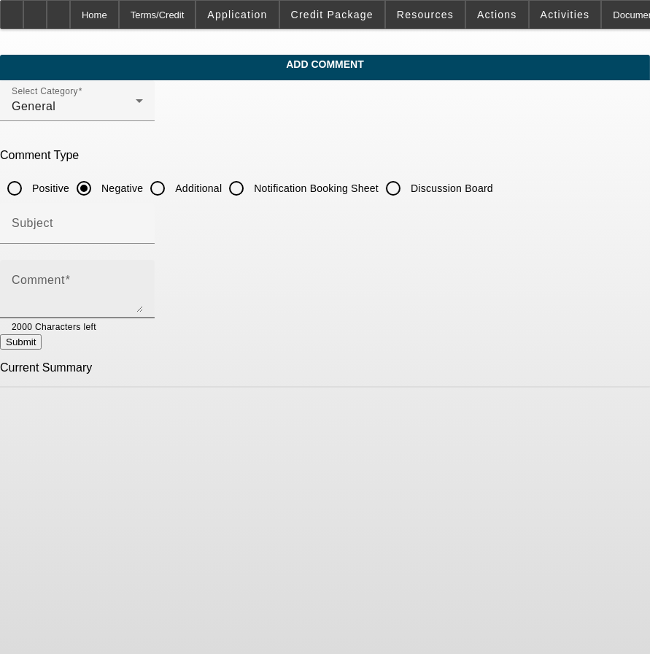
click at [143, 272] on div "Comment" at bounding box center [77, 289] width 131 height 58
paste textarea "New request for consideration. Customer is a logging company based in [GEOGRAPH…"
type textarea "New request for consideration. Customer is a logging company based in [GEOGRAPH…"
click at [172, 180] on input "Additional" at bounding box center [157, 188] width 29 height 29
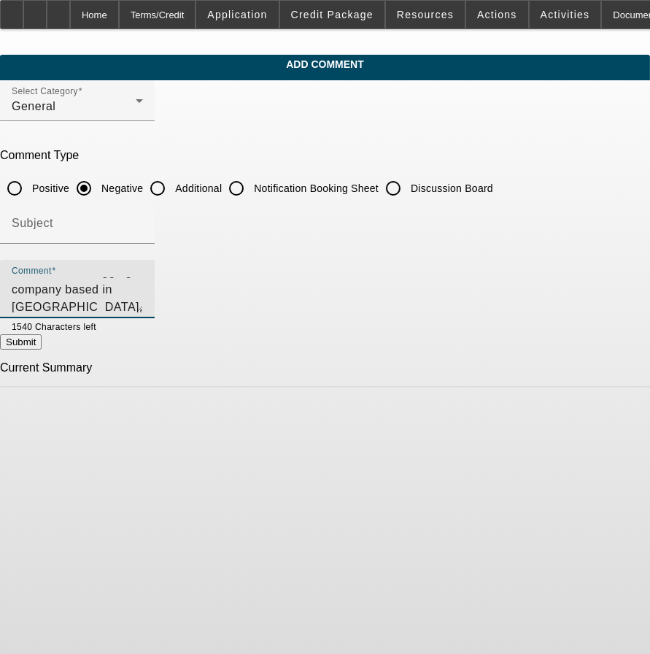
radio input "true"
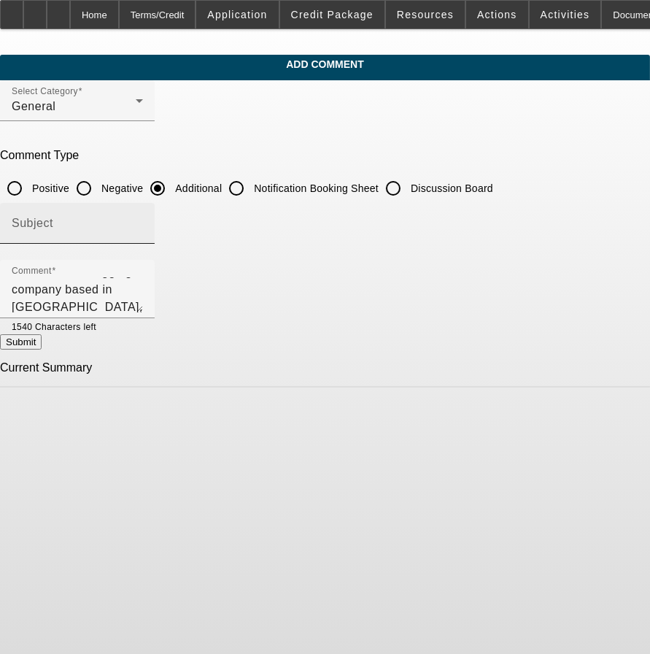
click at [143, 215] on div "Subject" at bounding box center [77, 223] width 131 height 41
type input "Reps Write up"
click at [42, 340] on button "Submit" at bounding box center [21, 341] width 42 height 15
radio input "true"
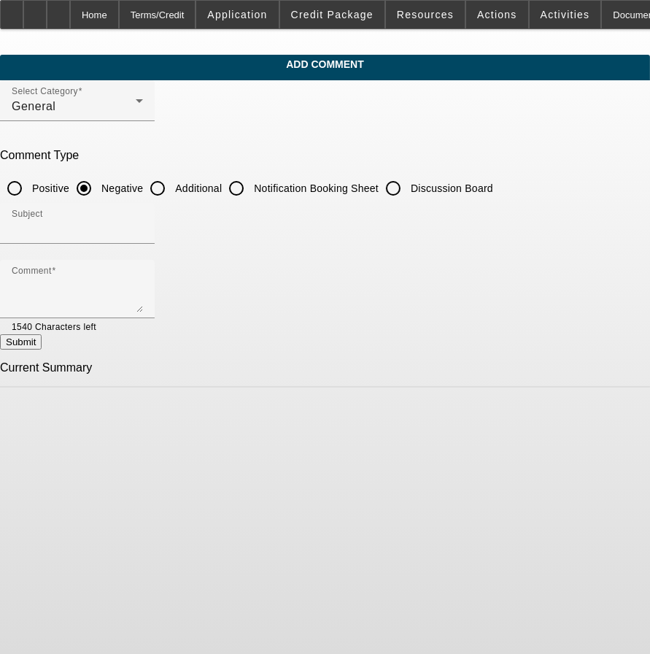
scroll to position [0, 0]
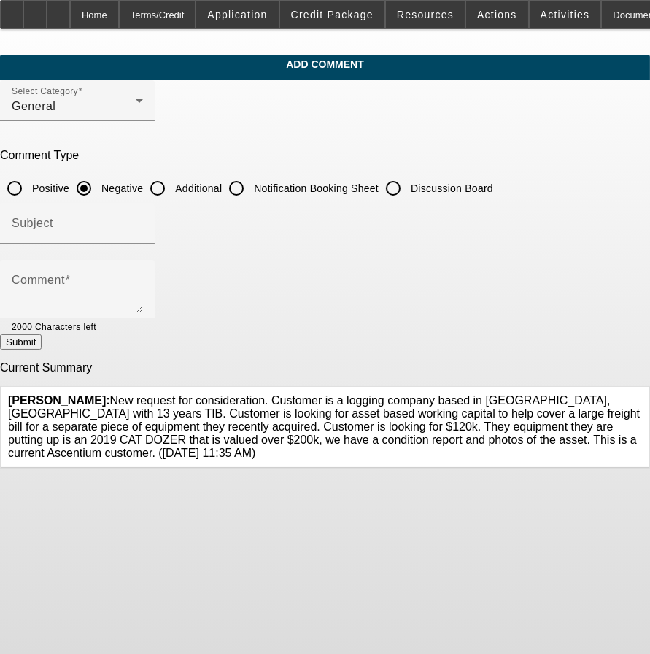
click at [317, 435] on span "Rustebakke, Aaron: New request for consideration. Customer is a logging company…" at bounding box center [324, 426] width 632 height 65
click at [361, 425] on span "Rustebakke, Aaron: New request for consideration. Customer is a logging company…" at bounding box center [324, 426] width 632 height 65
drag, startPoint x: 329, startPoint y: 424, endPoint x: 288, endPoint y: 426, distance: 41.7
click at [288, 426] on span "Rustebakke, Aaron: New request for consideration. Customer is a logging company…" at bounding box center [324, 426] width 632 height 65
copy span "2019 CAT"
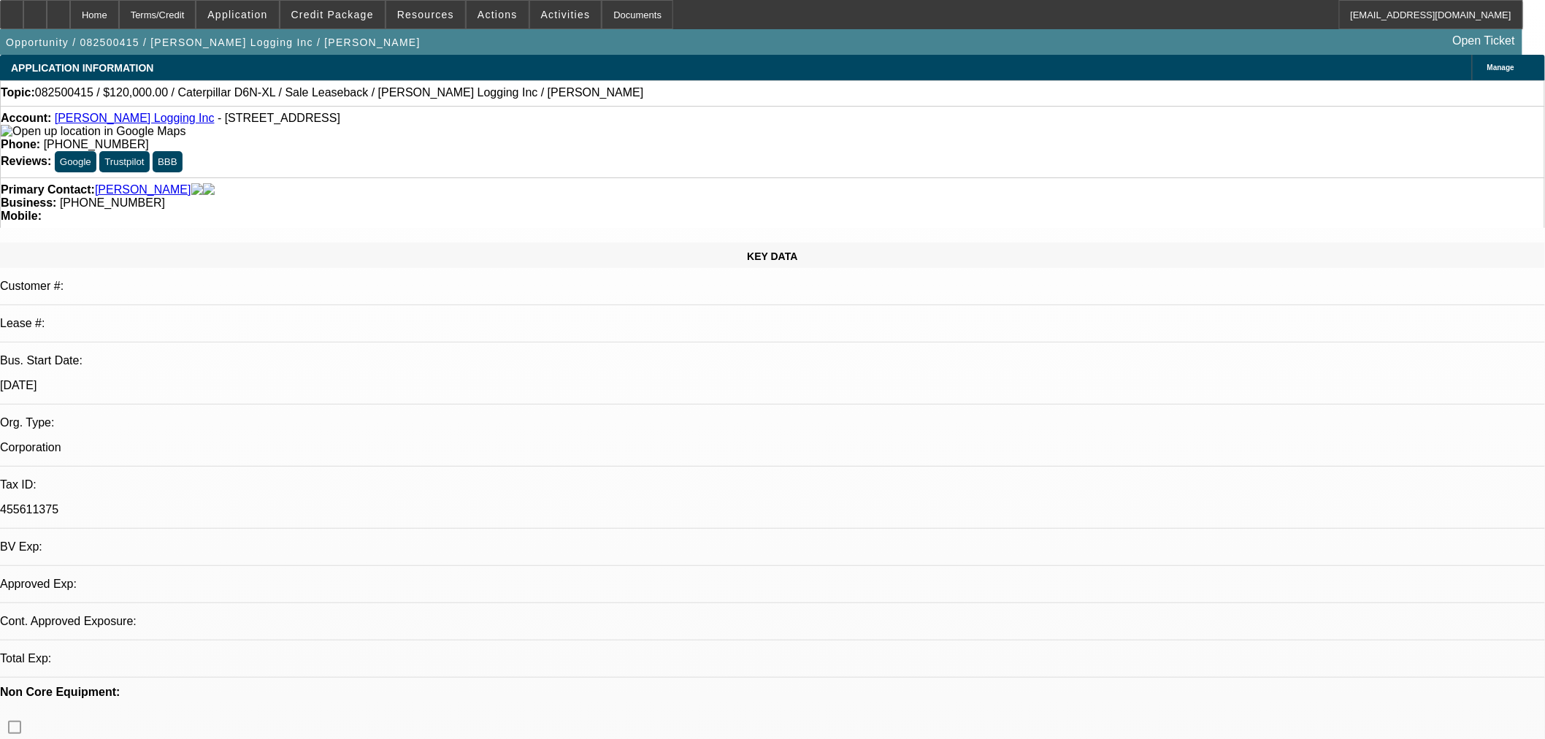
select select "0"
select select "2"
select select "0"
select select "6"
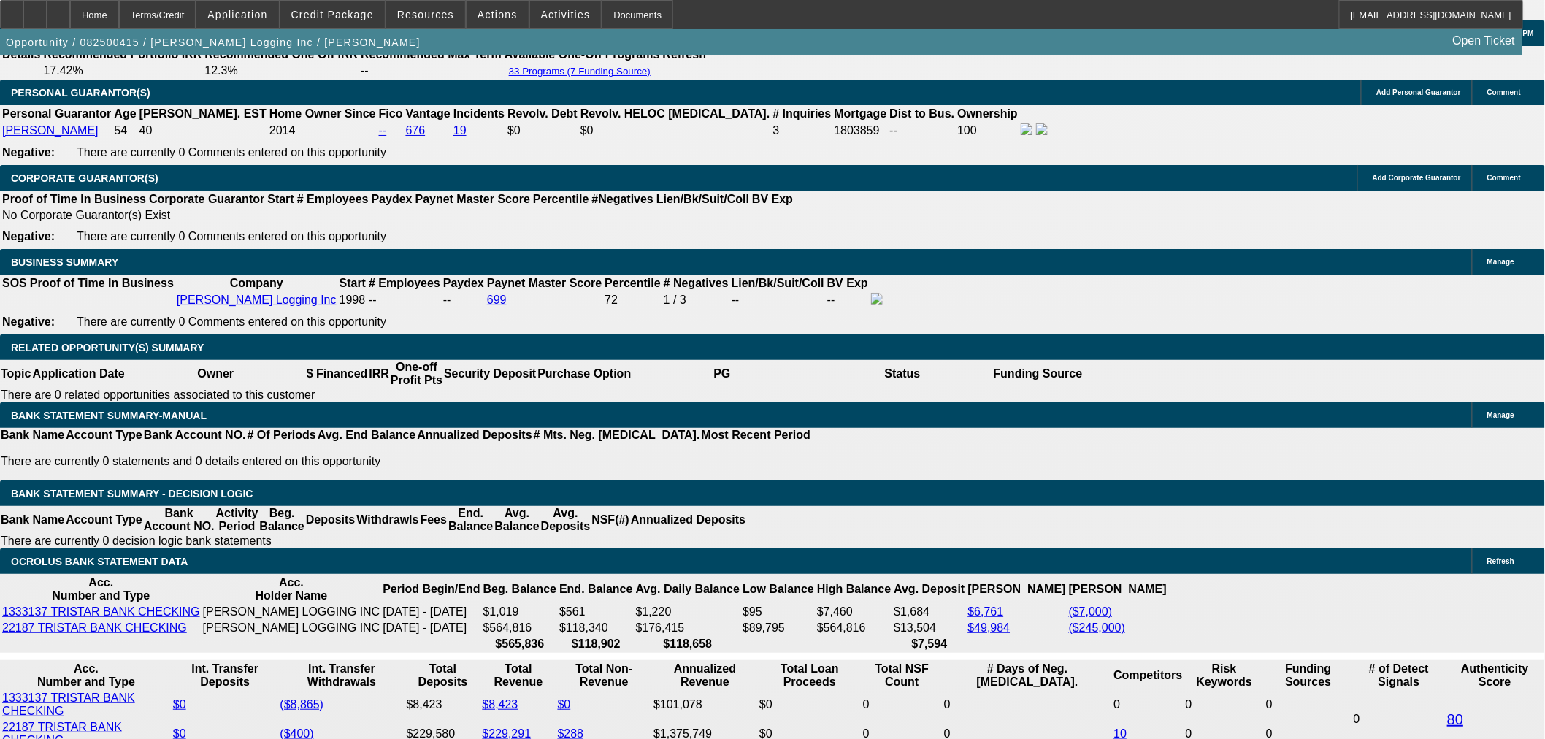
scroll to position [2163, 0]
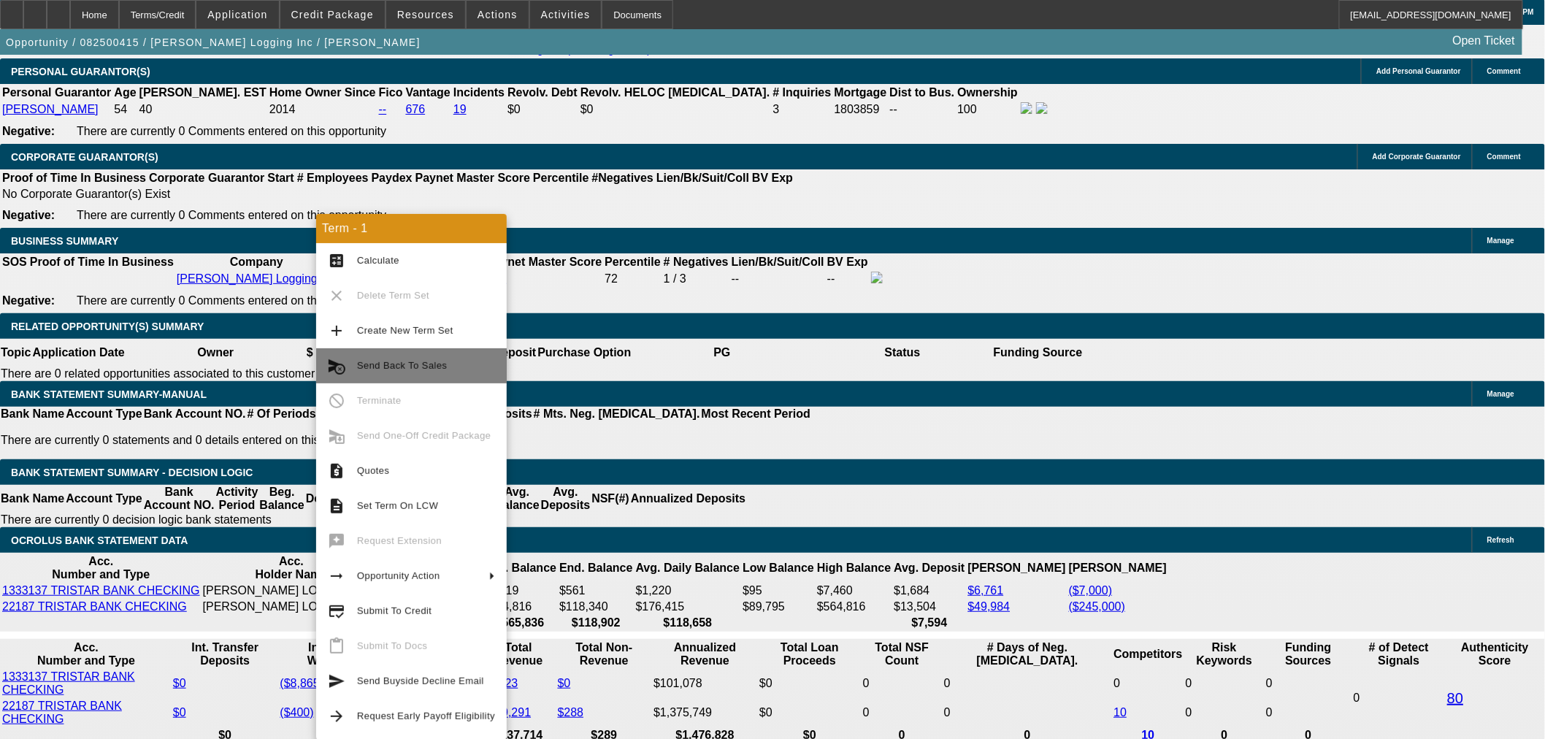
click at [436, 357] on span "Send Back To Sales" at bounding box center [426, 366] width 138 height 18
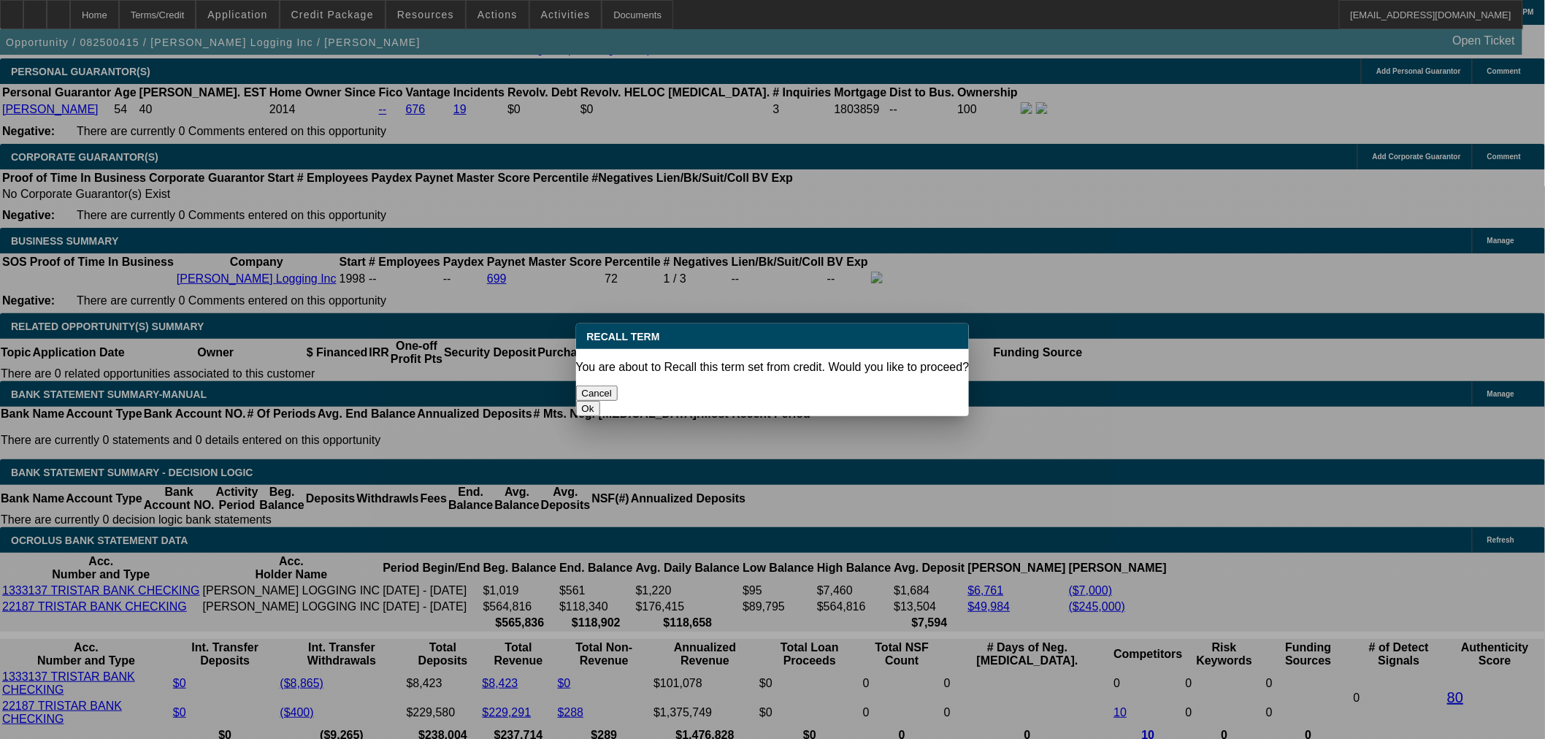
click at [600, 401] on button "Ok" at bounding box center [588, 408] width 24 height 15
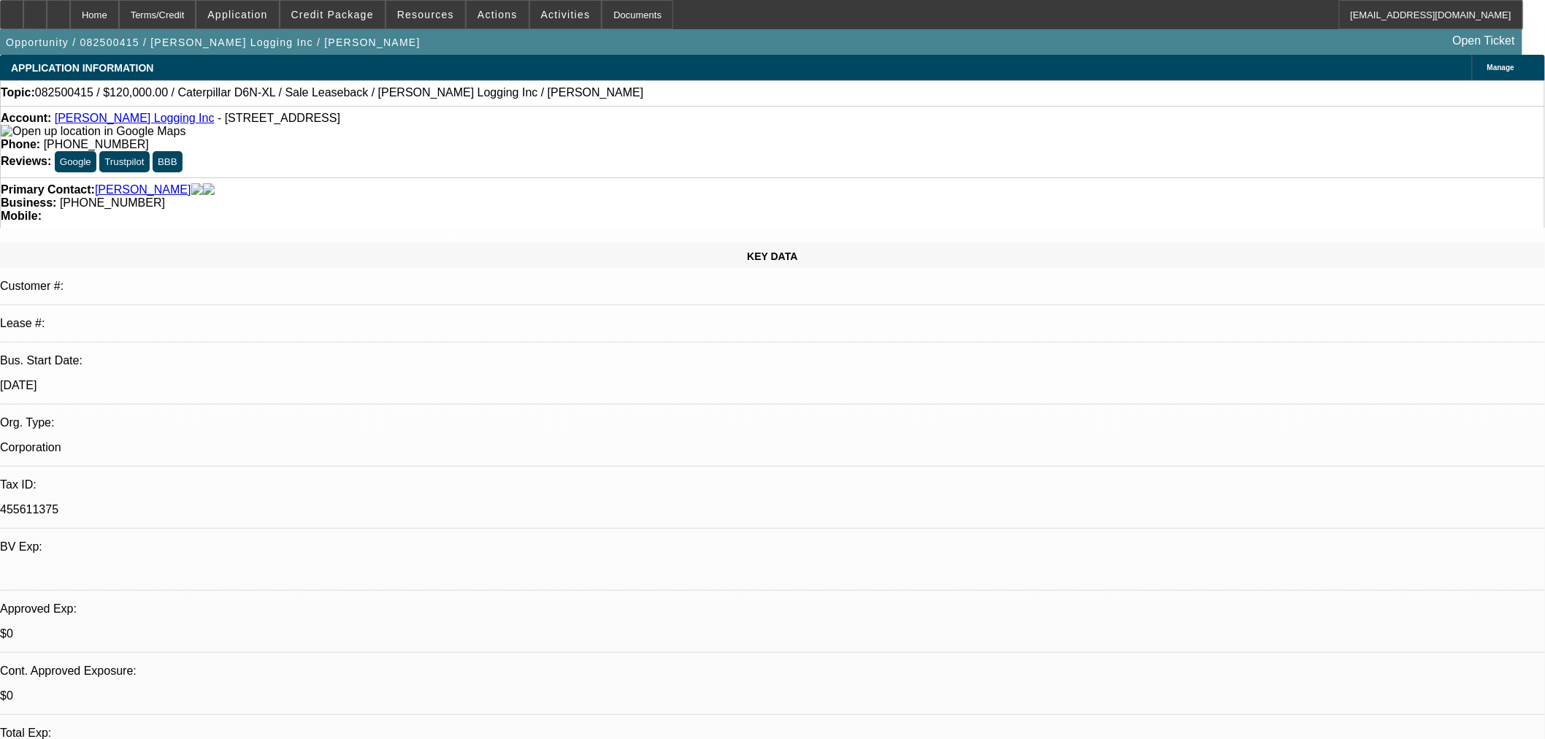
type textarea "Wrong Credit manager."
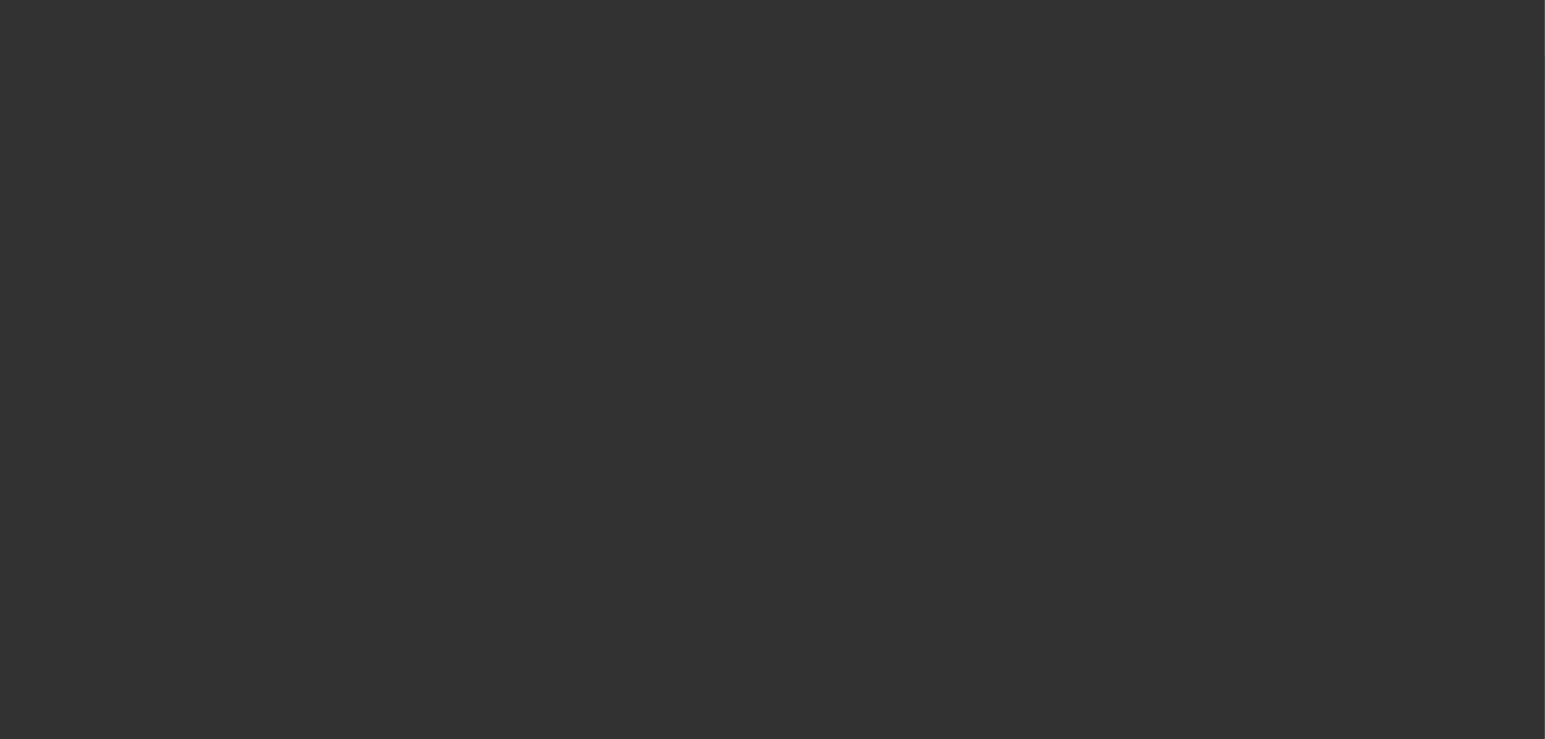
select select "0"
select select "2"
select select "0"
select select "6"
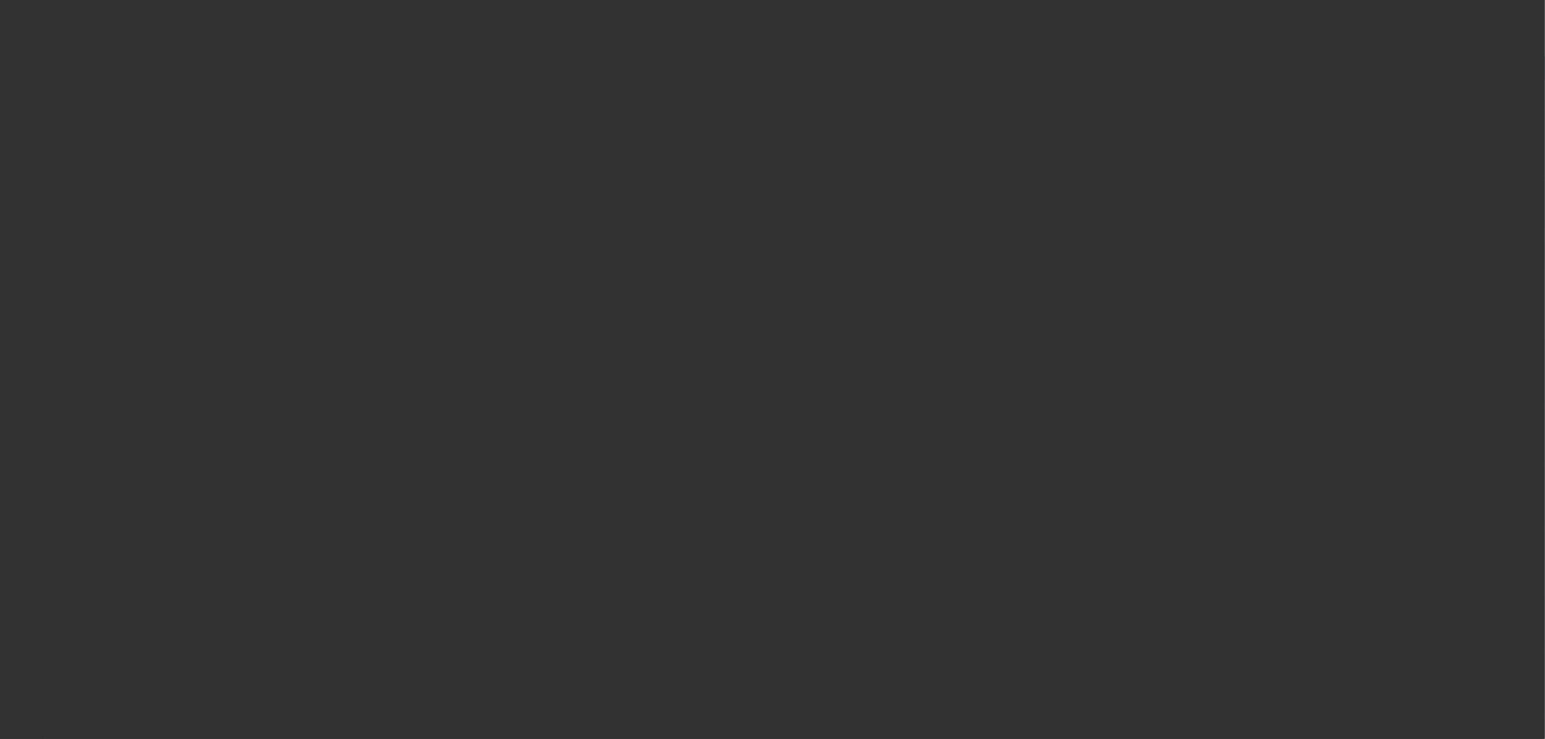
select select "0"
select select "2"
select select "0"
select select "6"
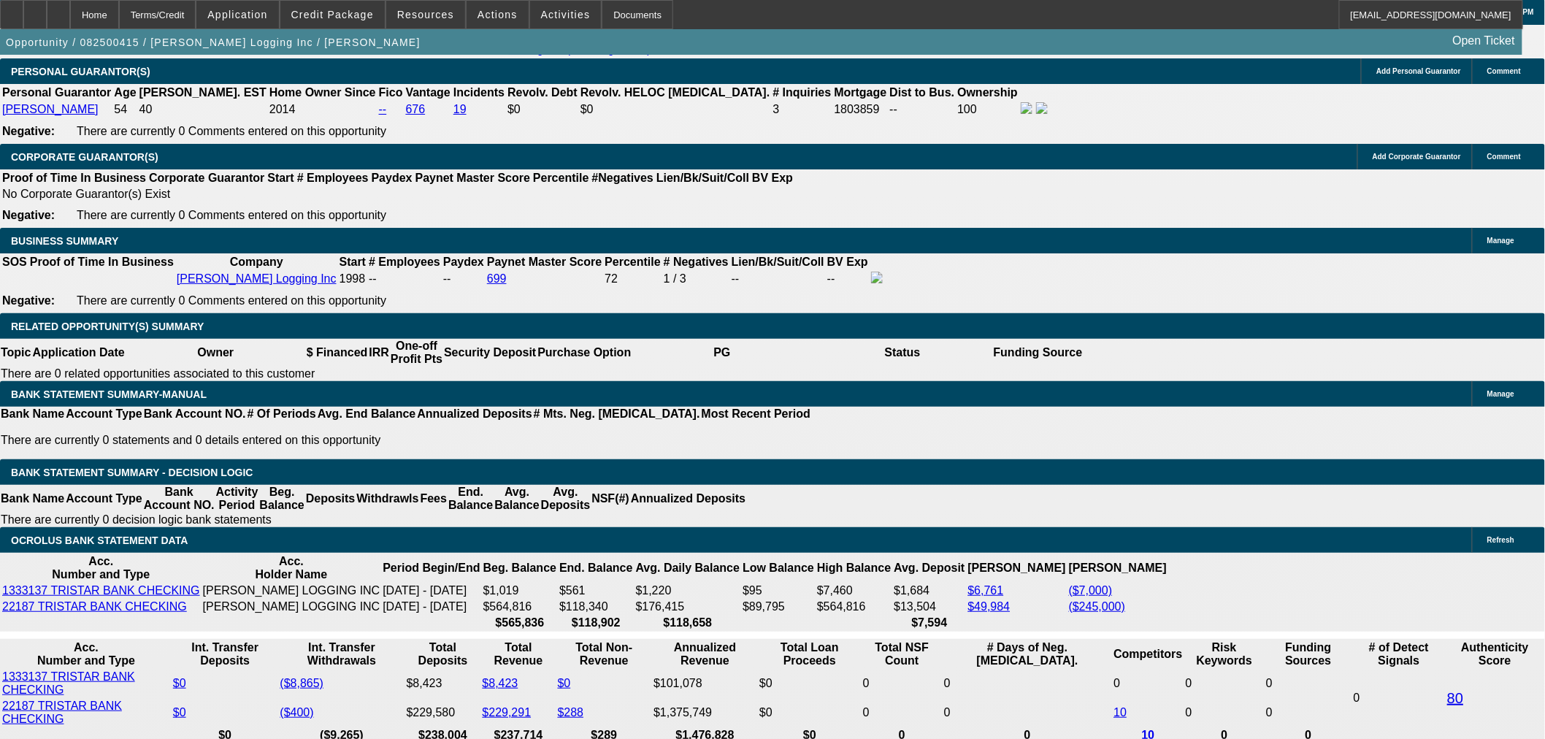
scroll to position [2027, 0]
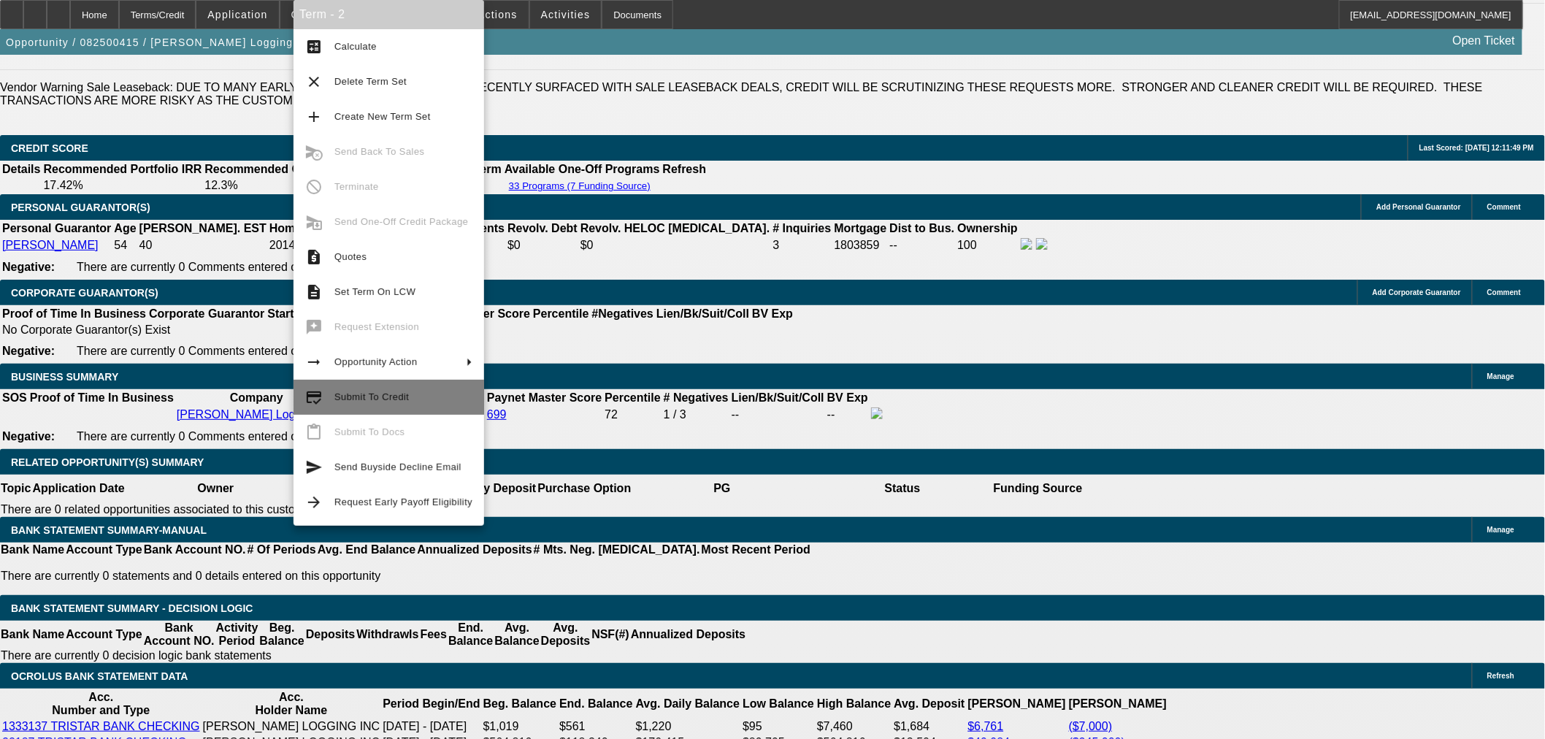
click at [377, 398] on span "Submit To Credit" at bounding box center [371, 396] width 74 height 11
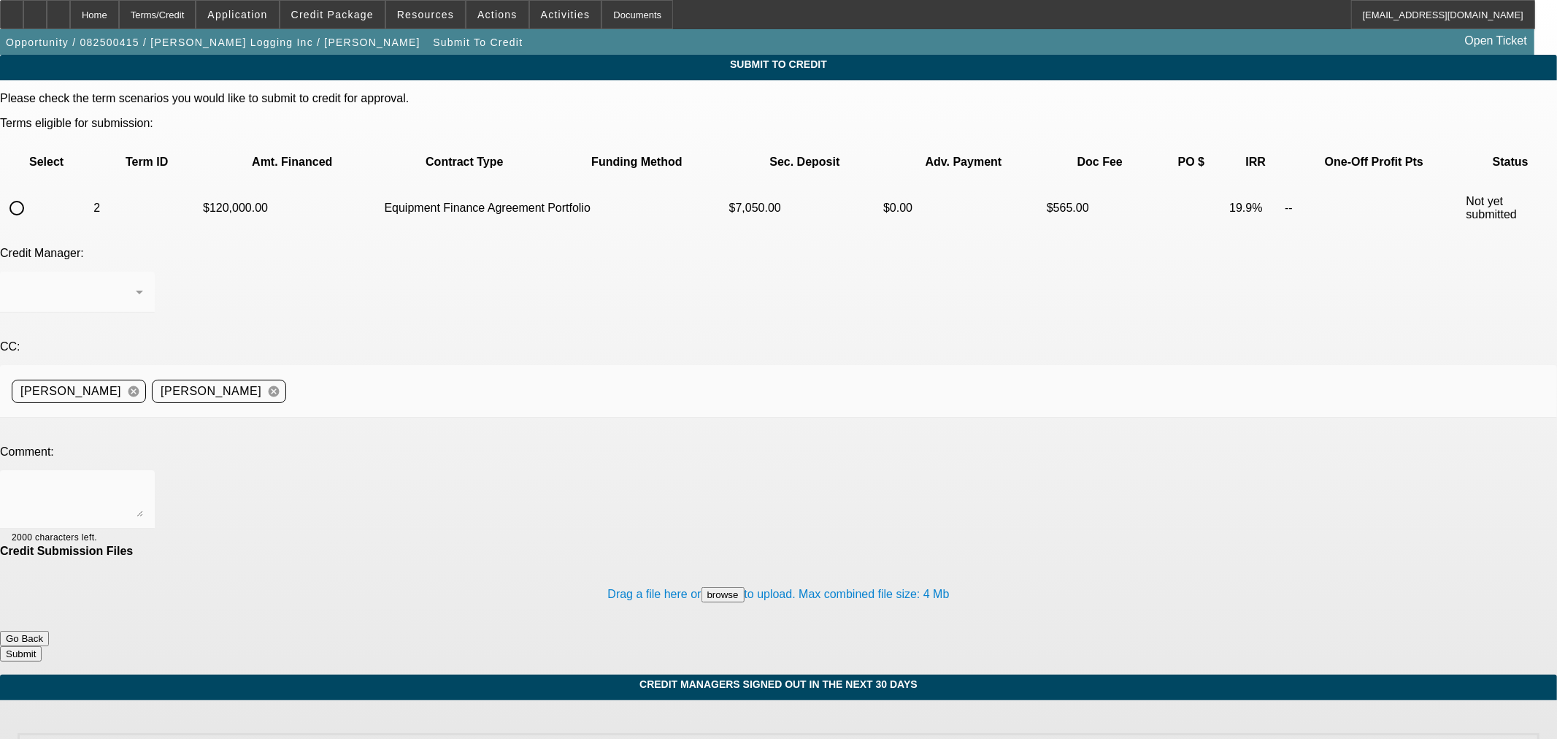
click at [31, 193] on input "radio" at bounding box center [16, 207] width 29 height 29
radio input "true"
click at [143, 272] on div "[PERSON_NAME]" at bounding box center [77, 292] width 131 height 41
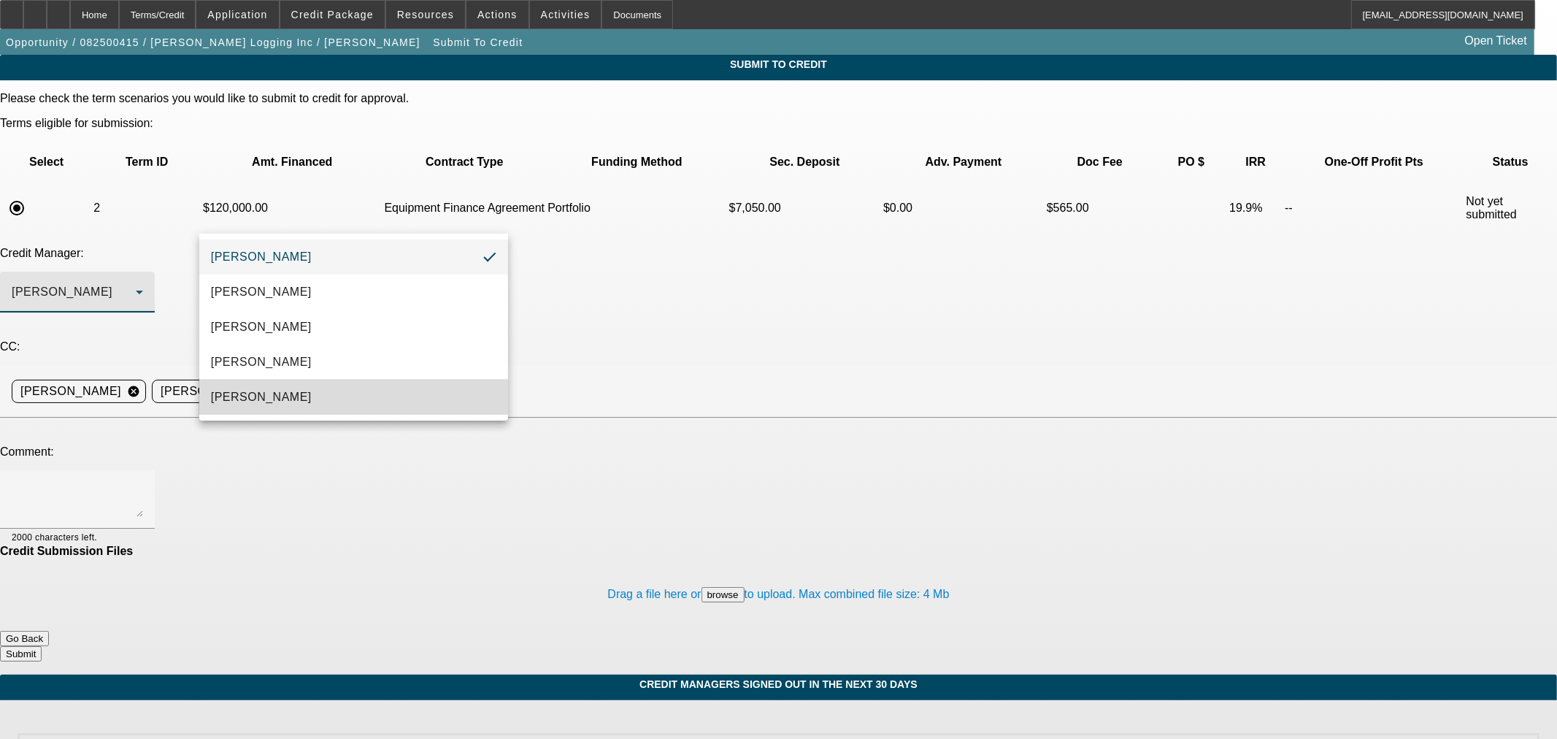
click at [307, 384] on mat-option "[PERSON_NAME]" at bounding box center [353, 397] width 309 height 35
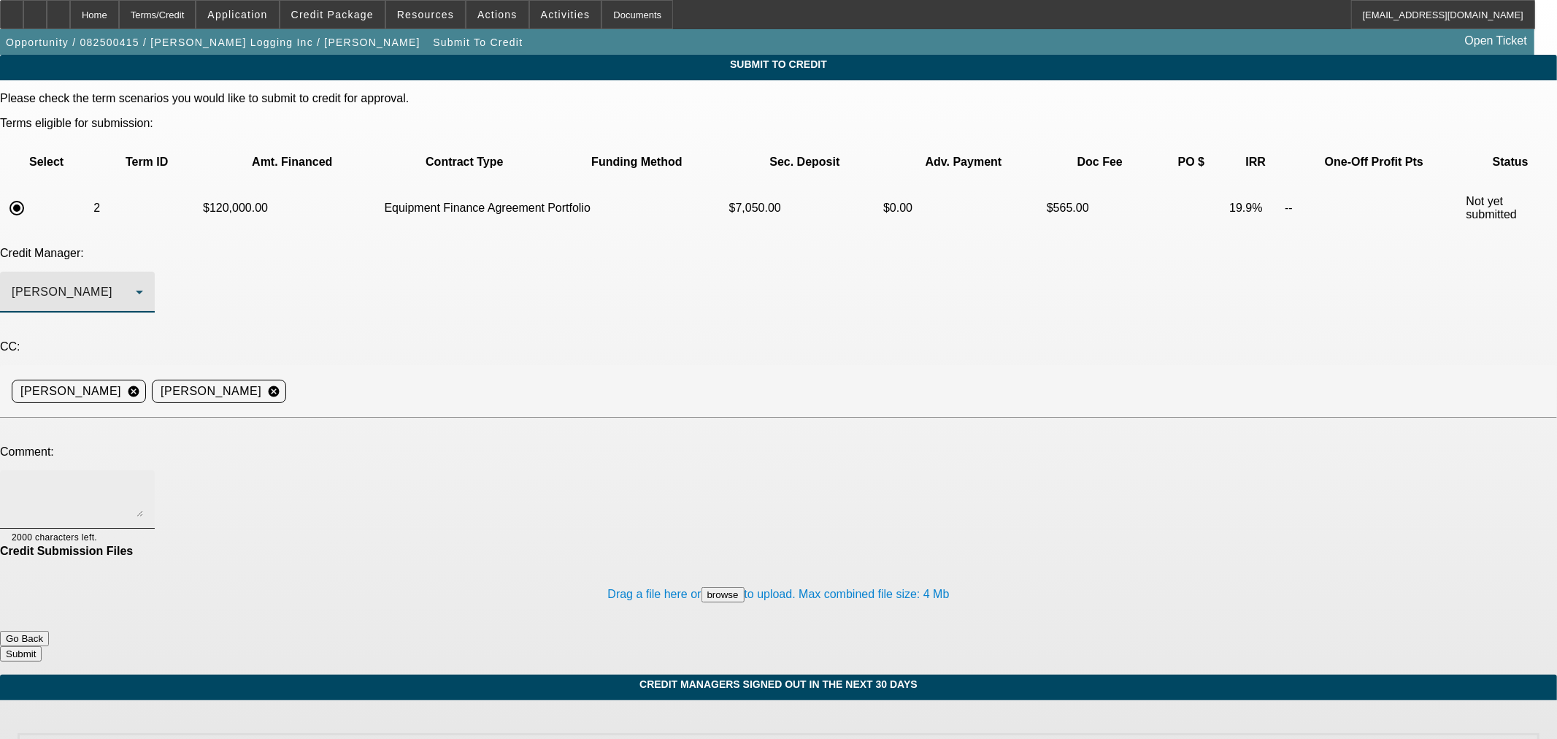
click at [143, 470] on div at bounding box center [77, 499] width 131 height 58
paste textarea "BUYSIDE SUBMISSION ASCENTIUM - [PERSON_NAME], please consider this sale leaseba…"
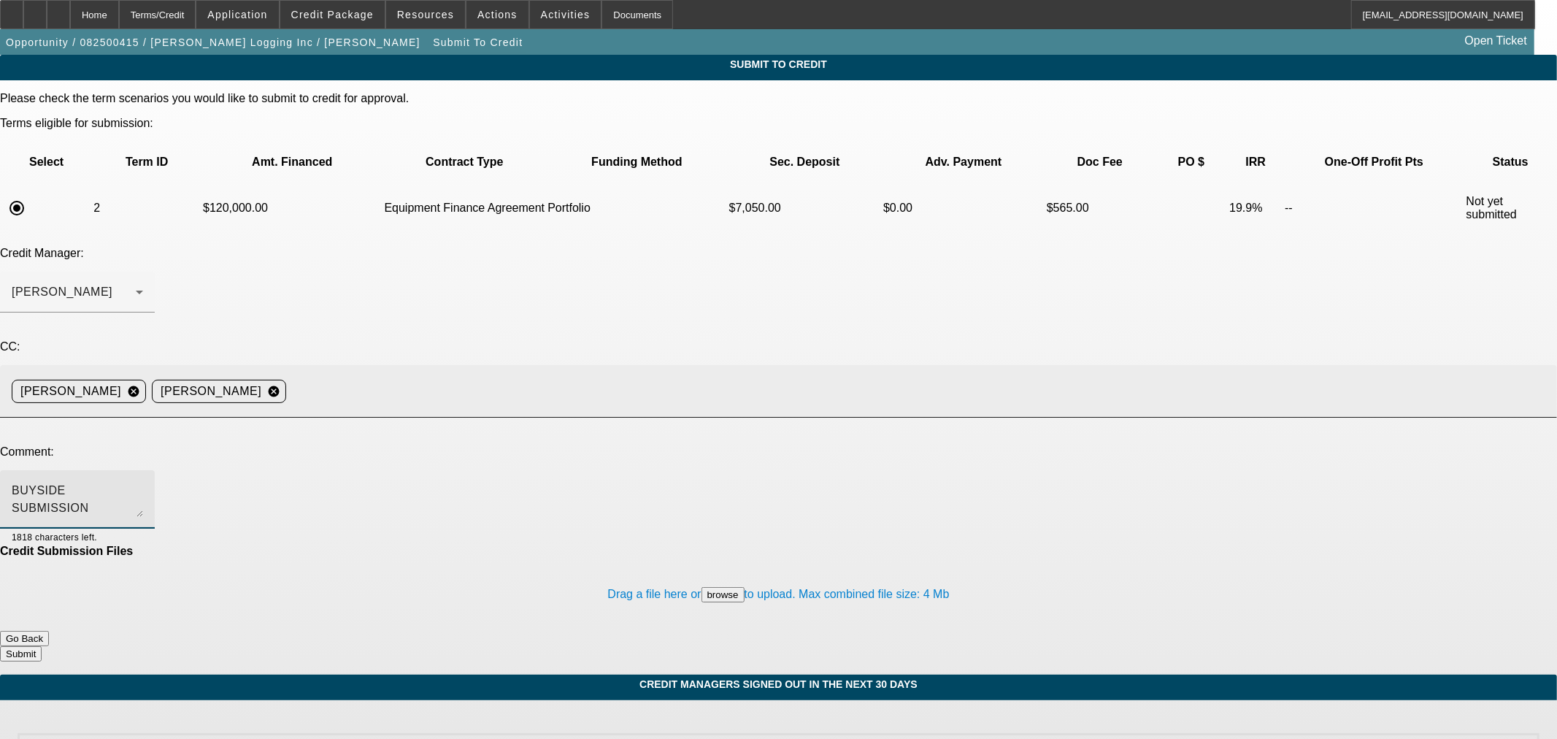
type textarea "BUYSIDE SUBMISSION ASCENTIUM - [PERSON_NAME], please consider this sale leaseba…"
click at [533, 377] on input at bounding box center [916, 391] width 1248 height 29
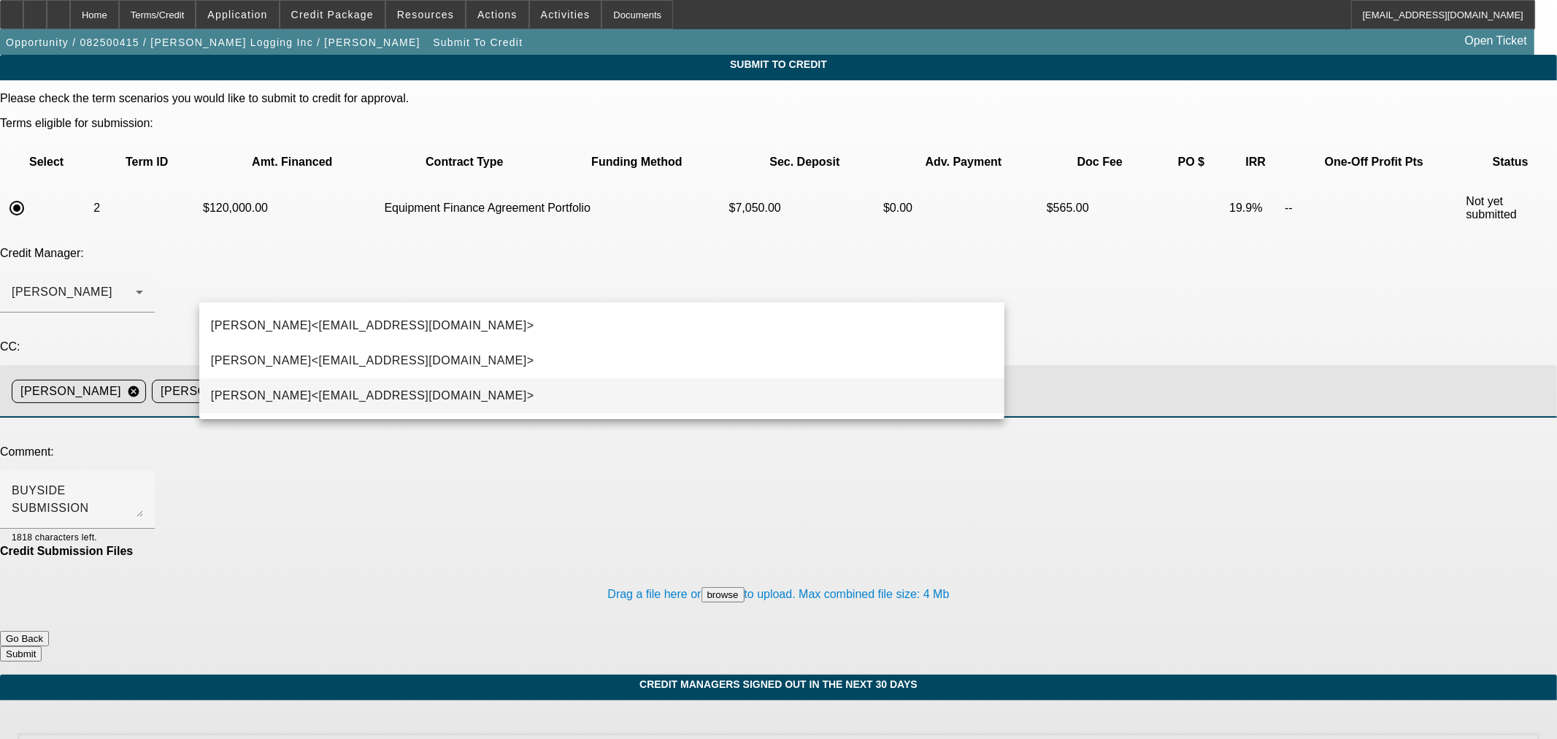
type input "kevi"
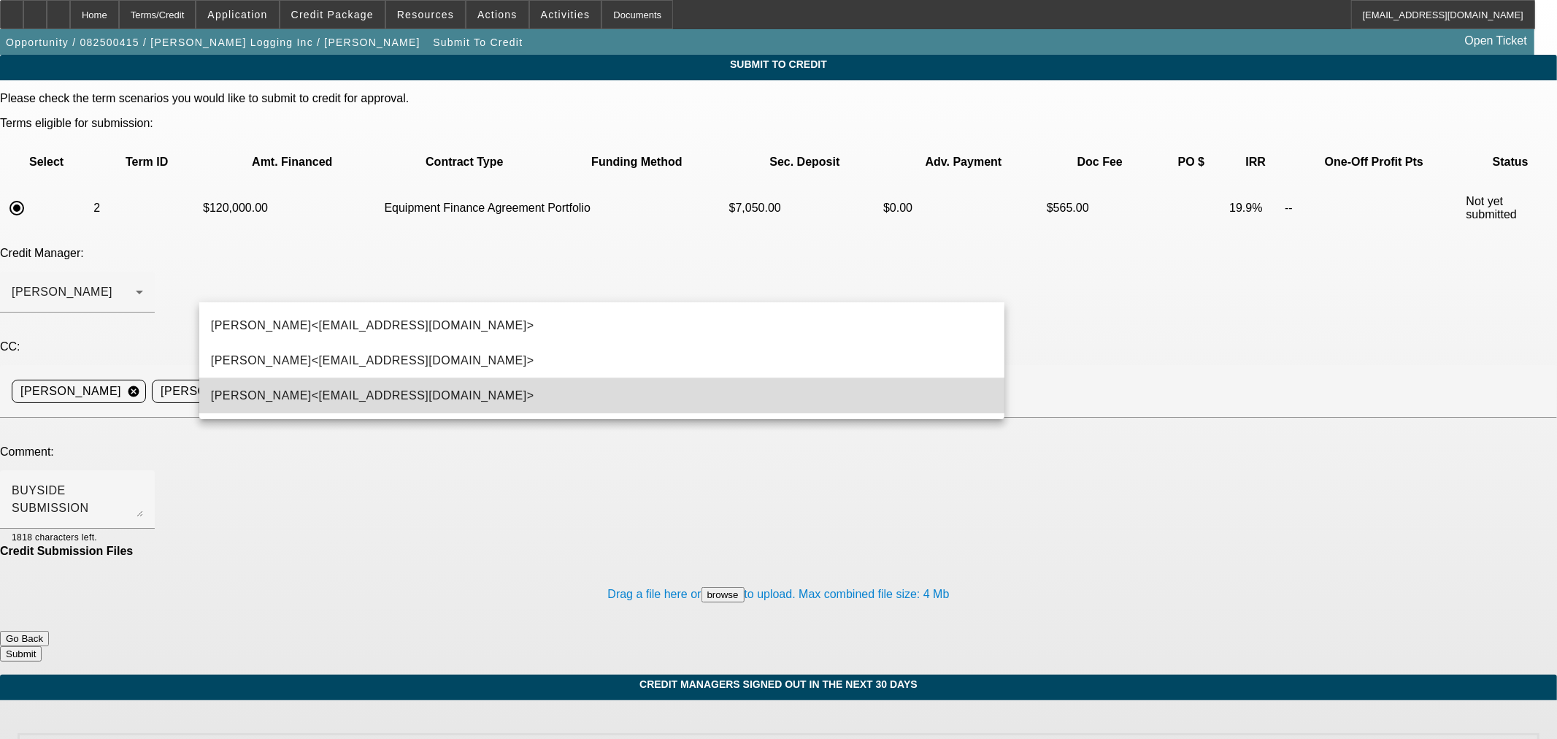
click at [440, 387] on span "[PERSON_NAME]<[EMAIL_ADDRESS][DOMAIN_NAME]>" at bounding box center [372, 396] width 323 height 18
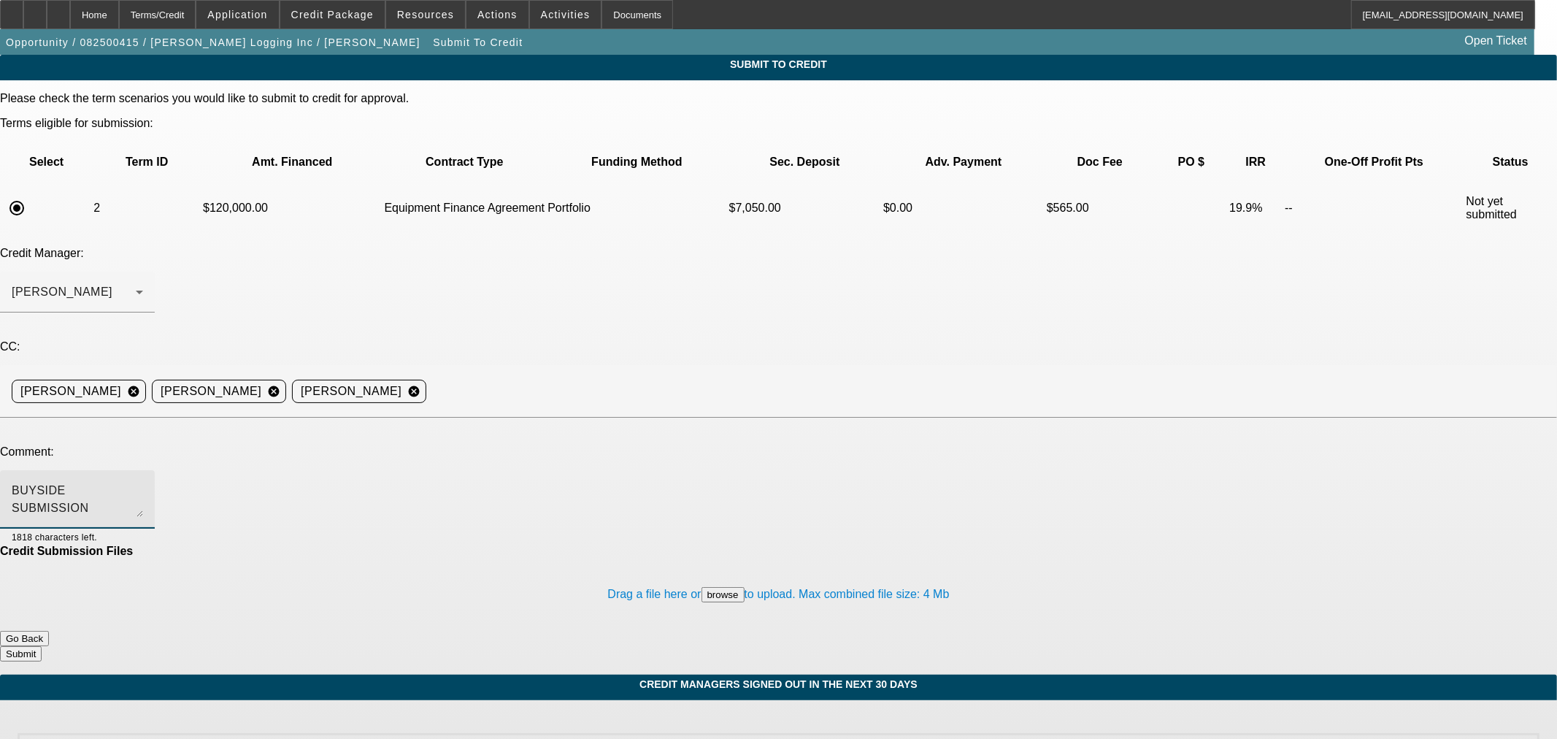
drag, startPoint x: 991, startPoint y: 364, endPoint x: 993, endPoint y: 406, distance: 42.4
click at [991, 457] on div "Please check the term scenarios you would like to submit to credit for approval…" at bounding box center [778, 376] width 1557 height 569
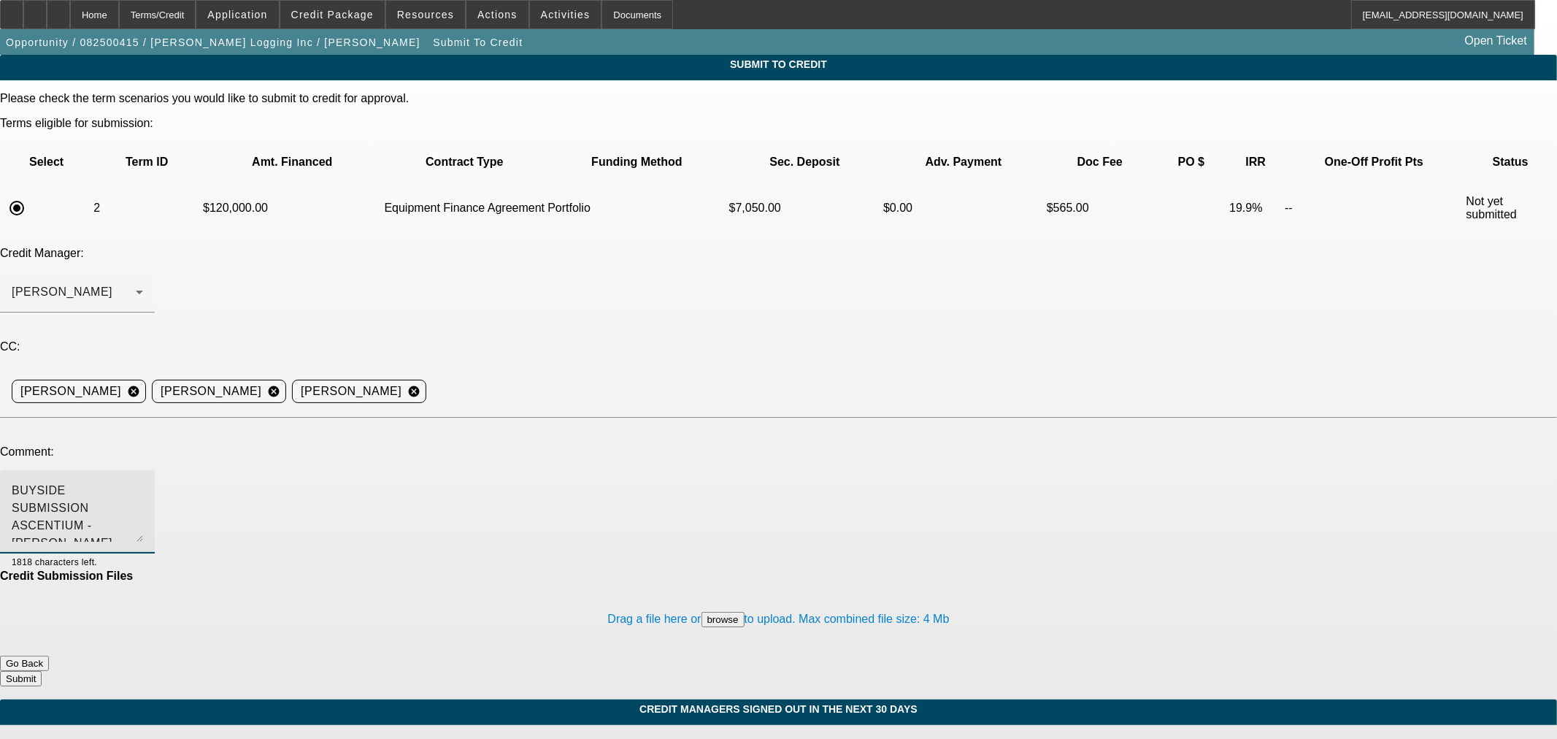
drag, startPoint x: 986, startPoint y: 360, endPoint x: 996, endPoint y: 383, distance: 24.5
click at [155, 470] on div "BUYSIDE SUBMISSION ASCENTIUM - [PERSON_NAME], please consider this sale leaseba…" at bounding box center [77, 511] width 155 height 83
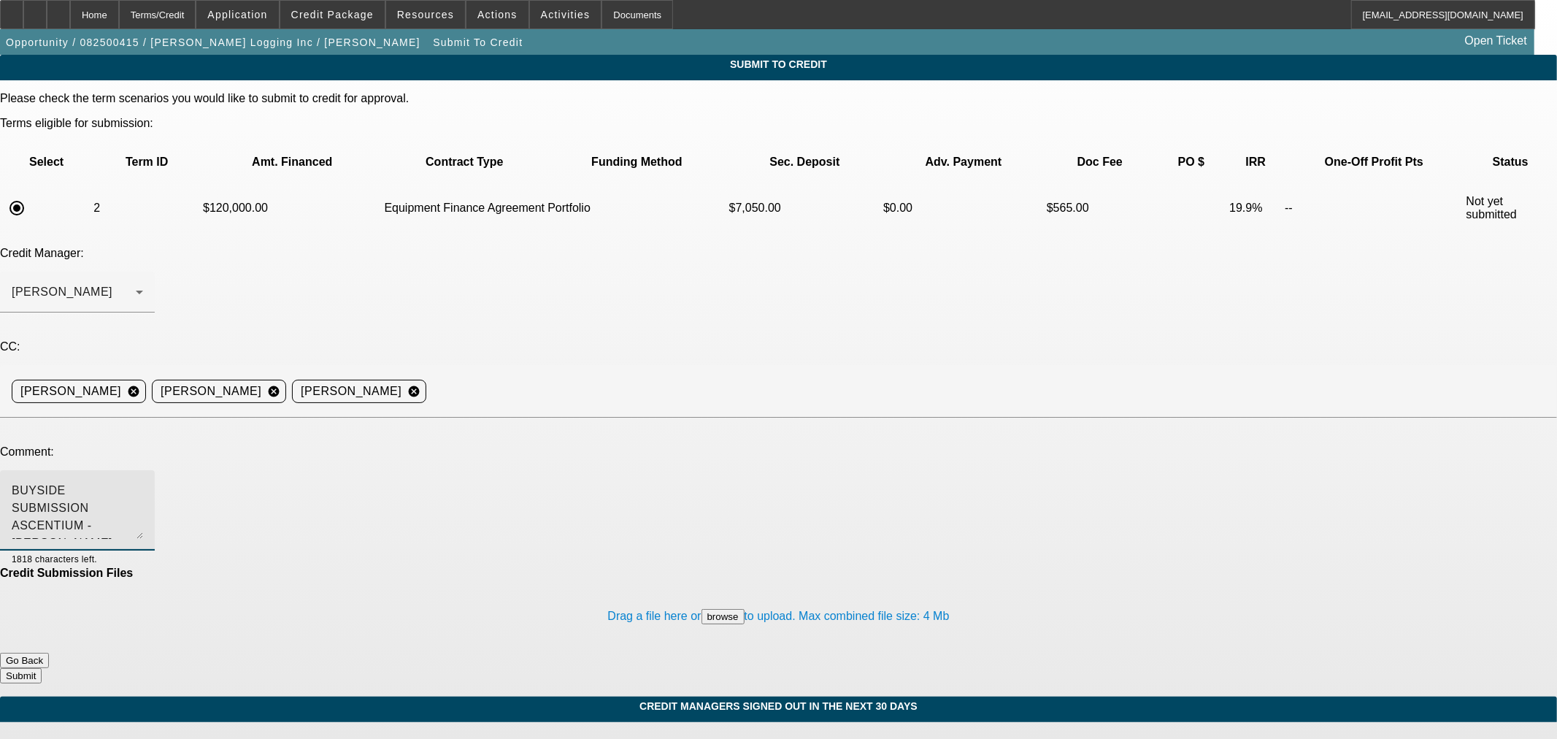
click at [42, 668] on button "Submit" at bounding box center [21, 675] width 42 height 15
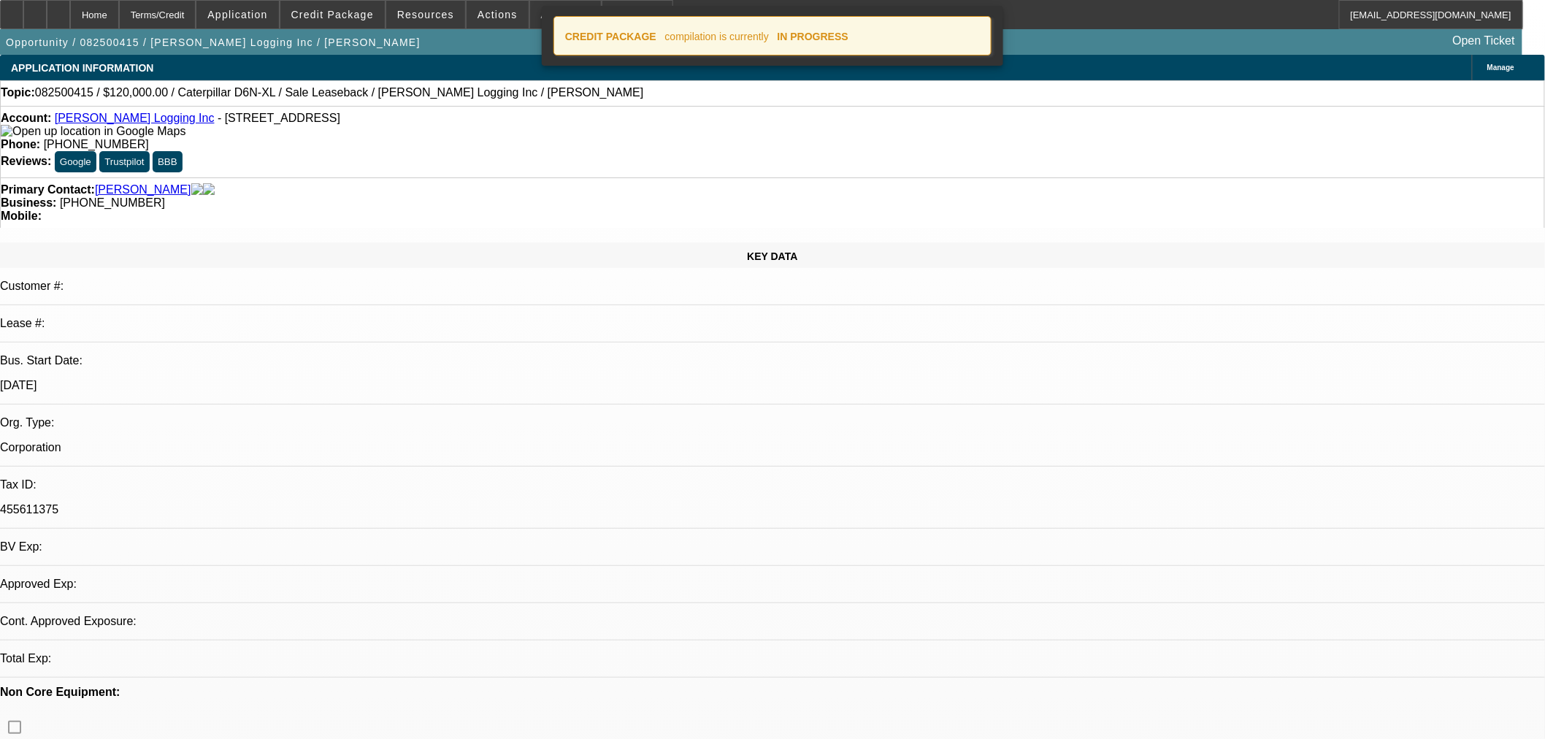
select select "0"
select select "2"
select select "0"
select select "6"
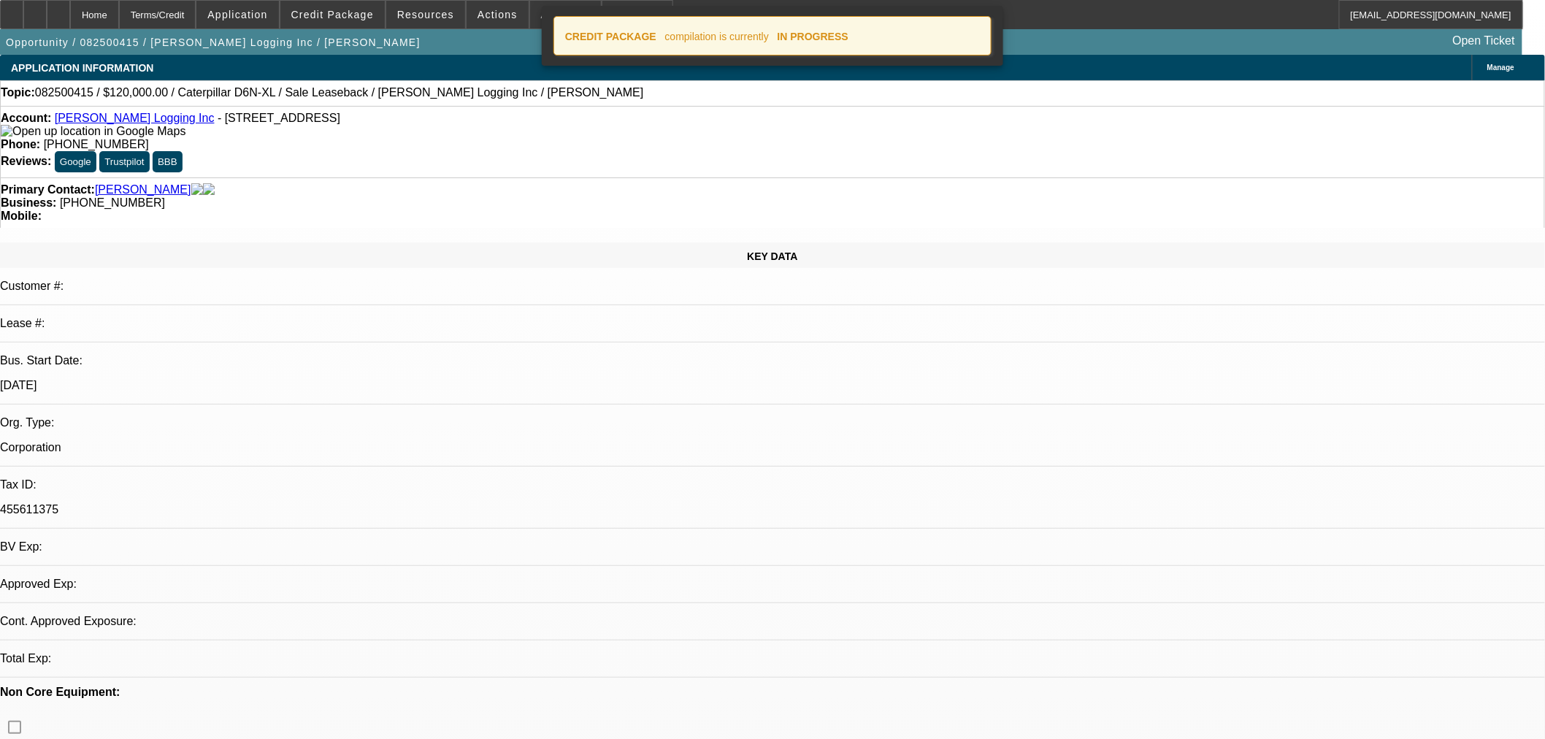
select select "0"
select select "2"
select select "0"
select select "6"
